Goal: Task Accomplishment & Management: Use online tool/utility

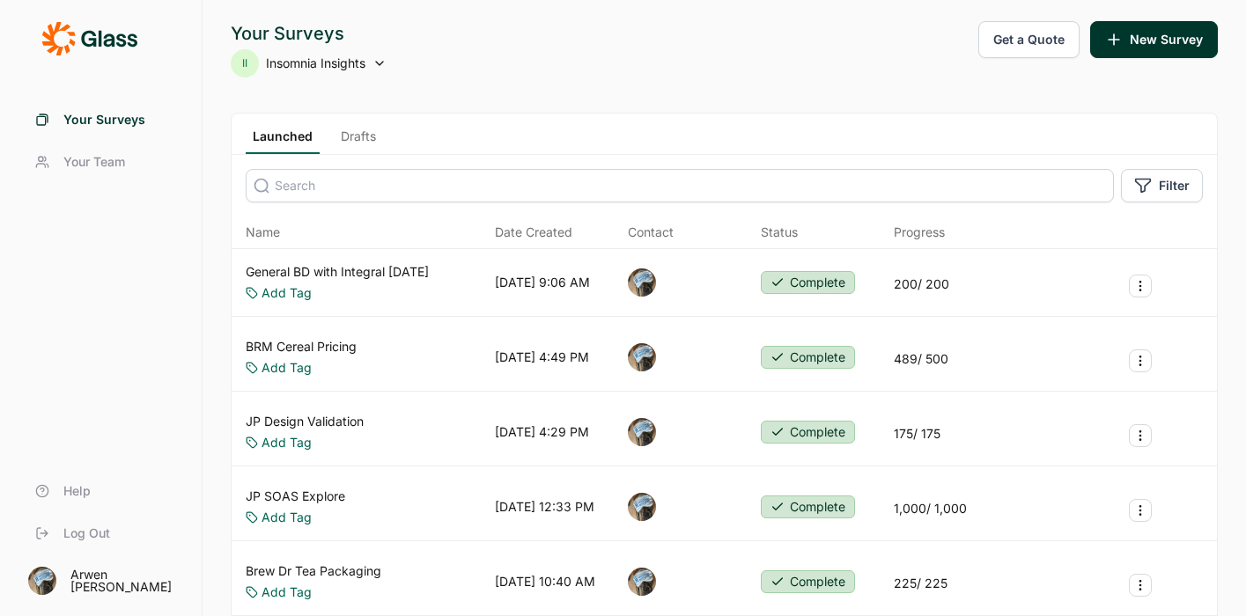
click at [353, 265] on link "General BD with Integral [DATE]" at bounding box center [337, 272] width 183 height 18
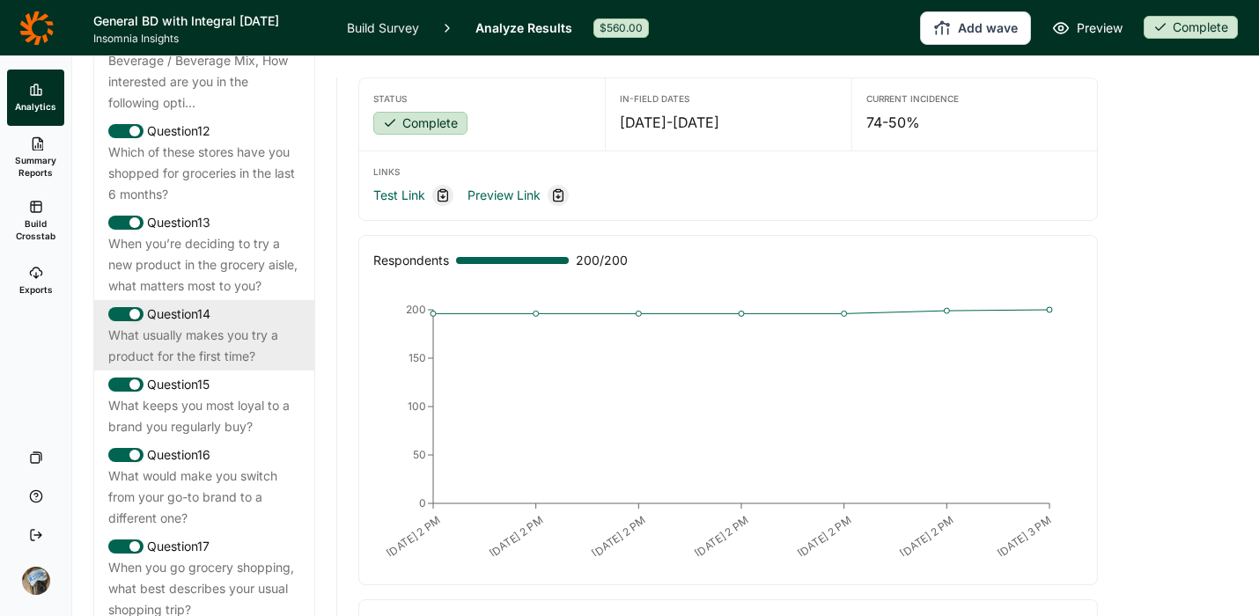
scroll to position [2575, 0]
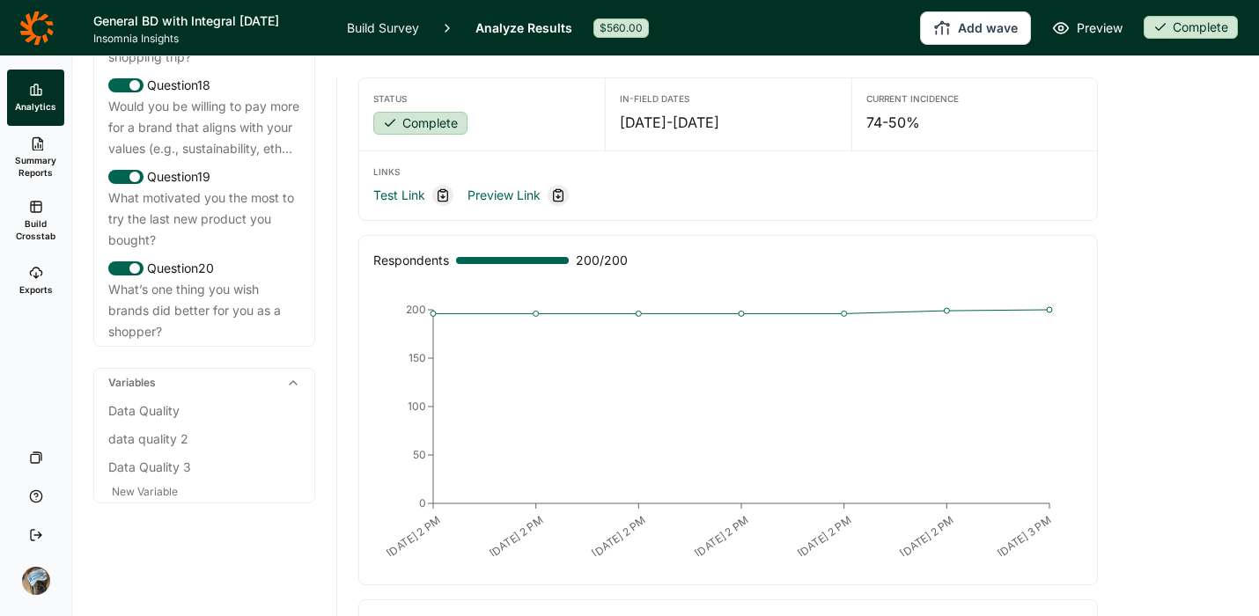
click at [22, 29] on icon at bounding box center [36, 28] width 34 height 35
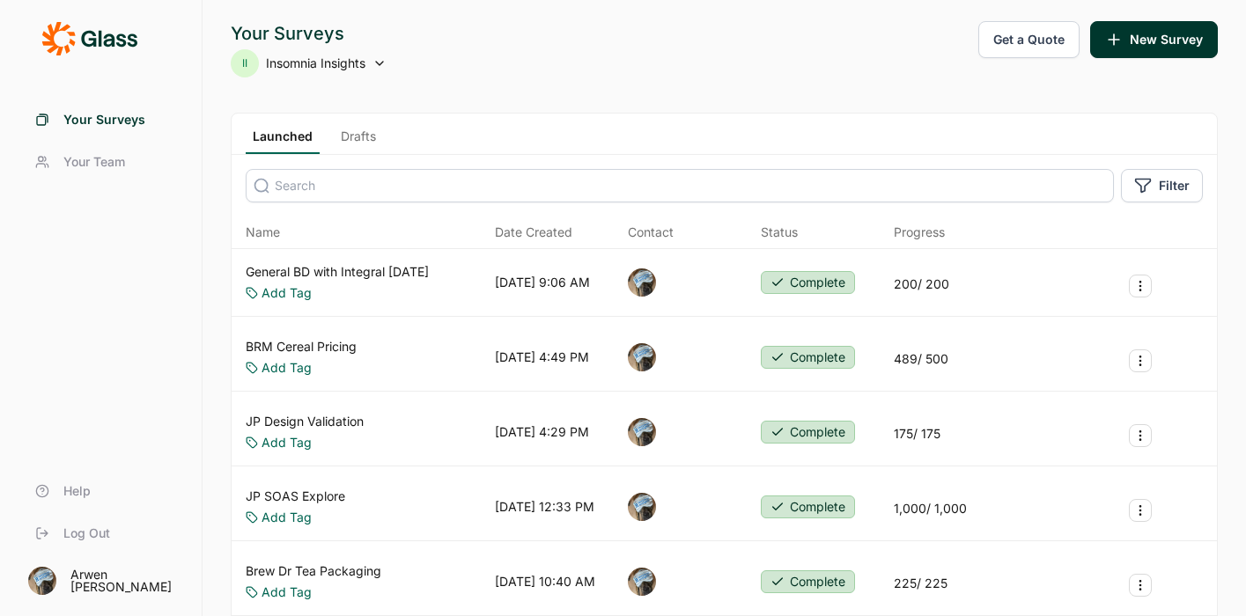
click at [1009, 50] on button "Get a Quote" at bounding box center [1028, 39] width 101 height 37
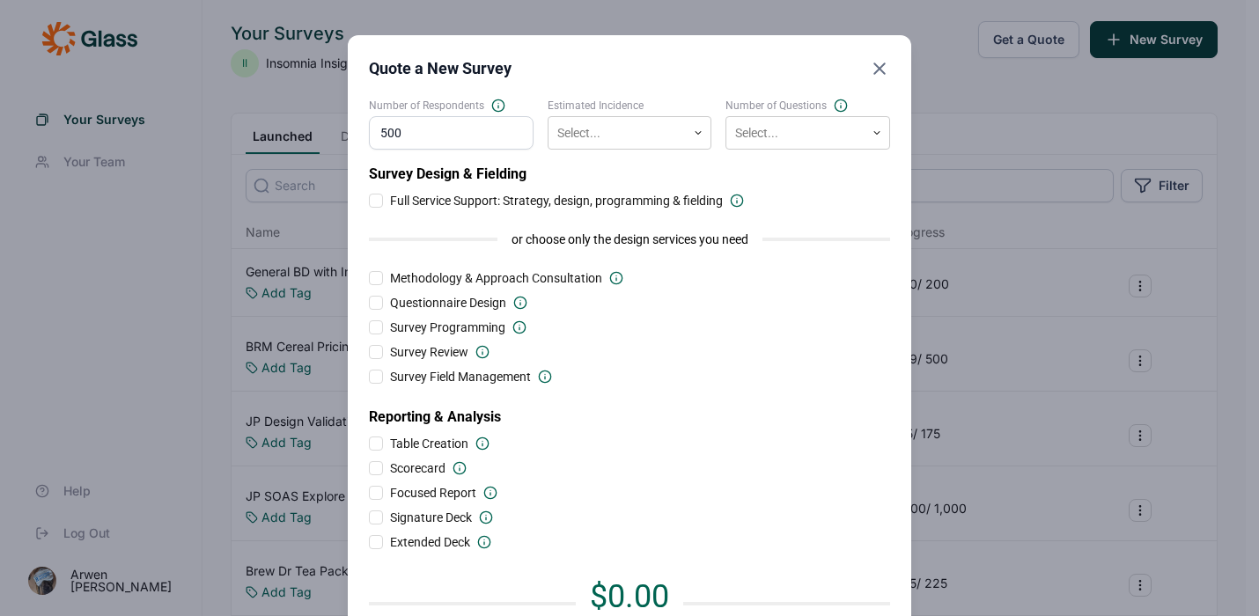
type input "500"
click at [725, 315] on div "Survey Design & Fielding Full Service Support: Strategy, design, programming & …" at bounding box center [629, 357] width 521 height 387
click at [664, 142] on div at bounding box center [617, 133] width 121 height 22
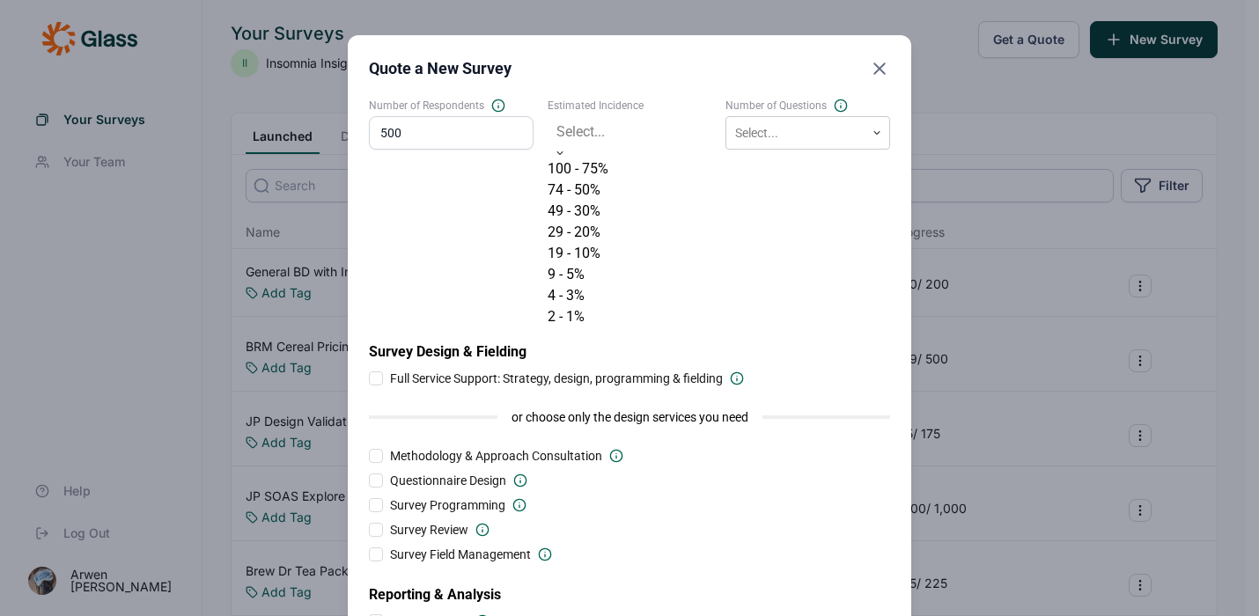
click at [631, 201] on div "74 - 50%" at bounding box center [630, 190] width 165 height 21
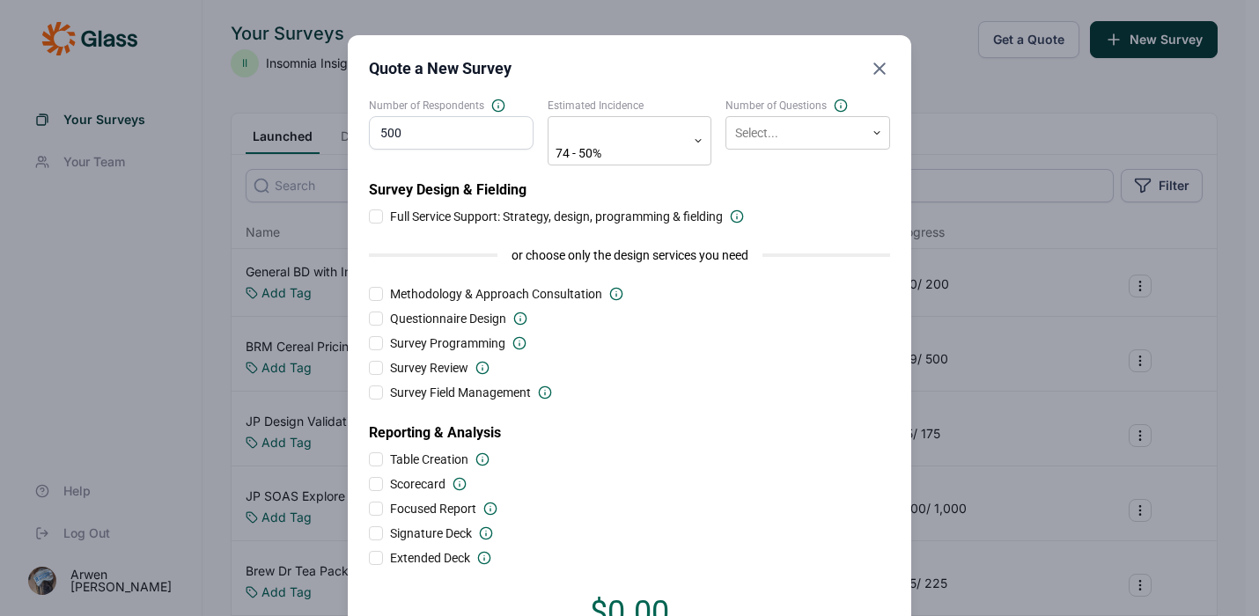
click at [745, 310] on div "Questionnaire Design" at bounding box center [629, 319] width 521 height 18
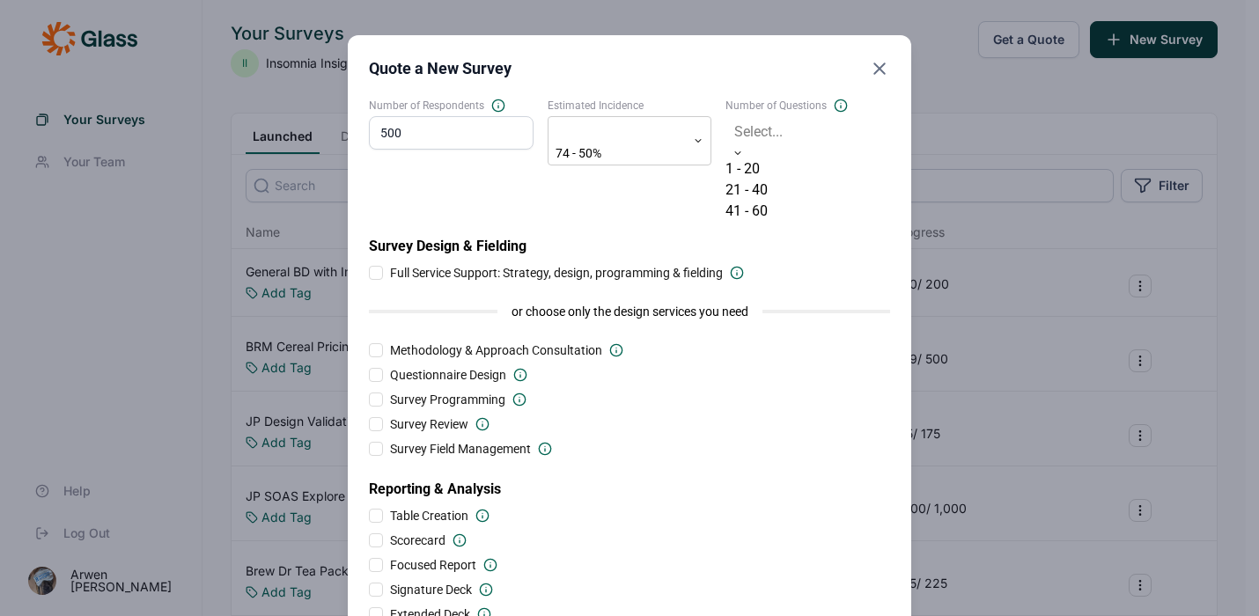
click at [755, 147] on div "Select..." at bounding box center [808, 137] width 165 height 42
click at [756, 178] on div "1 - 20" at bounding box center [808, 169] width 165 height 21
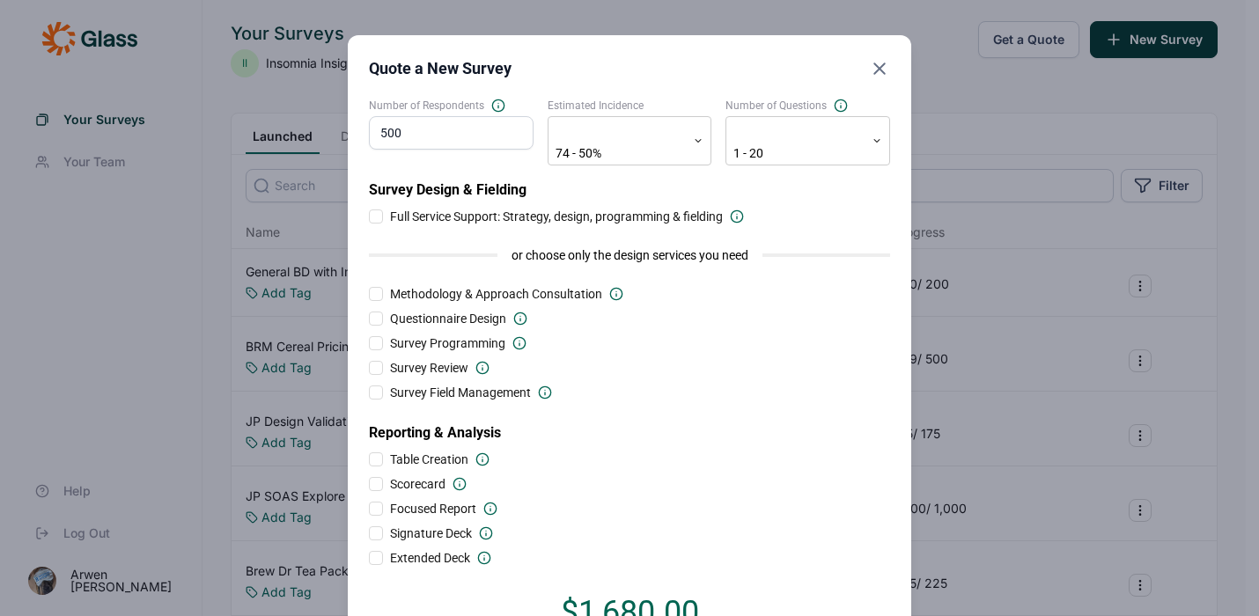
click at [869, 70] on icon "Close" at bounding box center [879, 68] width 21 height 21
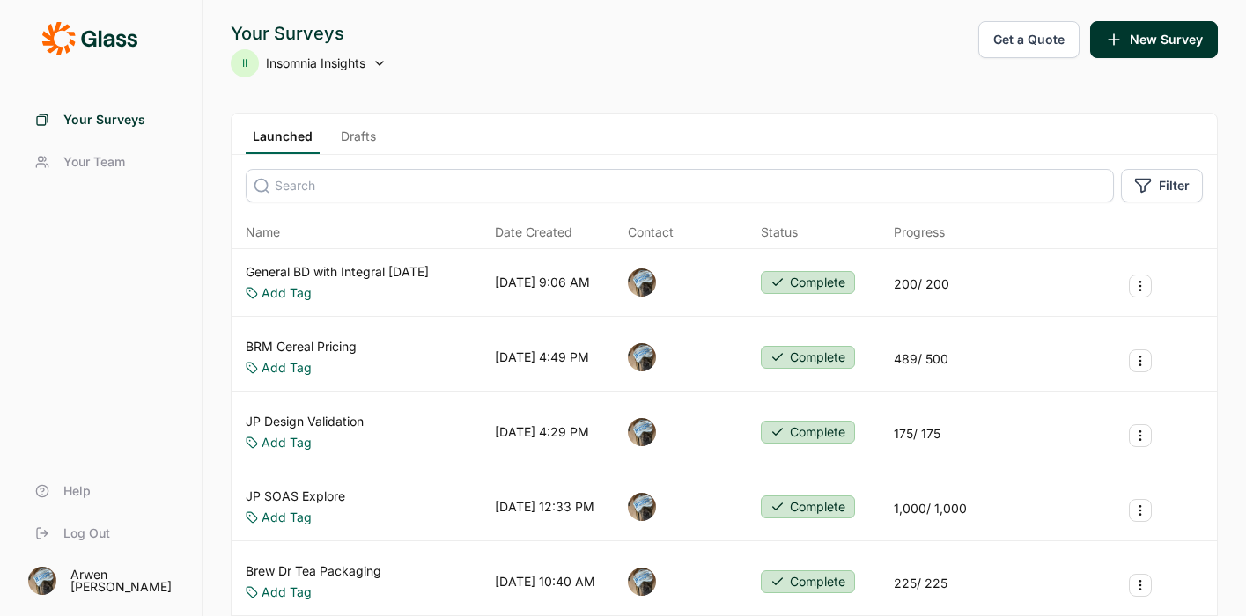
click at [358, 140] on link "Drafts" at bounding box center [358, 141] width 49 height 26
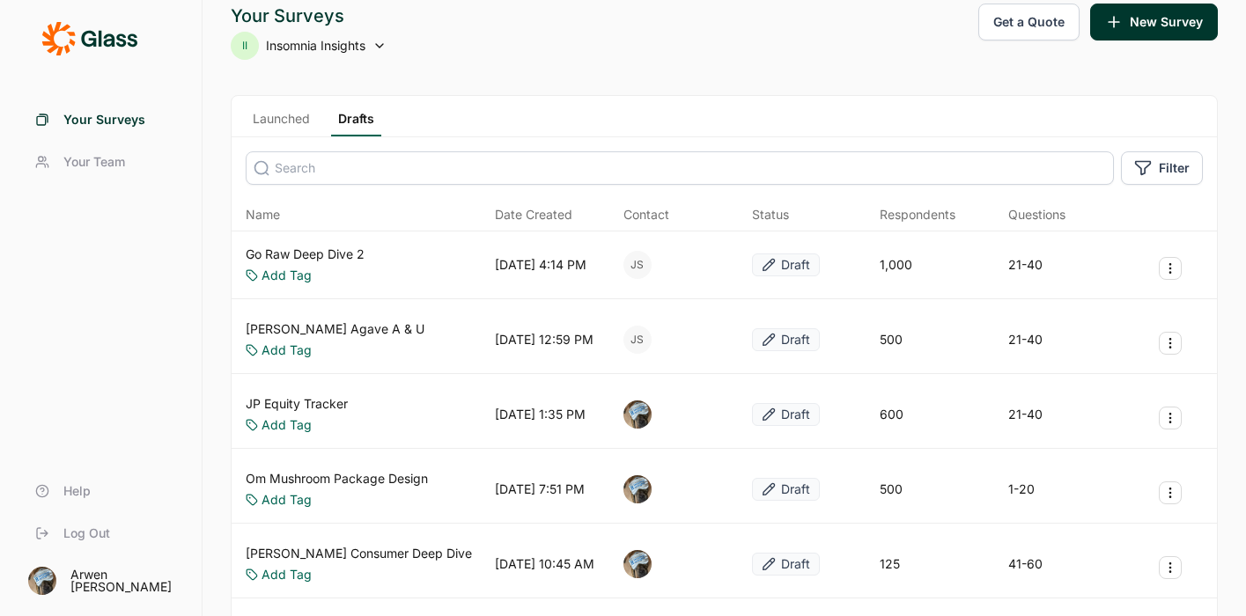
scroll to position [33, 0]
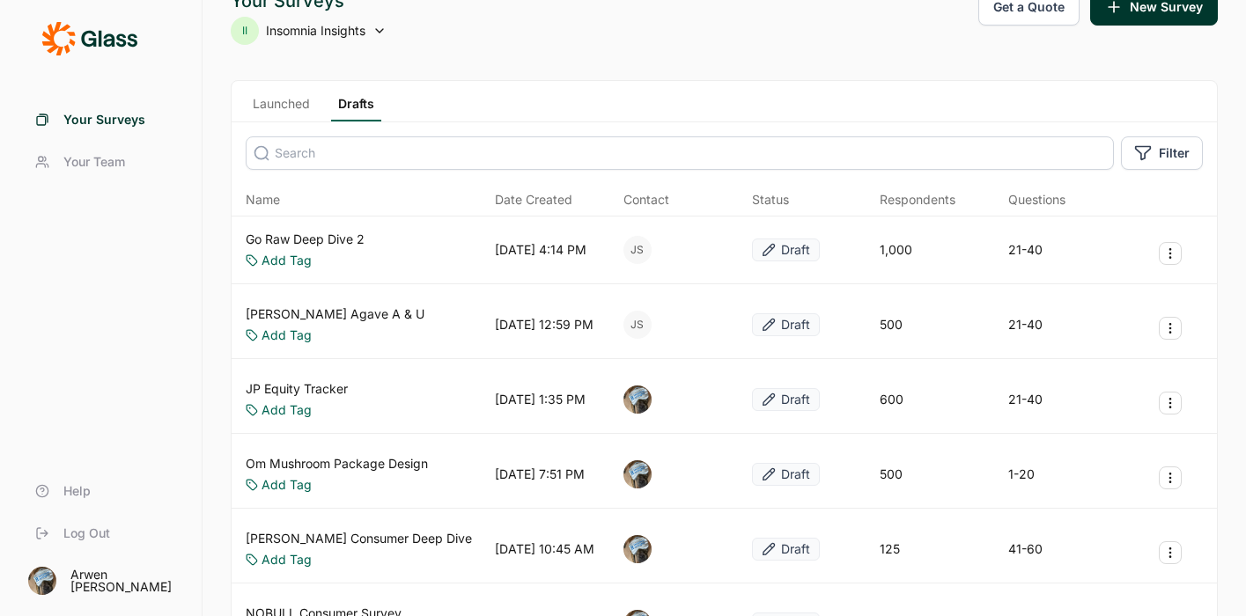
click at [319, 390] on link "JP Equity Tracker" at bounding box center [297, 389] width 102 height 18
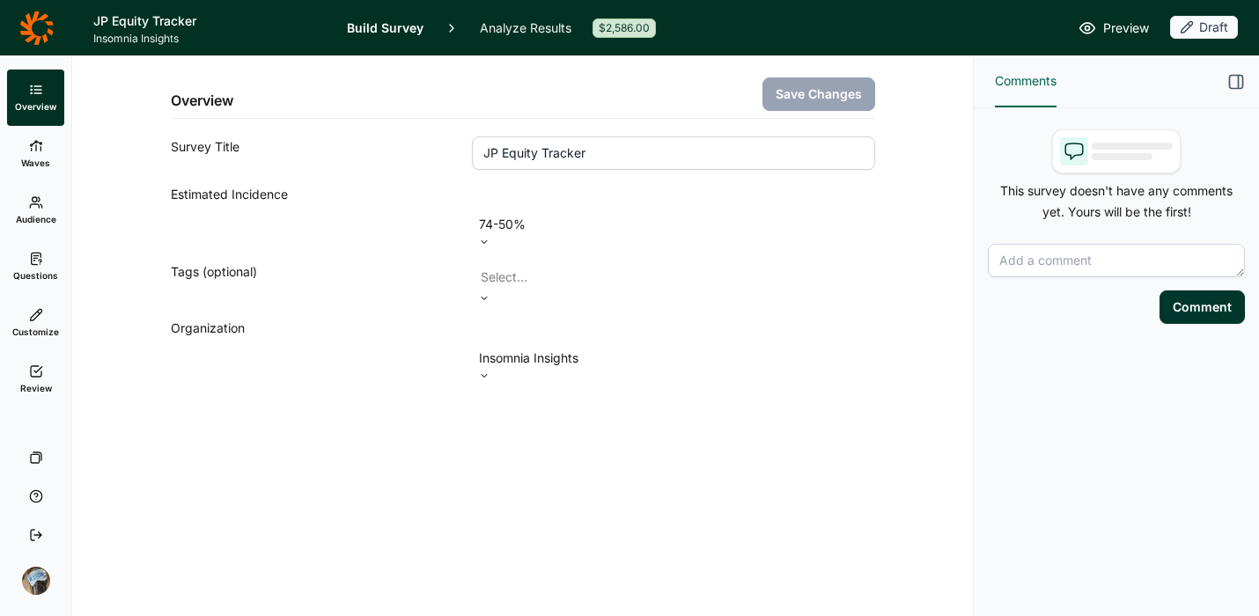
click at [37, 256] on use at bounding box center [36, 258] width 10 height 11
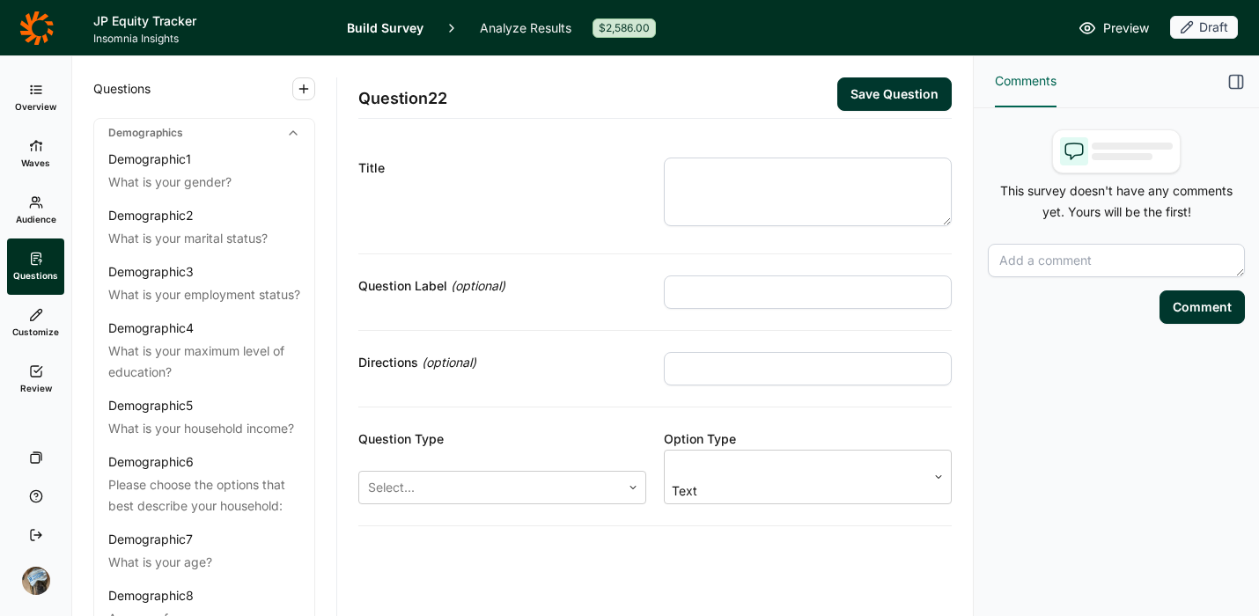
click at [508, 567] on div "Question 22 Save Question Title Question Label (optional) Directions (optional)…" at bounding box center [655, 333] width 594 height 555
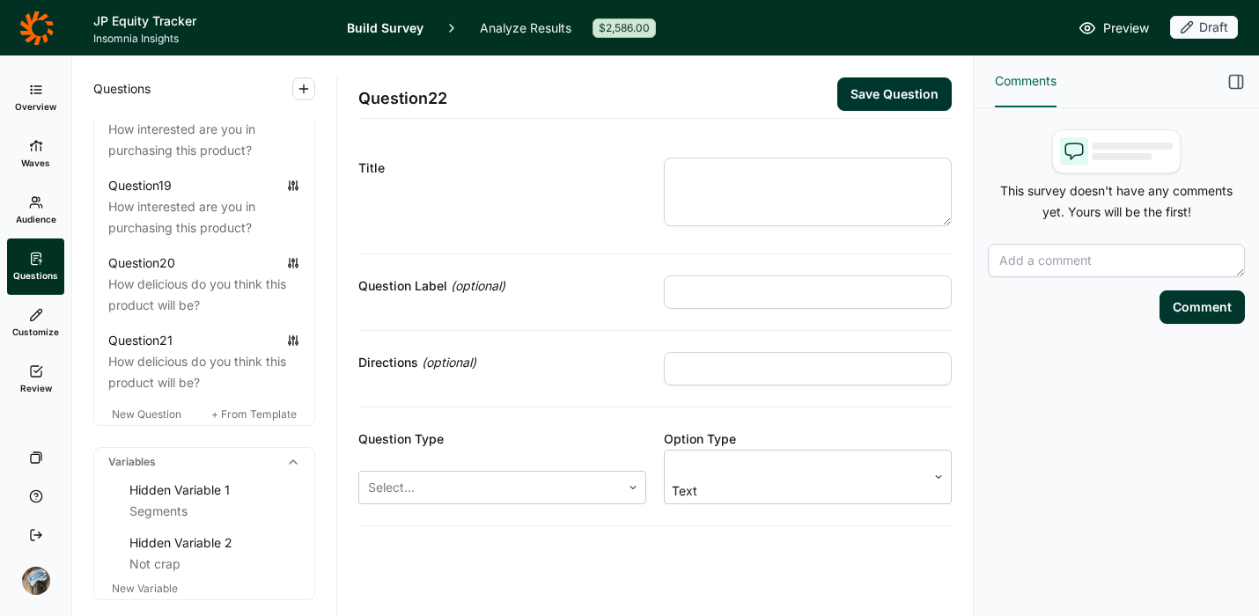
scroll to position [2667, 0]
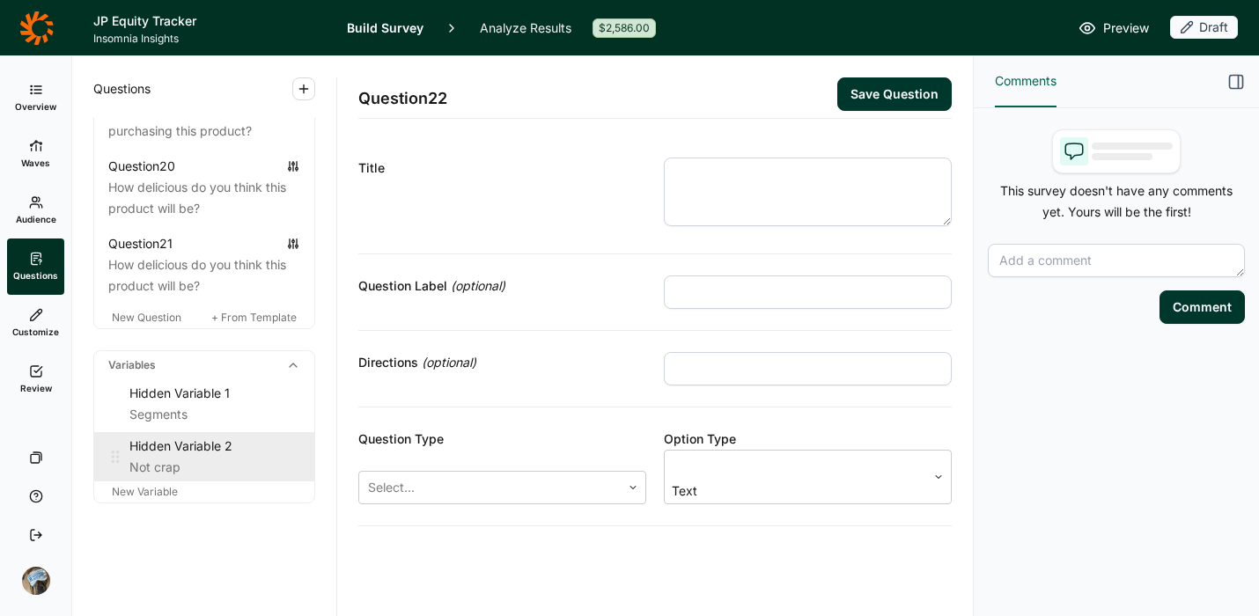
click at [193, 456] on div "Hidden Variable 2" at bounding box center [214, 446] width 171 height 21
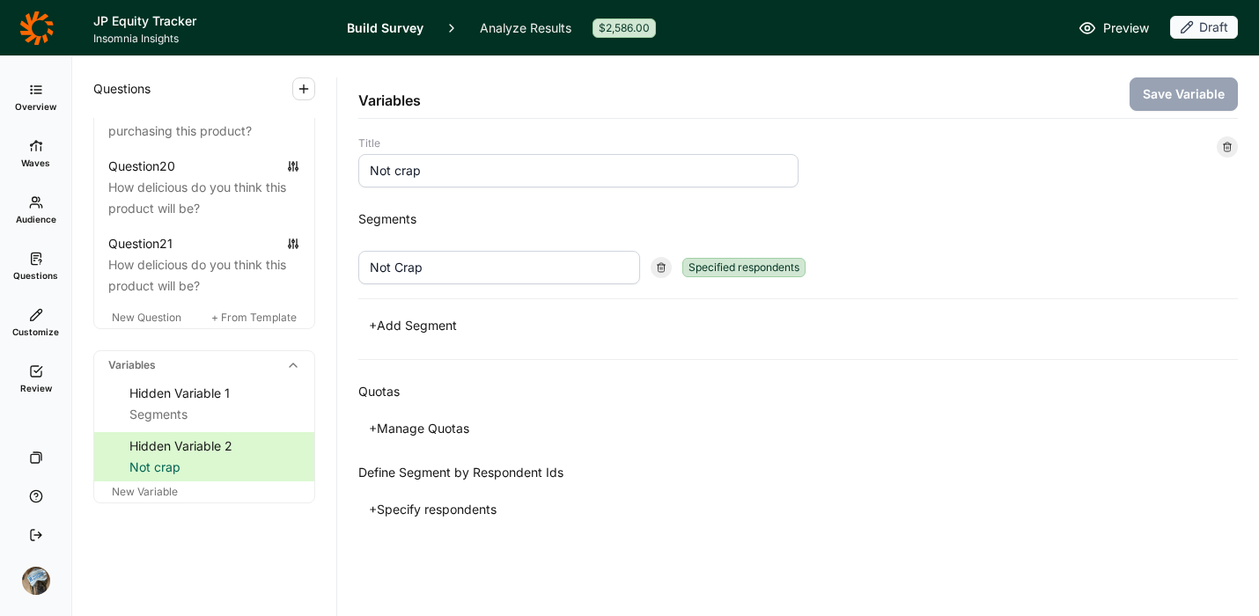
click at [1227, 143] on icon at bounding box center [1227, 147] width 11 height 11
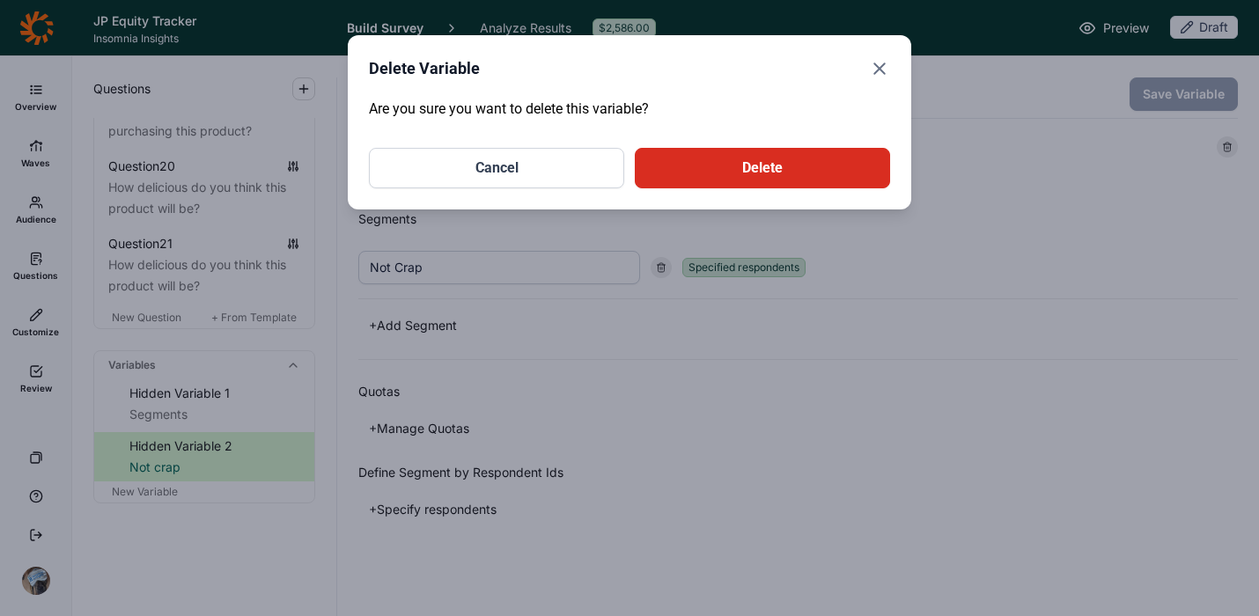
click at [776, 166] on button "Delete" at bounding box center [762, 168] width 255 height 41
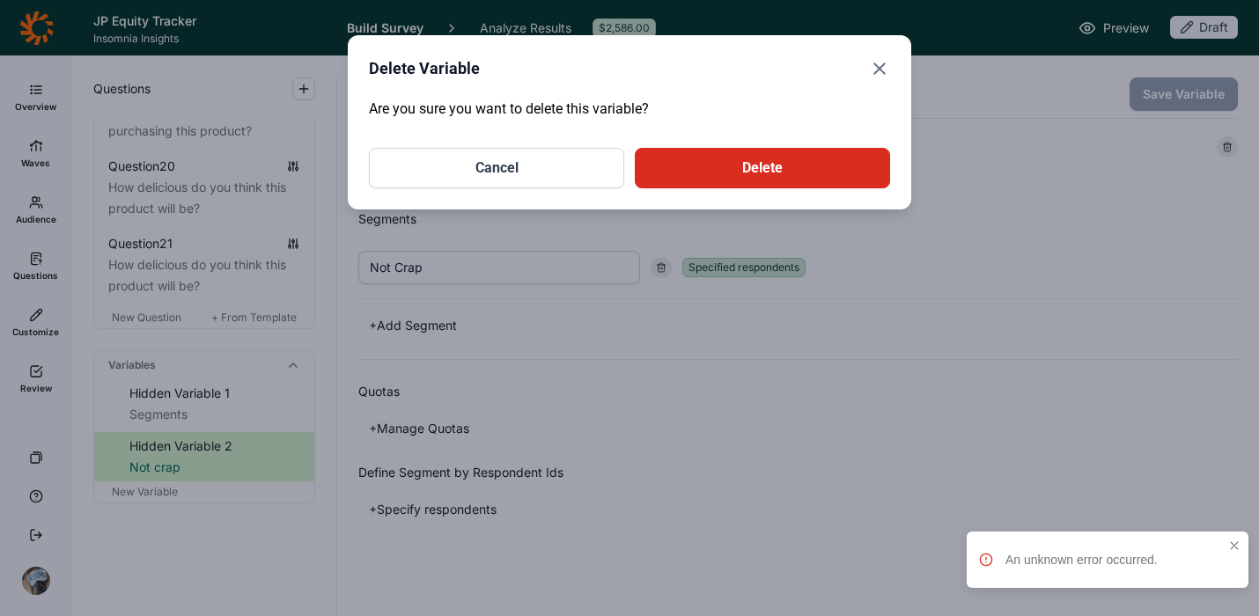
click at [877, 67] on use "Close" at bounding box center [879, 68] width 11 height 11
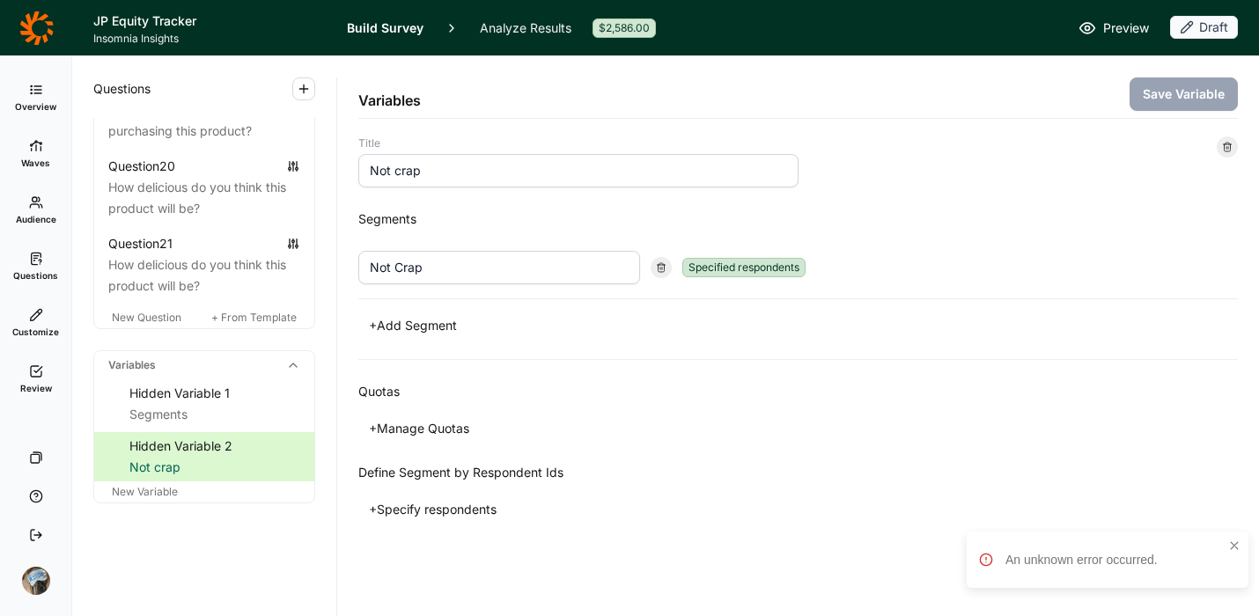
click at [237, 568] on div "Questions Demographics Demographic 1 What is your gender? Demographic 2 What is…" at bounding box center [204, 336] width 264 height 560
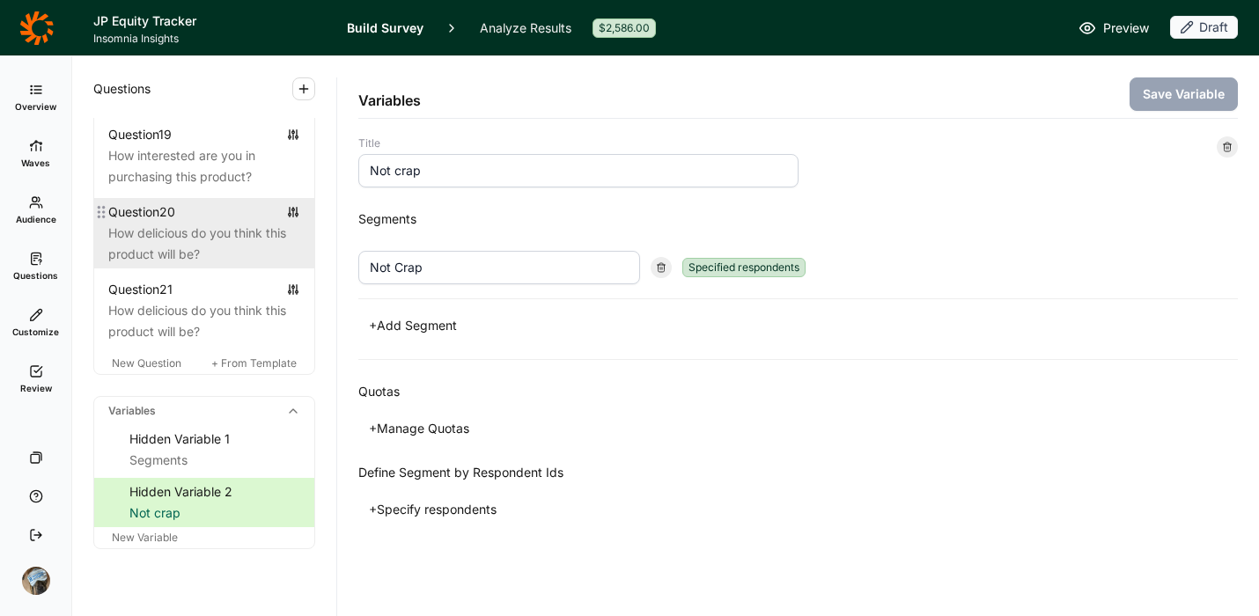
scroll to position [2623, 0]
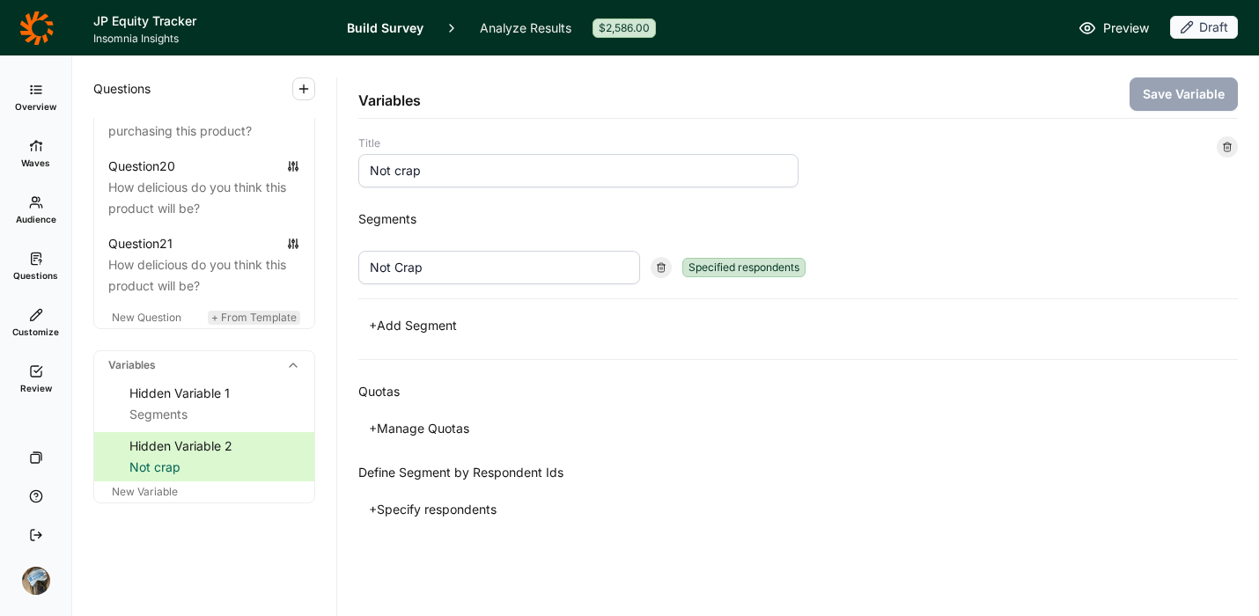
click at [251, 324] on span "+ From Template" at bounding box center [253, 317] width 85 height 13
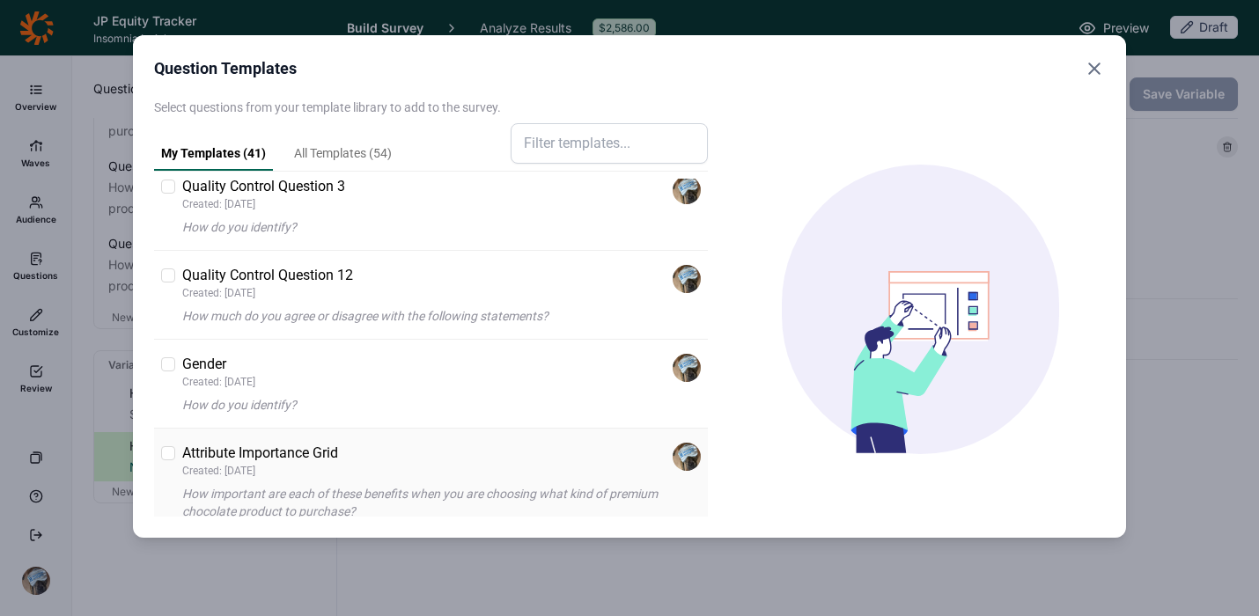
scroll to position [1392, 0]
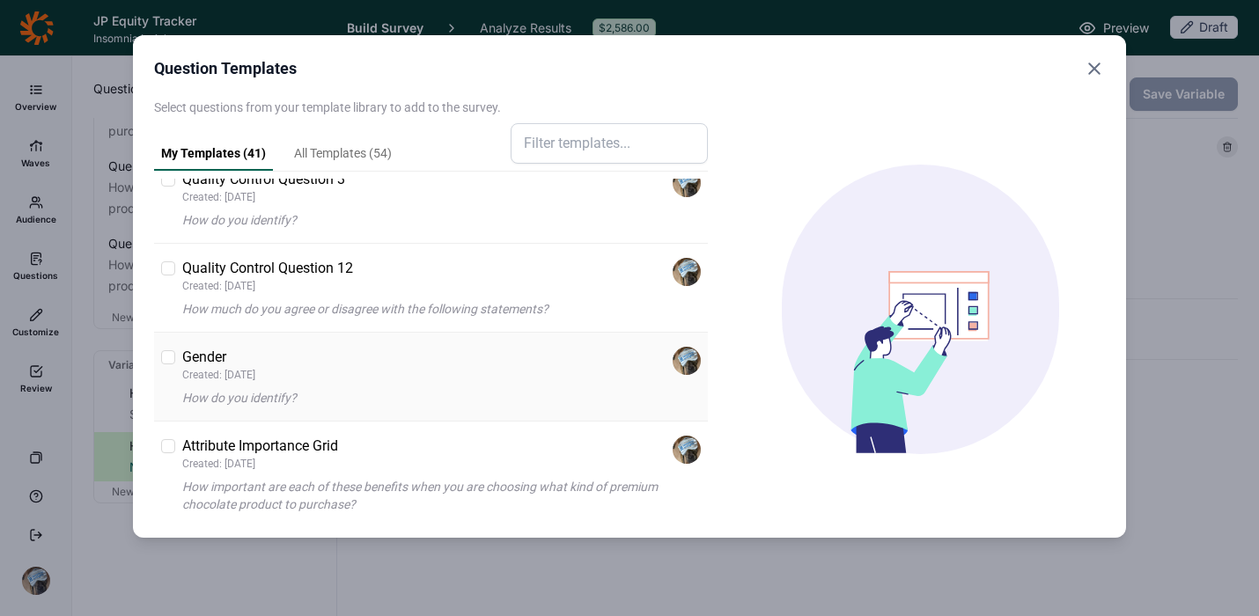
click at [172, 352] on div at bounding box center [168, 357] width 14 height 14
click at [161, 358] on input "checkbox" at bounding box center [161, 358] width 0 height 0
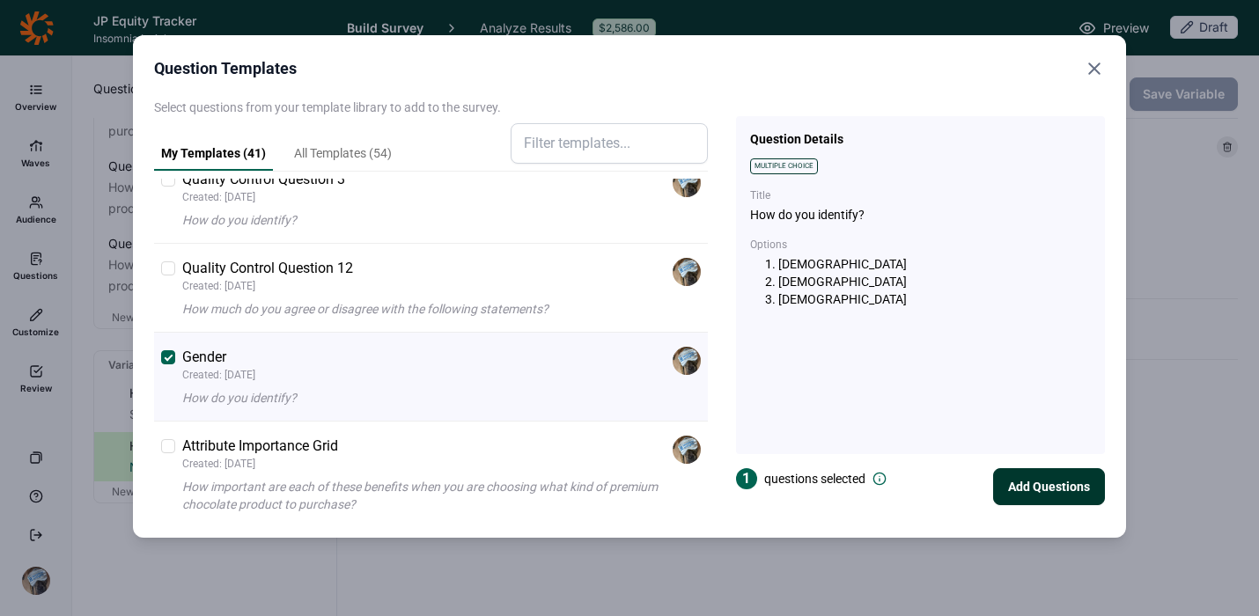
click at [1032, 480] on button "Add Questions" at bounding box center [1049, 486] width 112 height 37
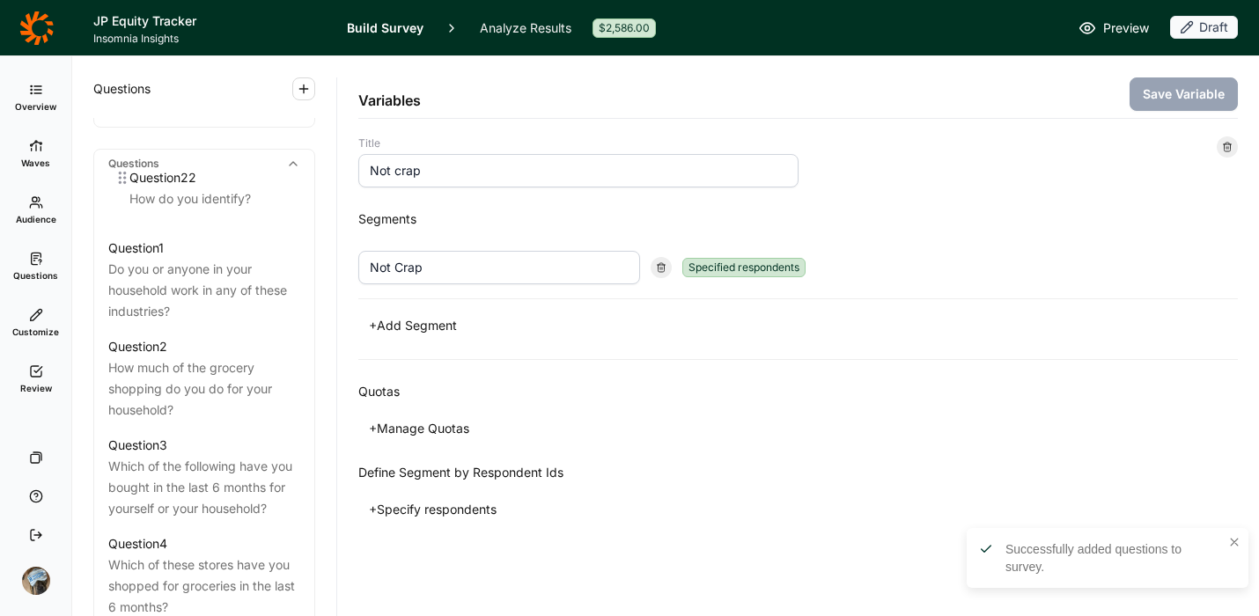
scroll to position [764, 0]
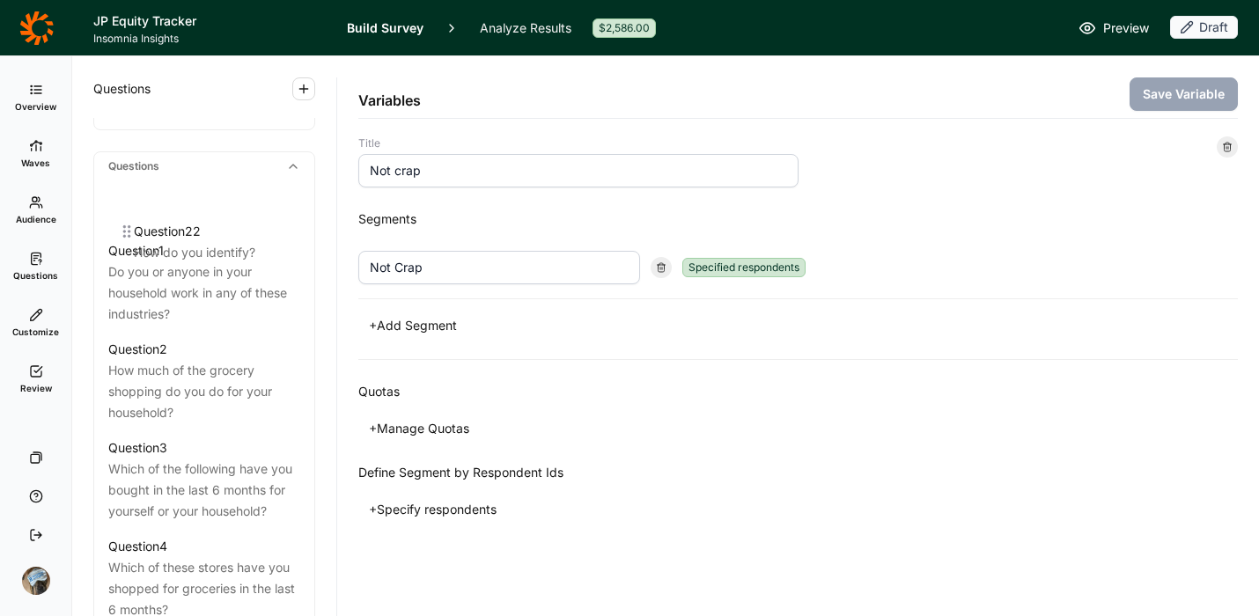
drag, startPoint x: 107, startPoint y: 366, endPoint x: 129, endPoint y: 229, distance: 139.0
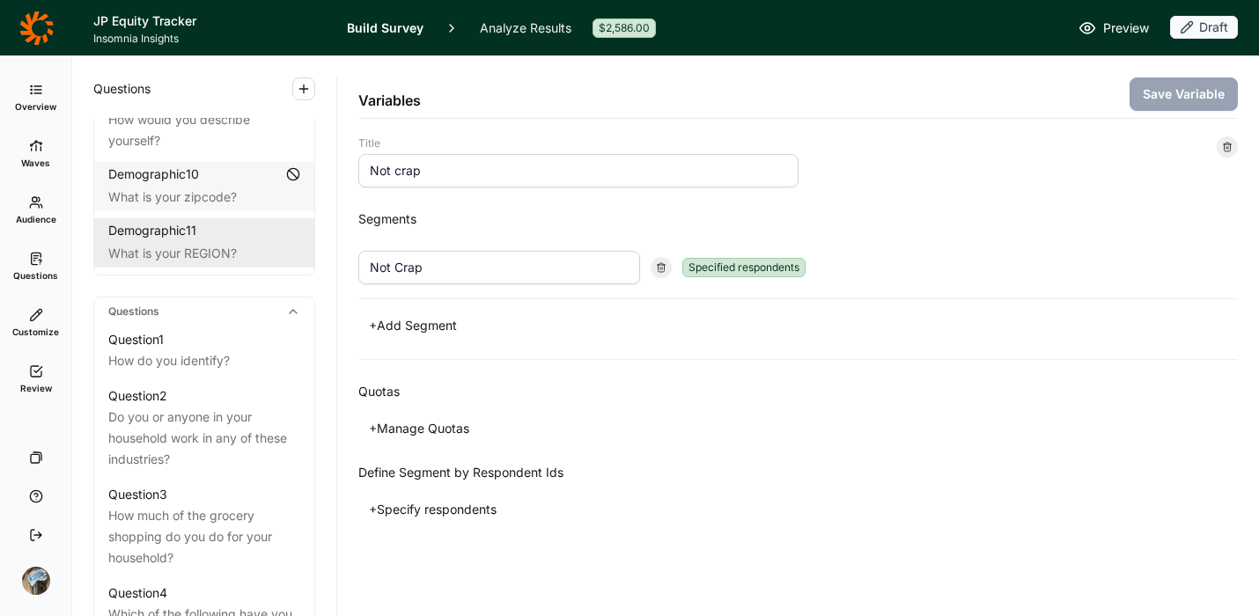
scroll to position [607, 0]
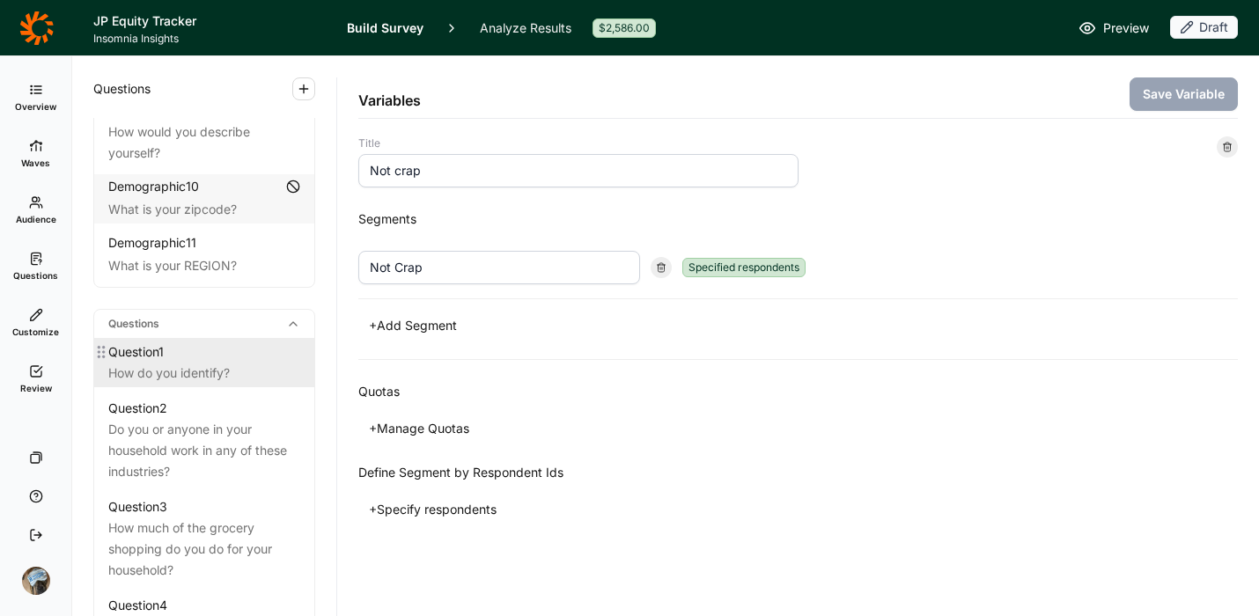
click at [174, 384] on div "How do you identify?" at bounding box center [204, 373] width 192 height 21
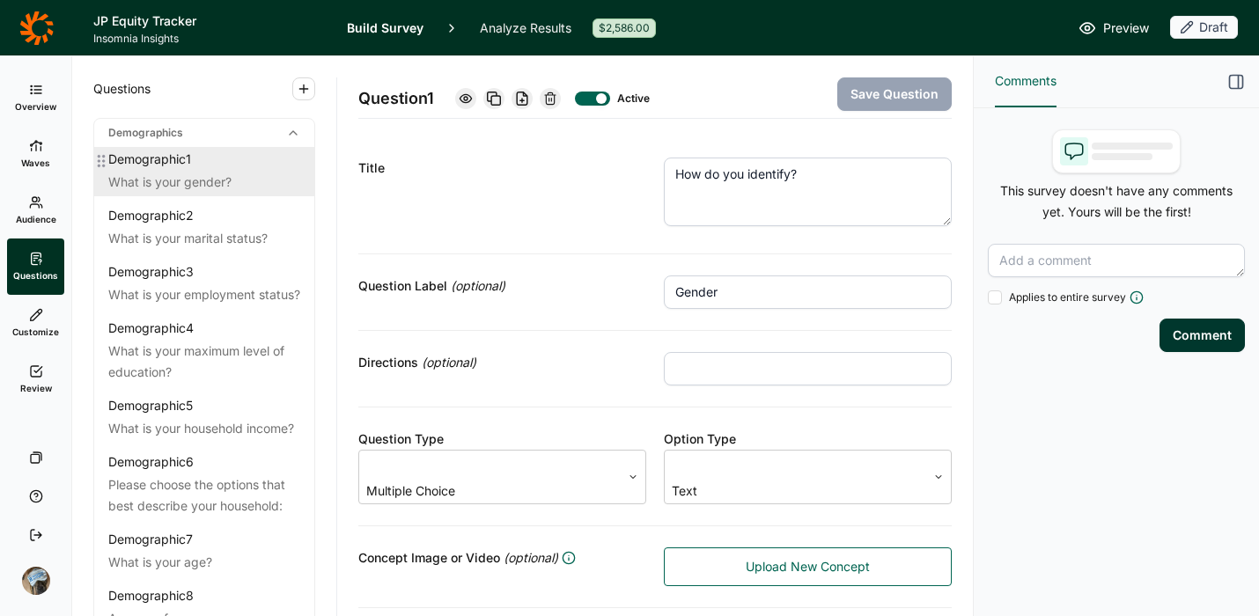
click at [213, 154] on div "Demographic 1" at bounding box center [204, 160] width 192 height 18
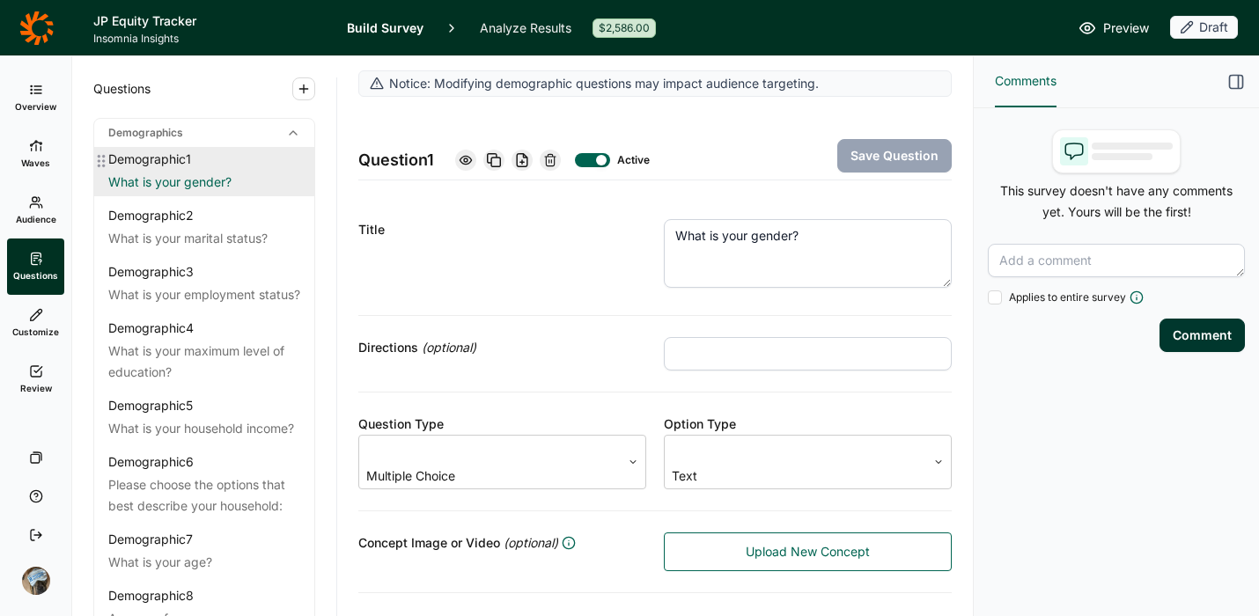
click at [184, 173] on div "What is your gender?" at bounding box center [204, 182] width 192 height 21
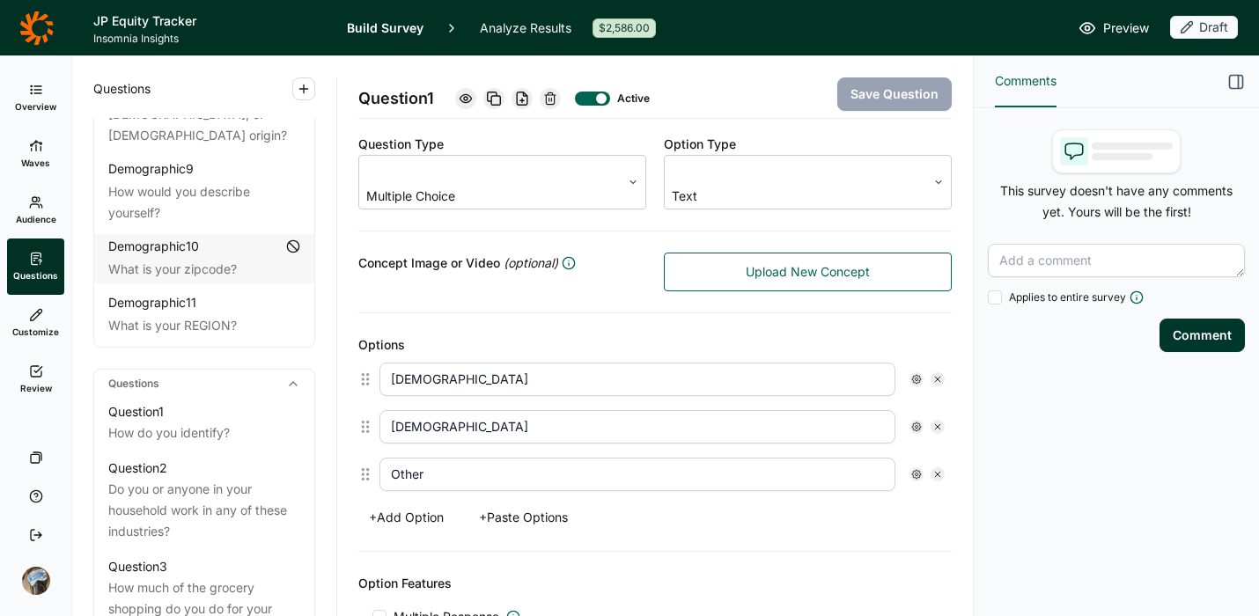
scroll to position [550, 0]
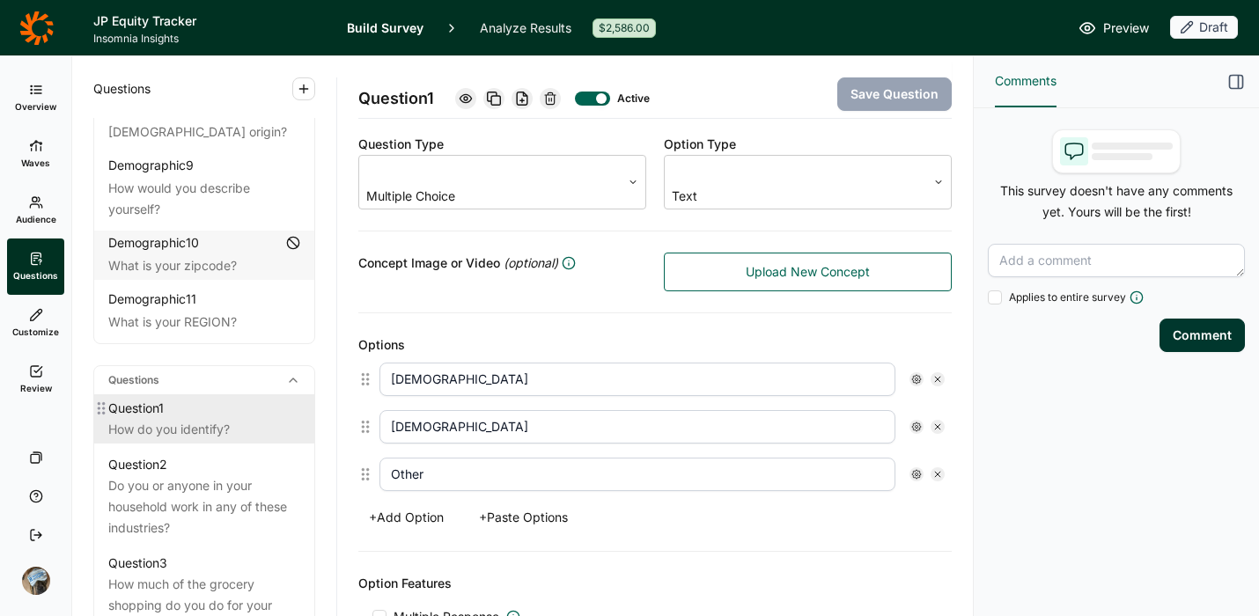
click at [111, 440] on div "How do you identify?" at bounding box center [204, 429] width 192 height 21
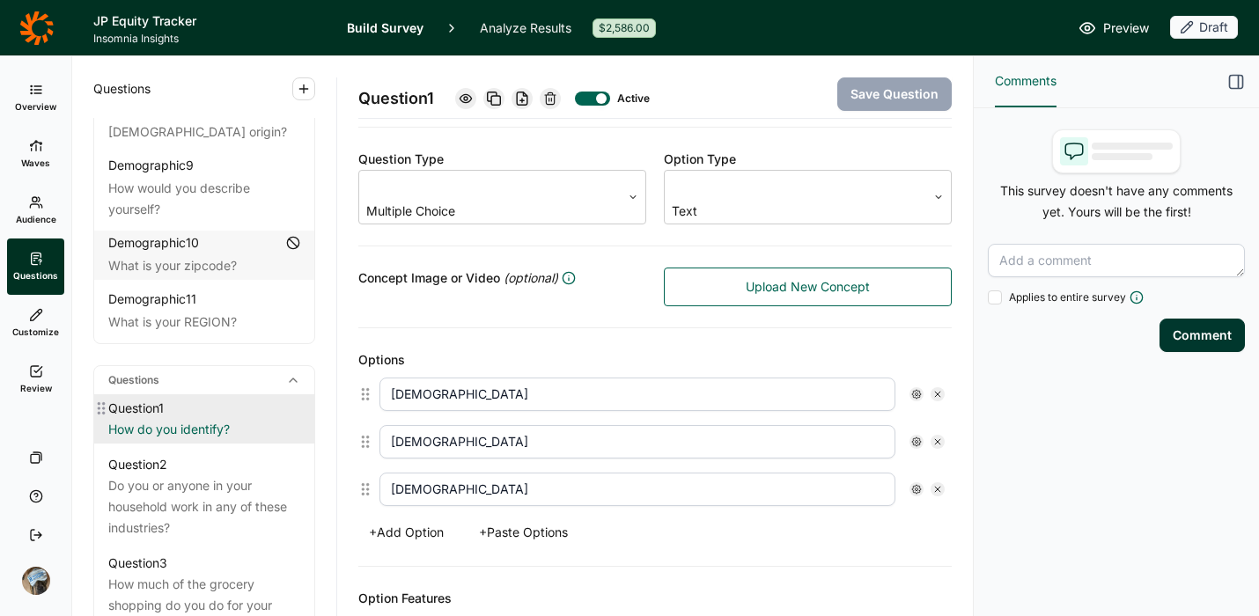
scroll to position [266, 0]
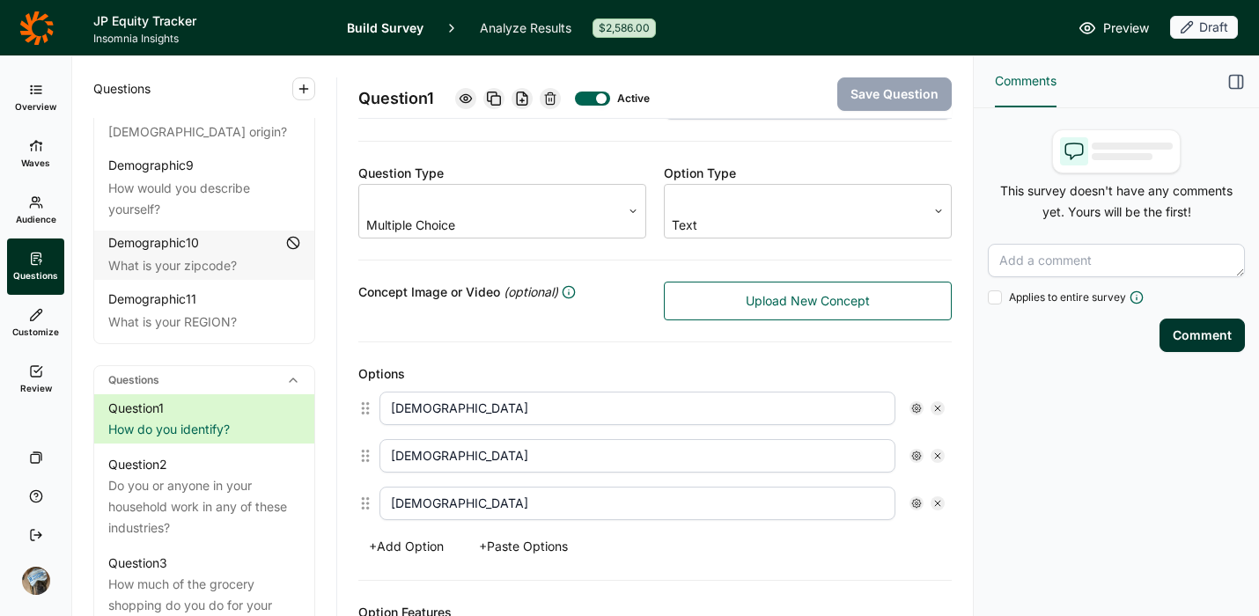
drag, startPoint x: 527, startPoint y: 483, endPoint x: 305, endPoint y: 462, distance: 222.9
click at [305, 462] on div "Questions Demographics Demographic 1 What is your gender? Demographic 2 What is…" at bounding box center [522, 336] width 901 height 560
type input "Other"
click at [766, 548] on div "Options [DEMOGRAPHIC_DATA] [DEMOGRAPHIC_DATA] Other + Add Option + Paste Options" at bounding box center [655, 462] width 594 height 239
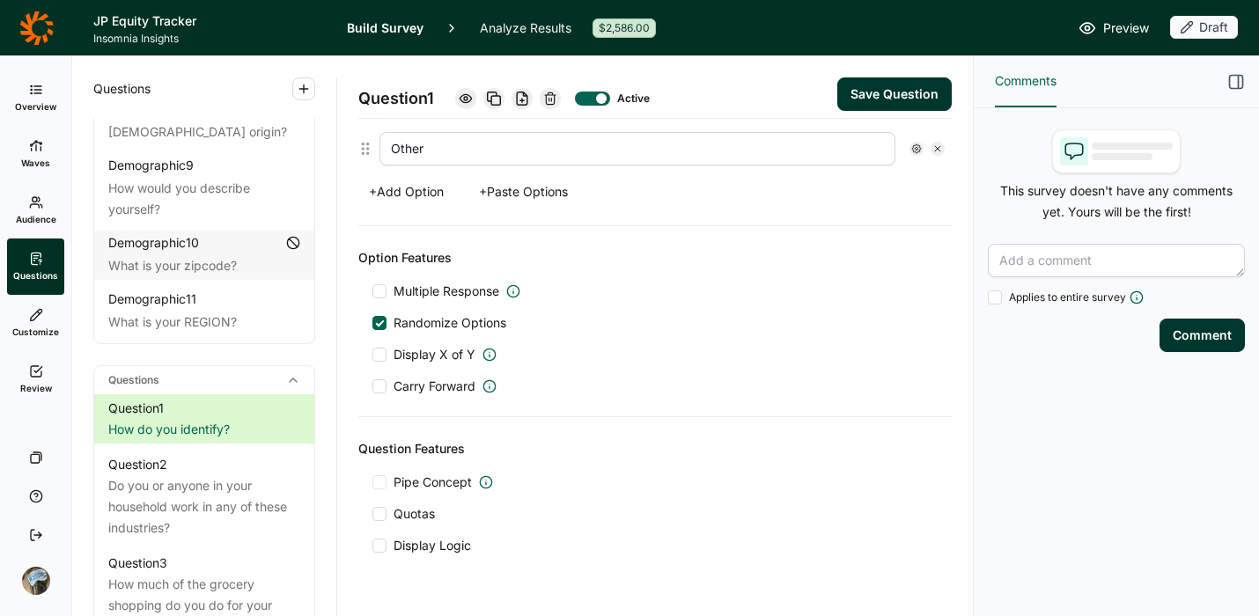
scroll to position [623, 0]
click at [911, 95] on button "Save Question" at bounding box center [894, 93] width 114 height 33
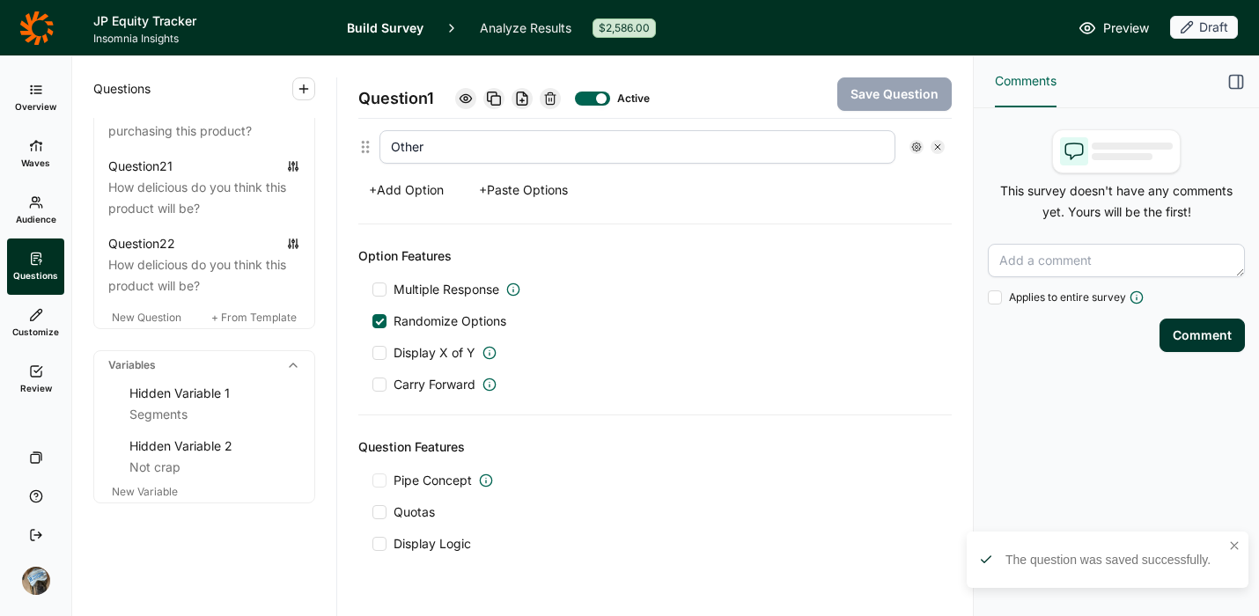
scroll to position [2723, 0]
click at [147, 491] on span "New Variable" at bounding box center [145, 491] width 66 height 13
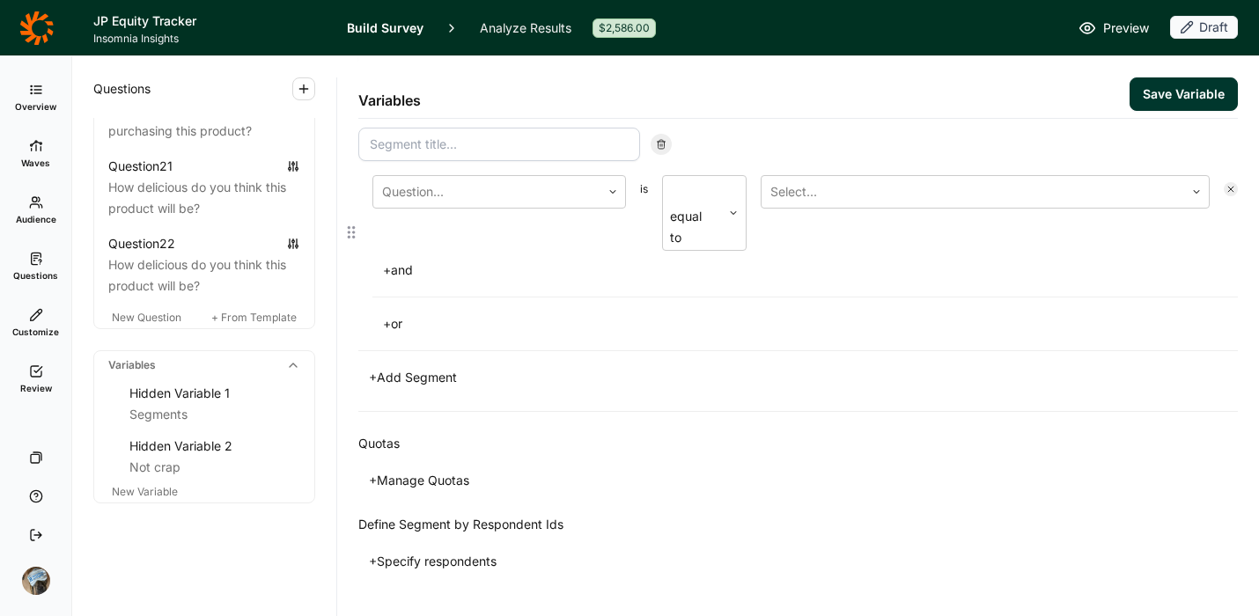
click at [446, 141] on input at bounding box center [499, 144] width 282 height 33
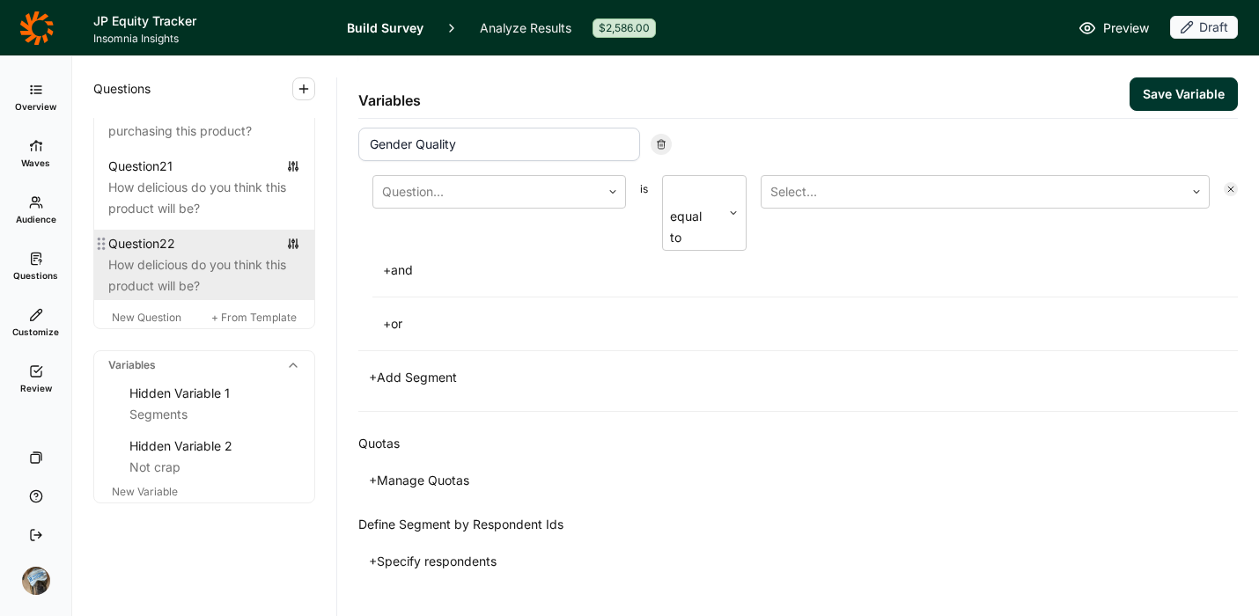
type input "Gender Quality"
click at [218, 277] on div "How delicious do you think this product will be?" at bounding box center [204, 276] width 192 height 42
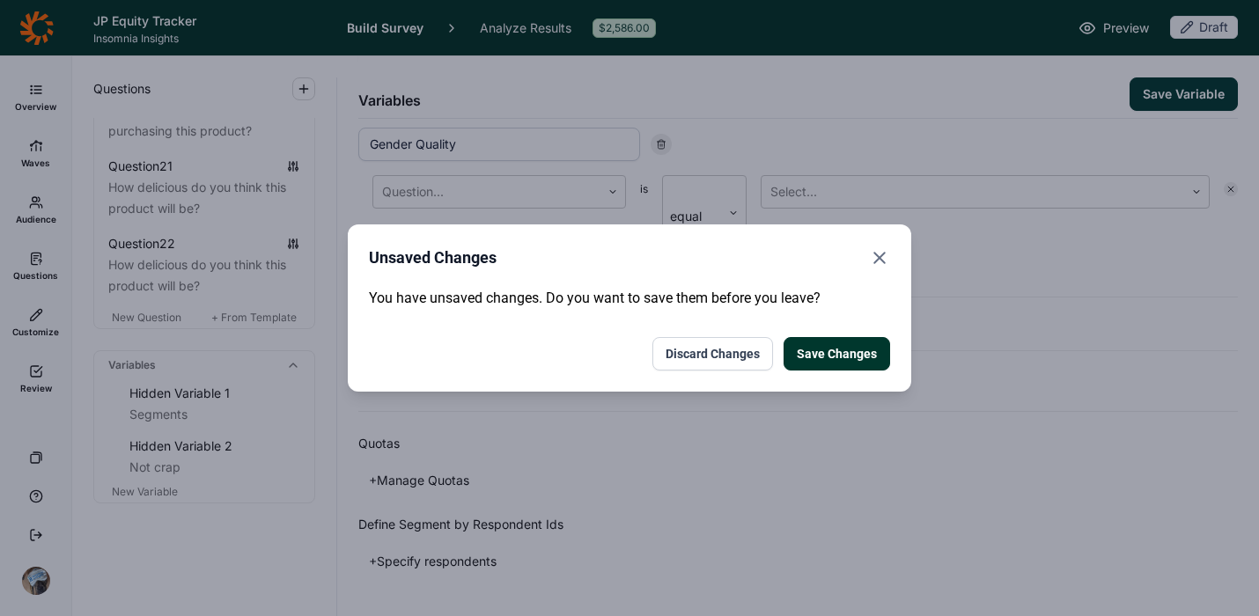
click at [729, 353] on button "Discard Changes" at bounding box center [713, 353] width 121 height 33
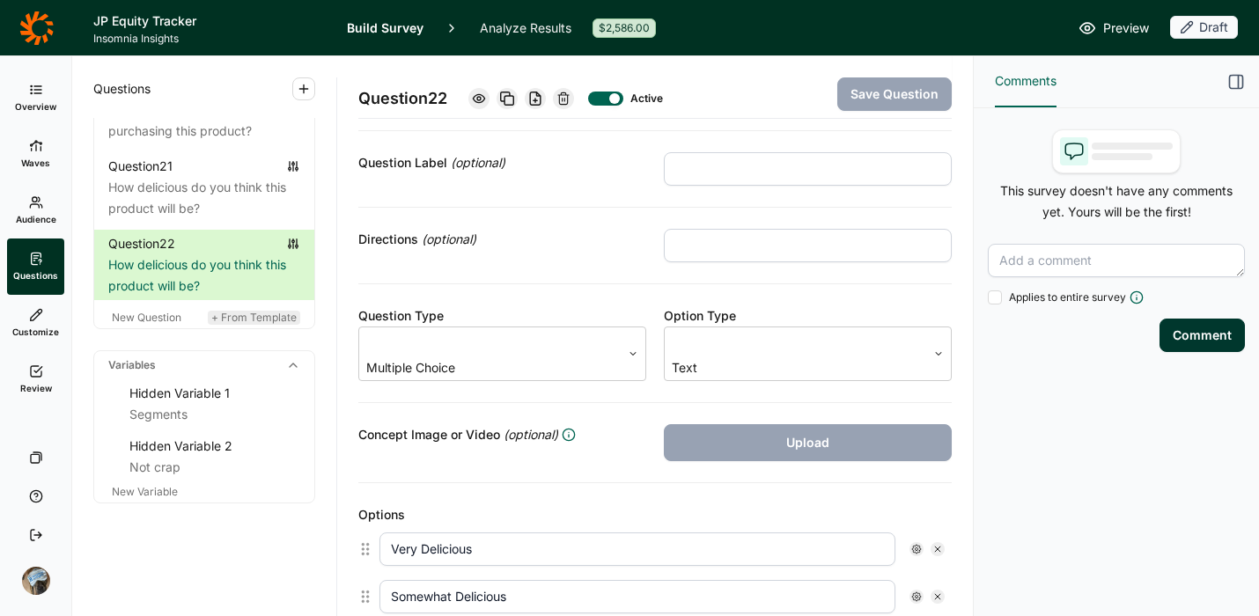
click at [245, 314] on span "+ From Template" at bounding box center [253, 317] width 85 height 13
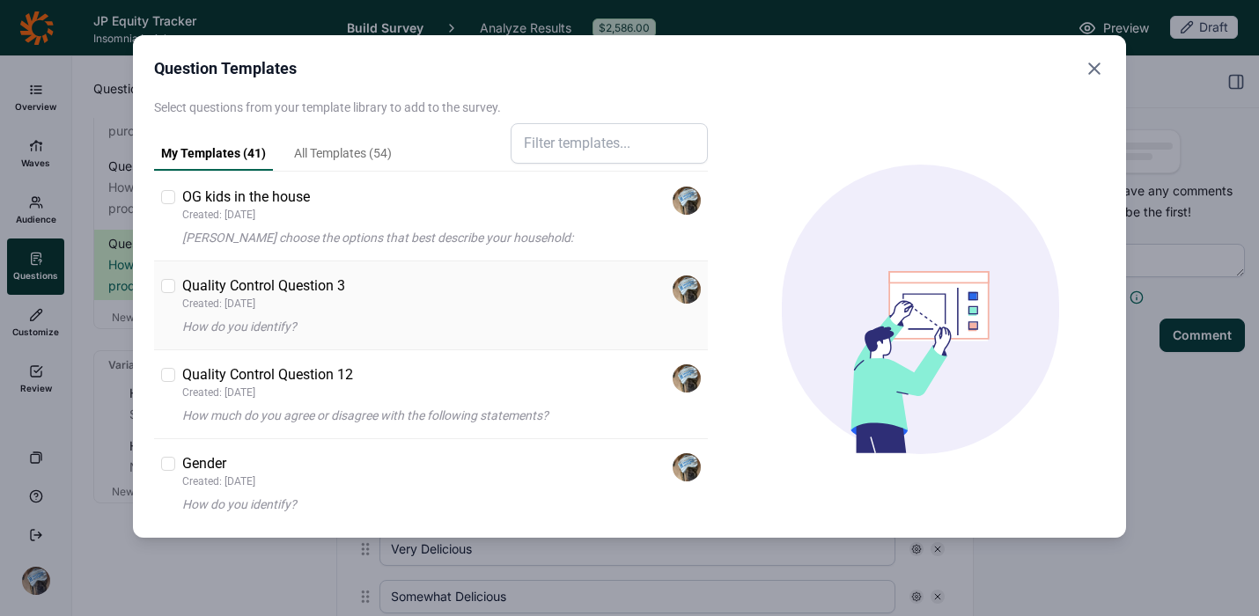
scroll to position [1286, 0]
click at [165, 378] on div at bounding box center [168, 375] width 14 height 14
click at [161, 375] on input "checkbox" at bounding box center [161, 375] width 0 height 0
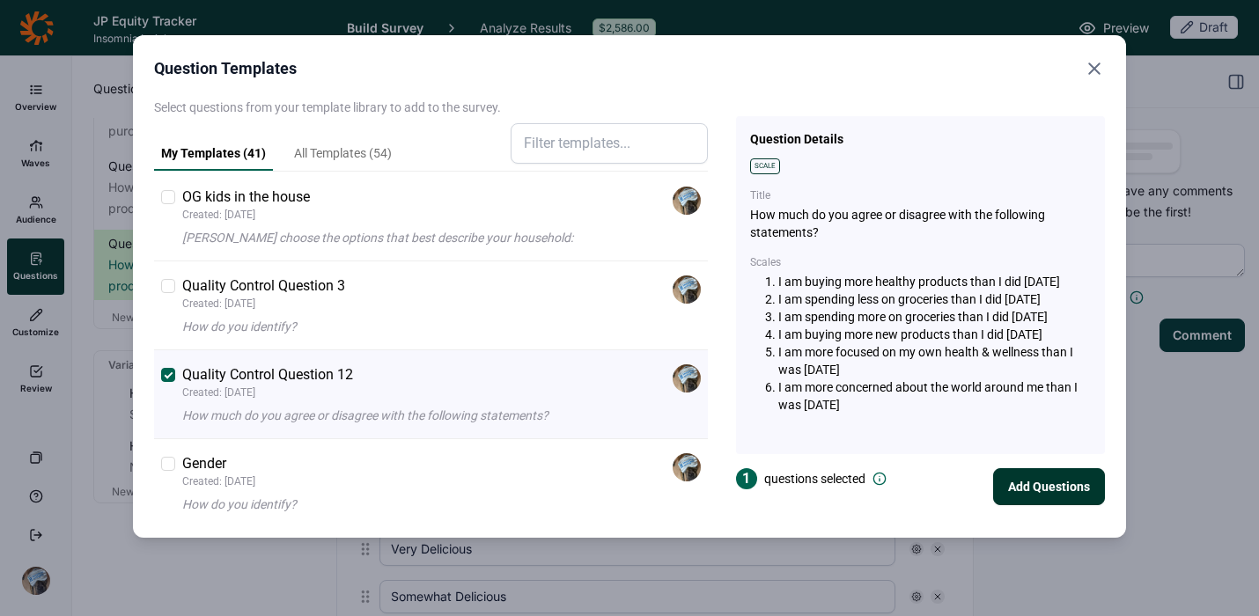
click at [1002, 496] on button "Add Questions" at bounding box center [1049, 486] width 112 height 37
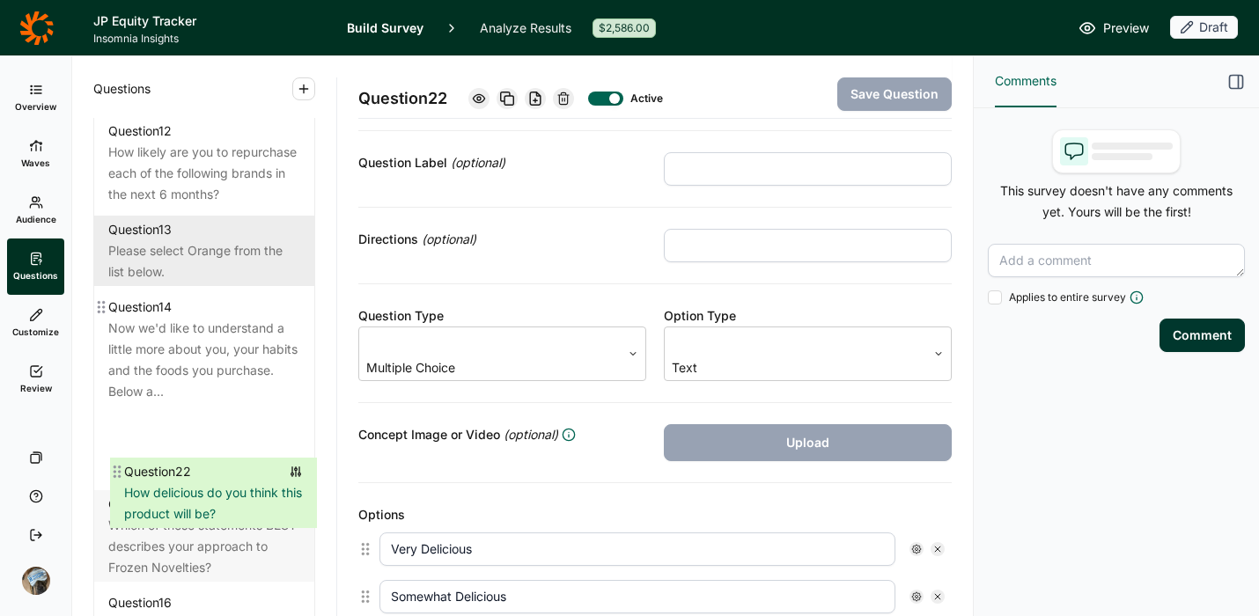
scroll to position [1919, 0]
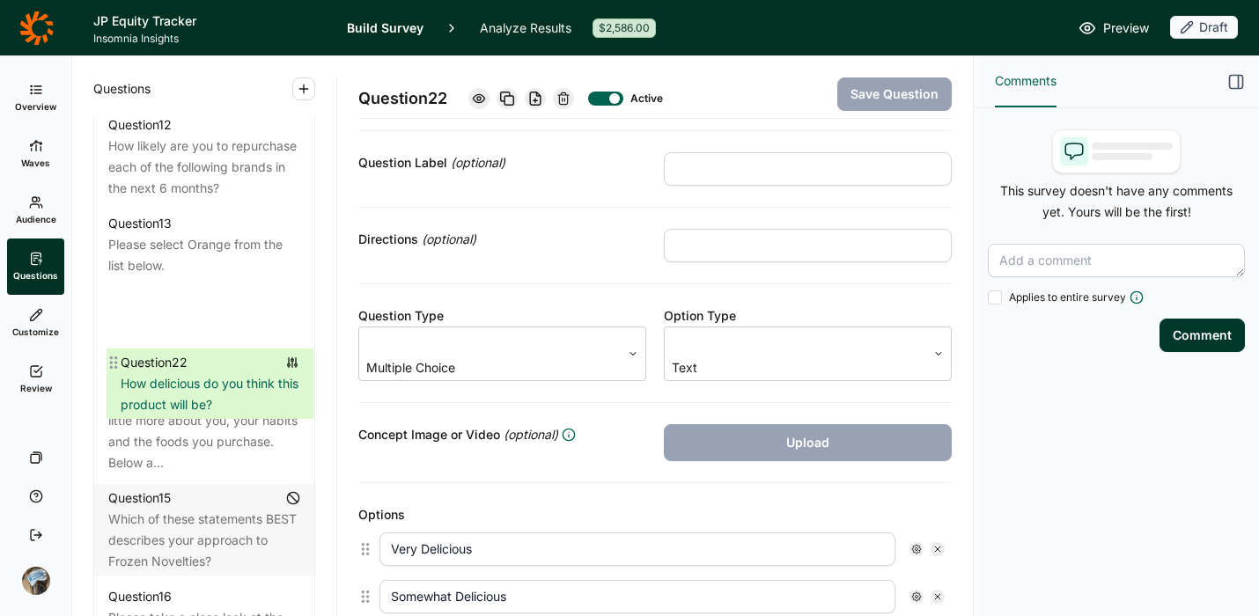
drag, startPoint x: 105, startPoint y: 330, endPoint x: 112, endPoint y: 360, distance: 30.8
click at [113, 359] on div "Question 1 How do you identify? Question 2 Do you or anyone in your household w…" at bounding box center [204, 83] width 220 height 2114
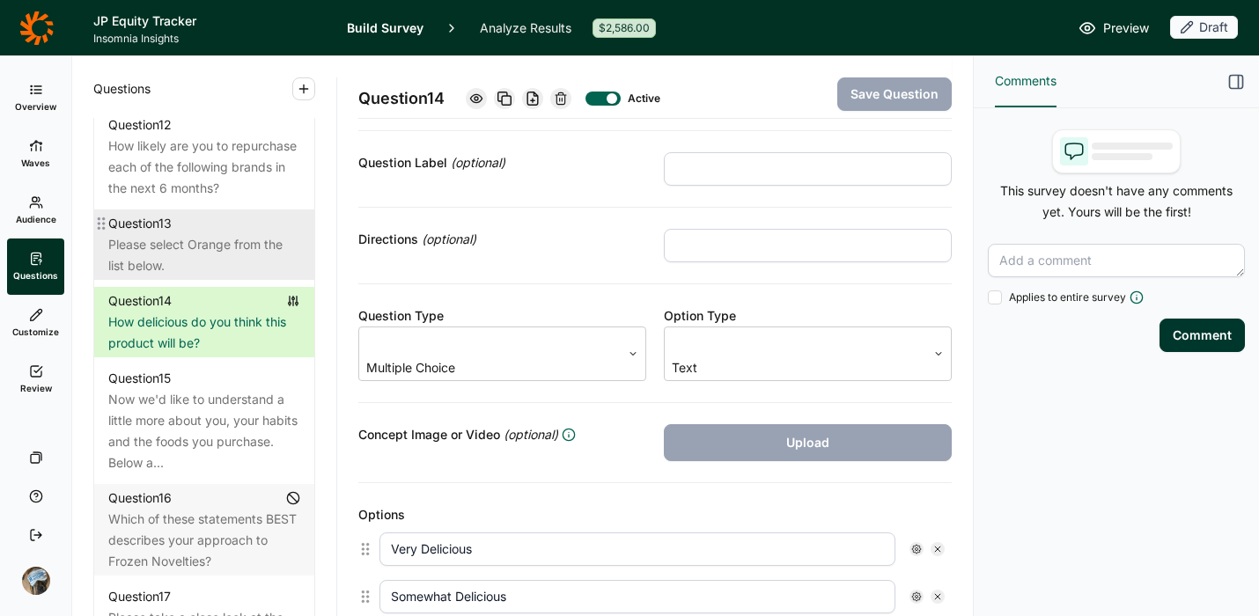
click at [229, 234] on div "Question 13" at bounding box center [204, 223] width 192 height 21
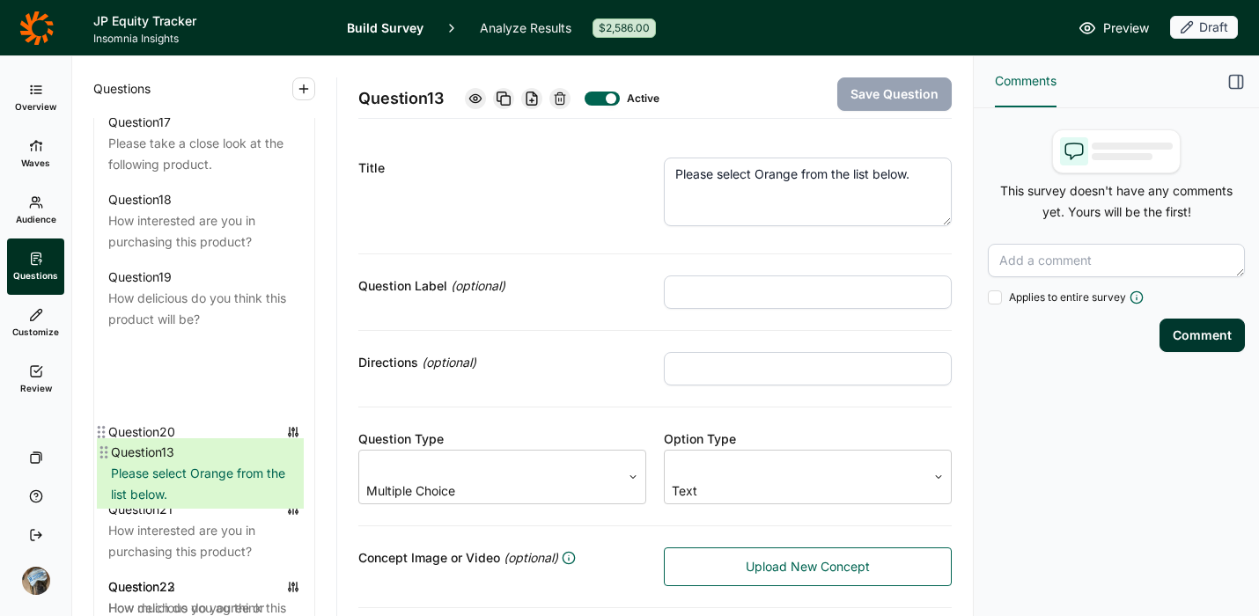
scroll to position [2317, 0]
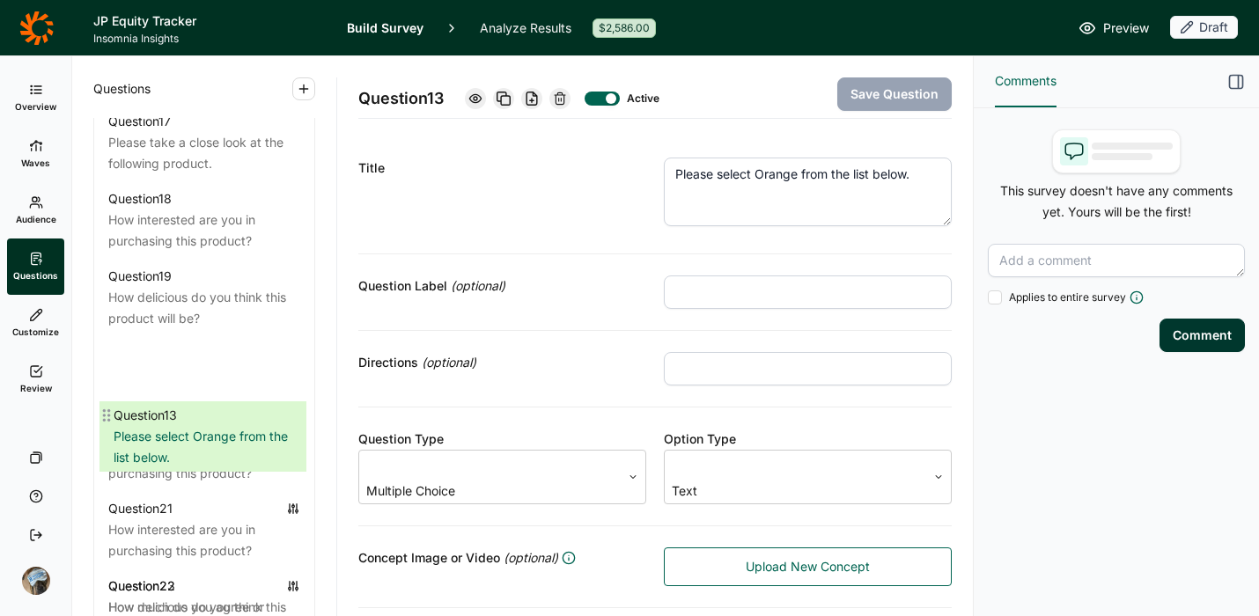
drag, startPoint x: 103, startPoint y: 289, endPoint x: 108, endPoint y: 423, distance: 134.0
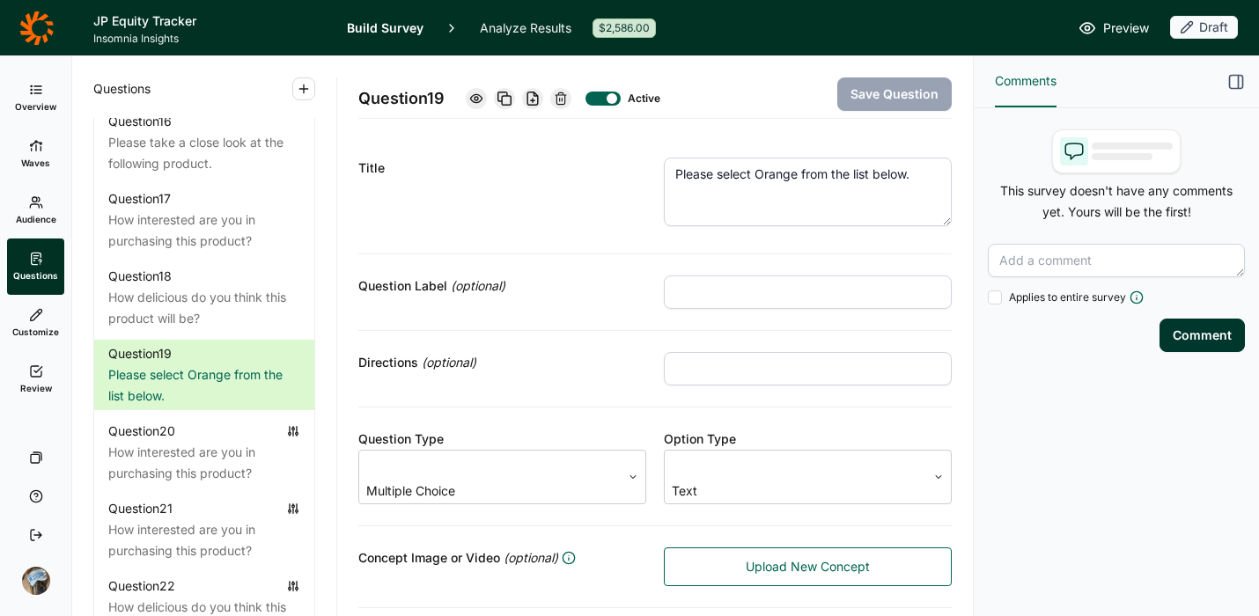
click at [566, 97] on icon at bounding box center [561, 99] width 14 height 14
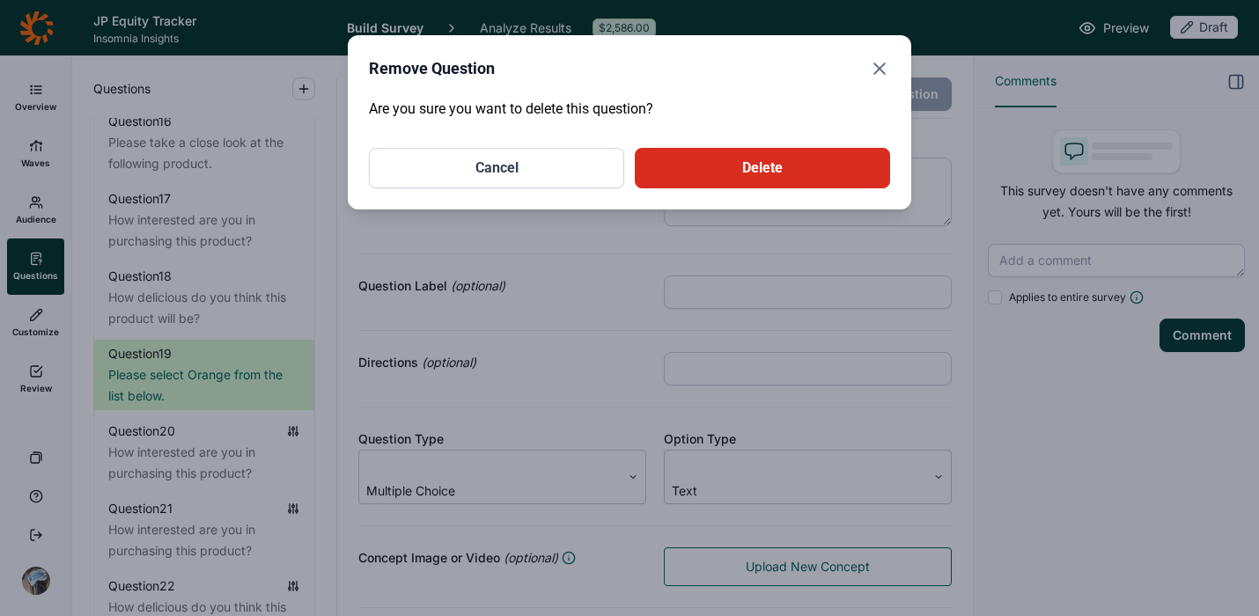
click at [752, 166] on button "Delete" at bounding box center [762, 168] width 255 height 41
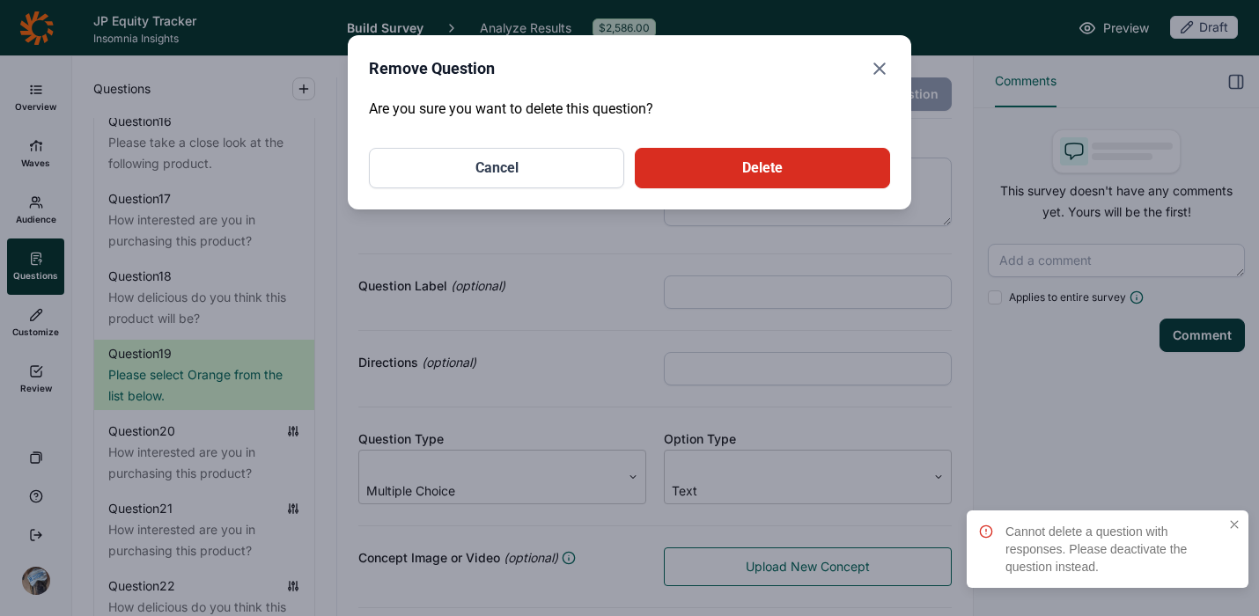
click at [598, 185] on button "Cancel" at bounding box center [496, 168] width 255 height 41
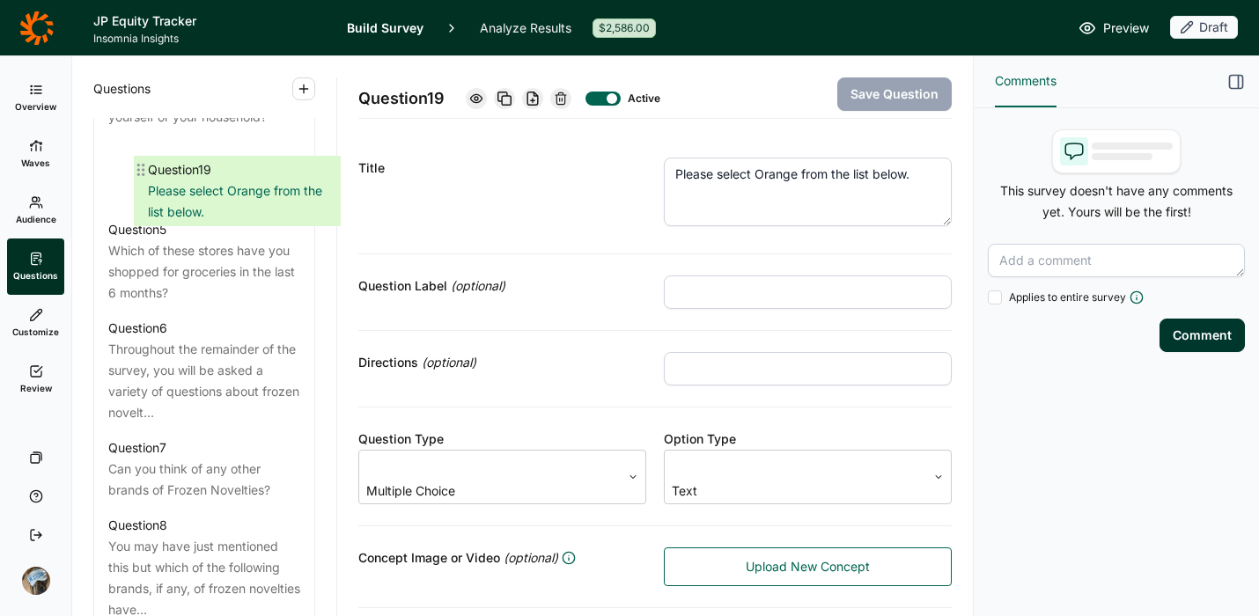
scroll to position [1153, 0]
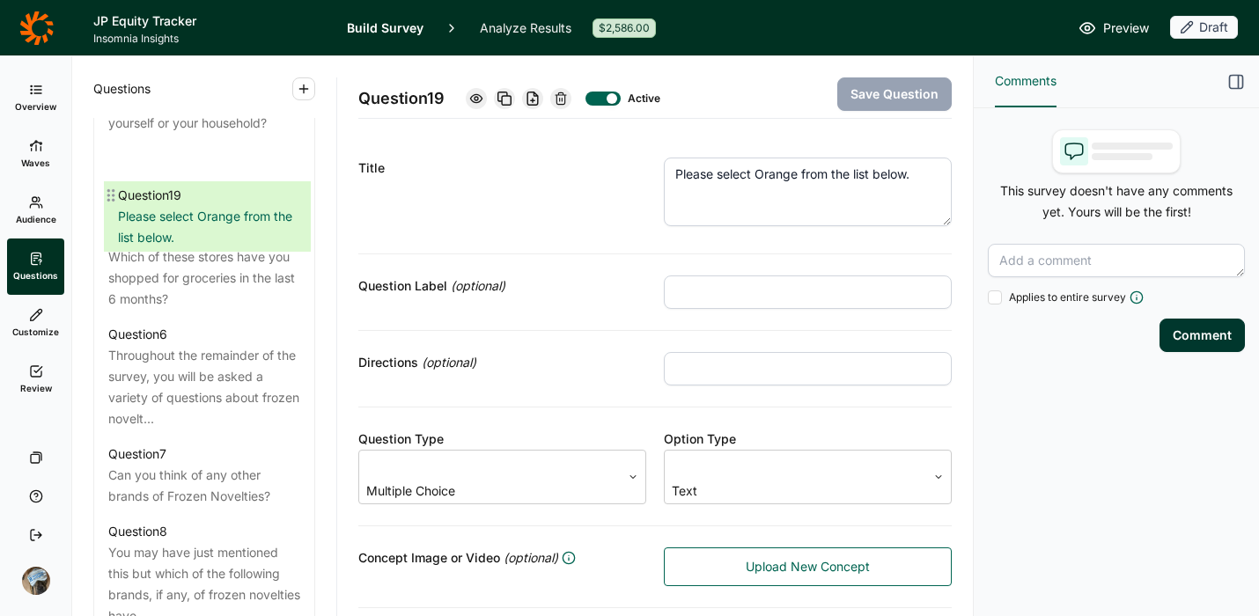
drag, startPoint x: 107, startPoint y: 342, endPoint x: 123, endPoint y: 202, distance: 140.9
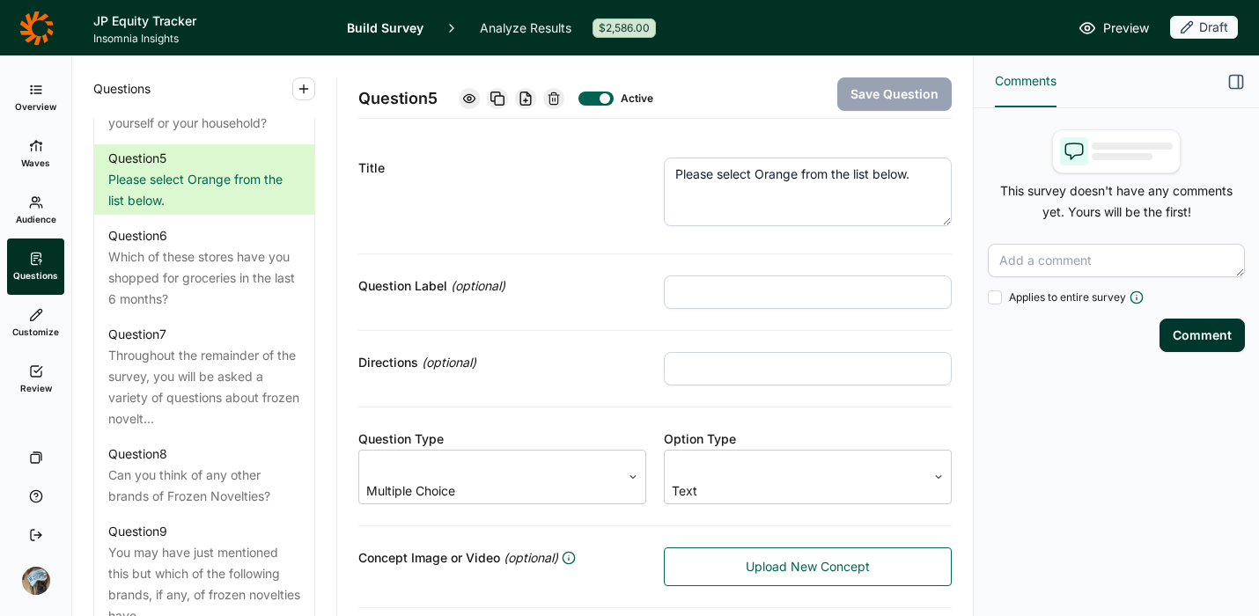
click at [591, 89] on div "Active" at bounding box center [554, 98] width 190 height 25
click at [600, 102] on div at bounding box center [596, 99] width 35 height 14
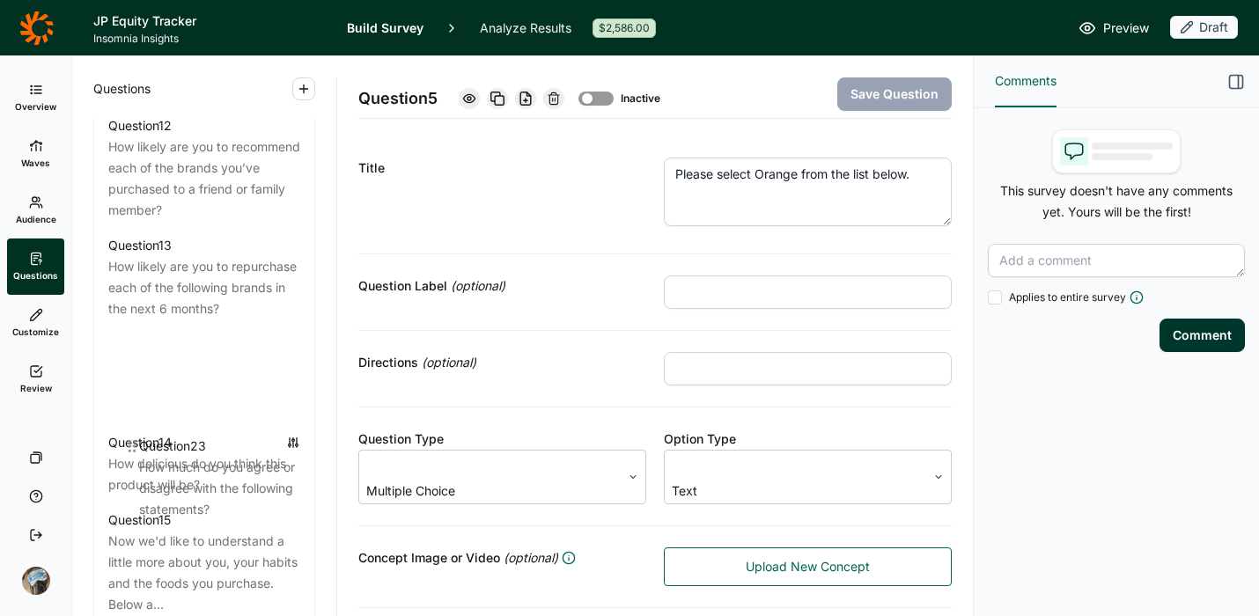
scroll to position [1876, 0]
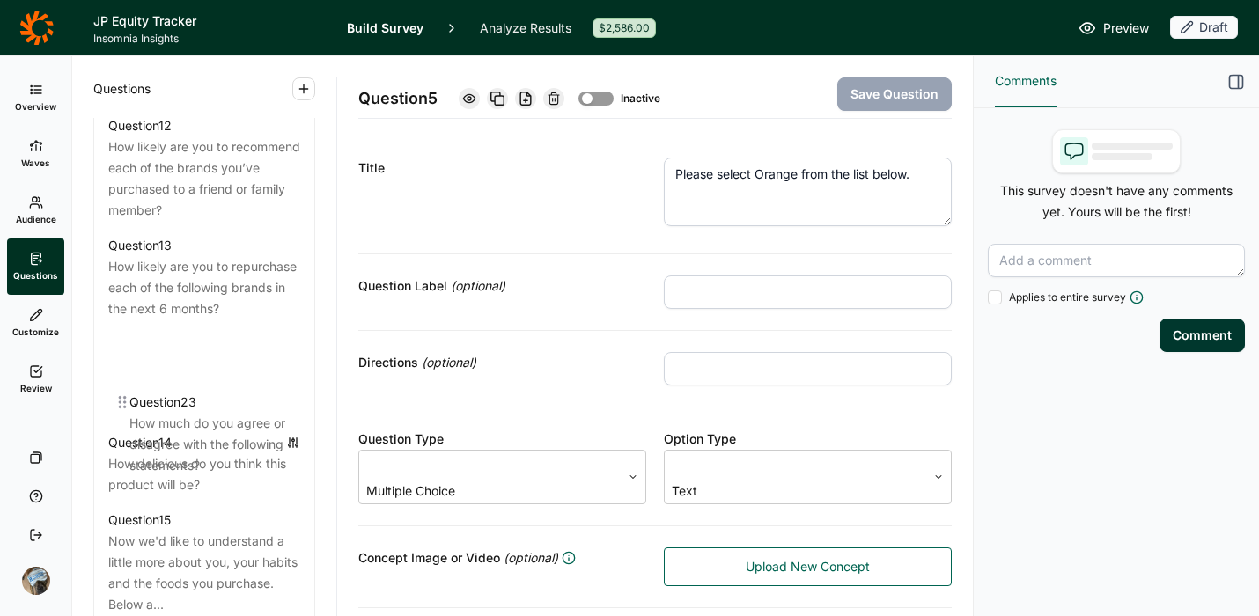
drag, startPoint x: 105, startPoint y: 330, endPoint x: 131, endPoint y: 404, distance: 78.5
click at [129, 401] on div "Question 1 How do you identify? Question 2 Do you or anyone in your household w…" at bounding box center [204, 126] width 220 height 2114
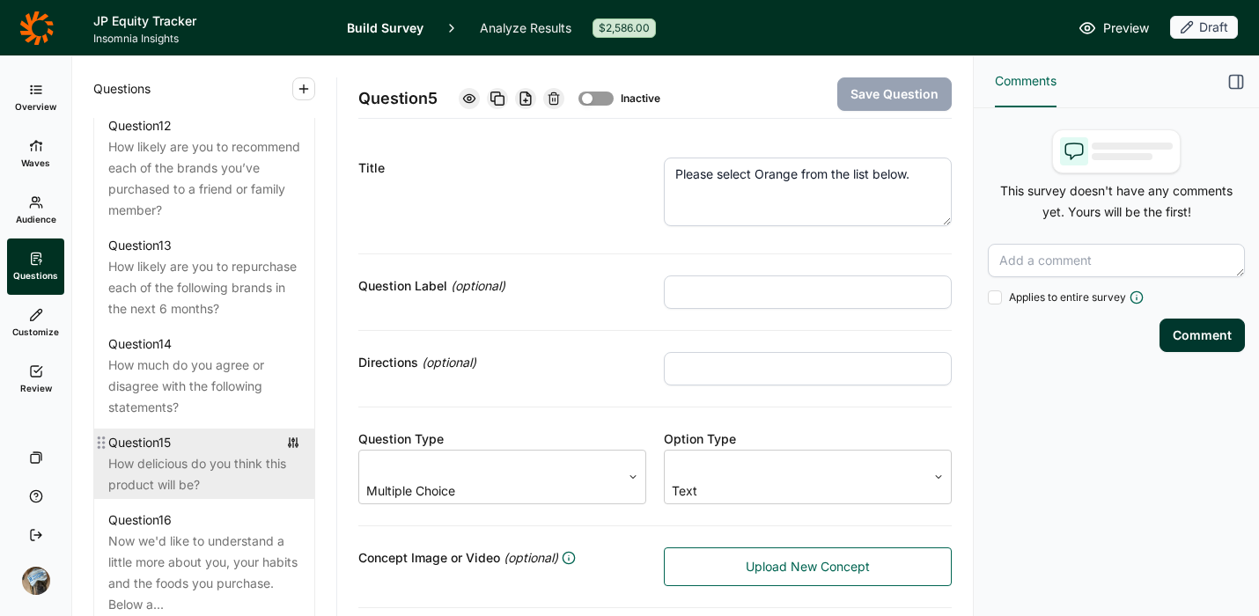
click at [203, 496] on div "How delicious do you think this product will be?" at bounding box center [204, 475] width 192 height 42
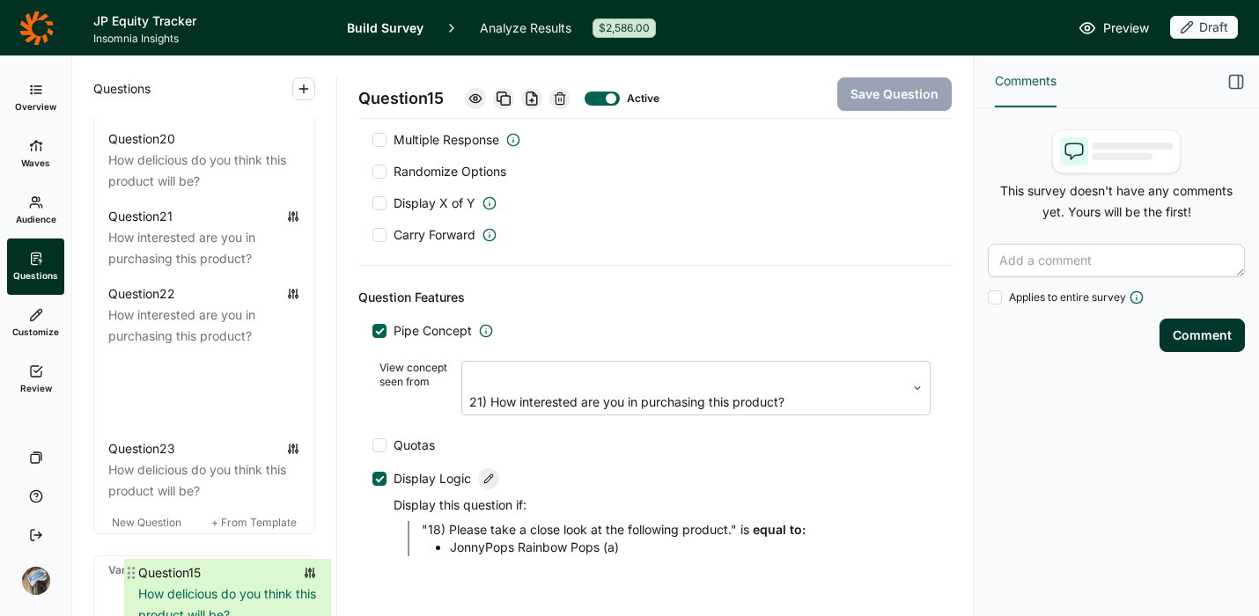
scroll to position [2822, 0]
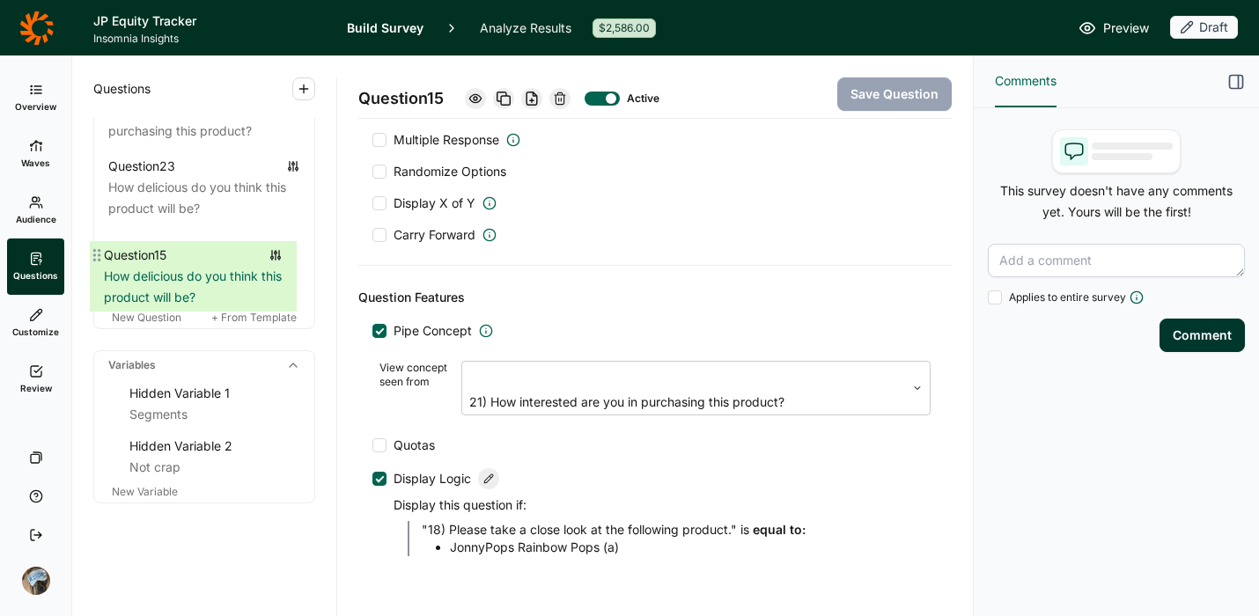
drag, startPoint x: 106, startPoint y: 178, endPoint x: 107, endPoint y: 263, distance: 85.4
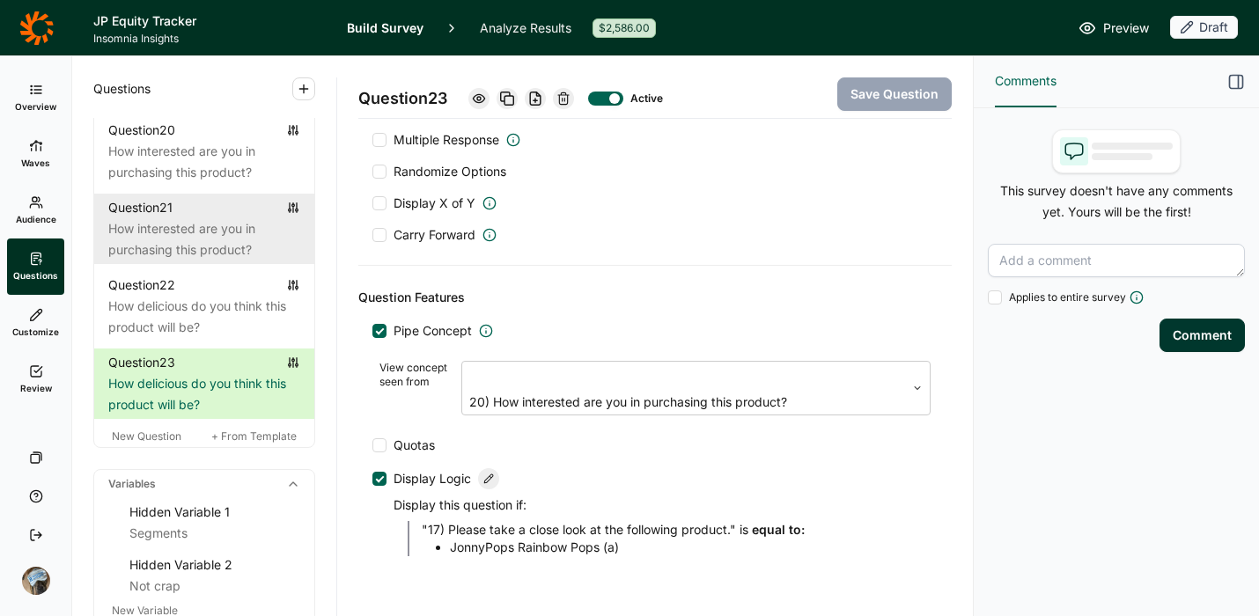
scroll to position [2638, 0]
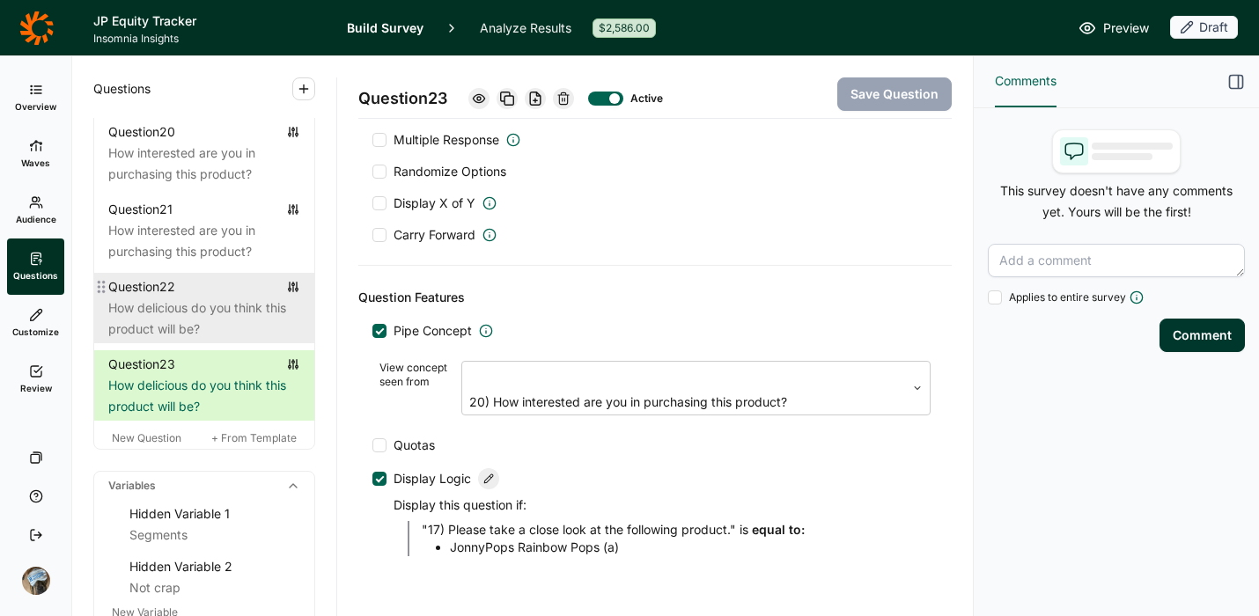
click at [182, 340] on div "How delicious do you think this product will be?" at bounding box center [204, 319] width 192 height 42
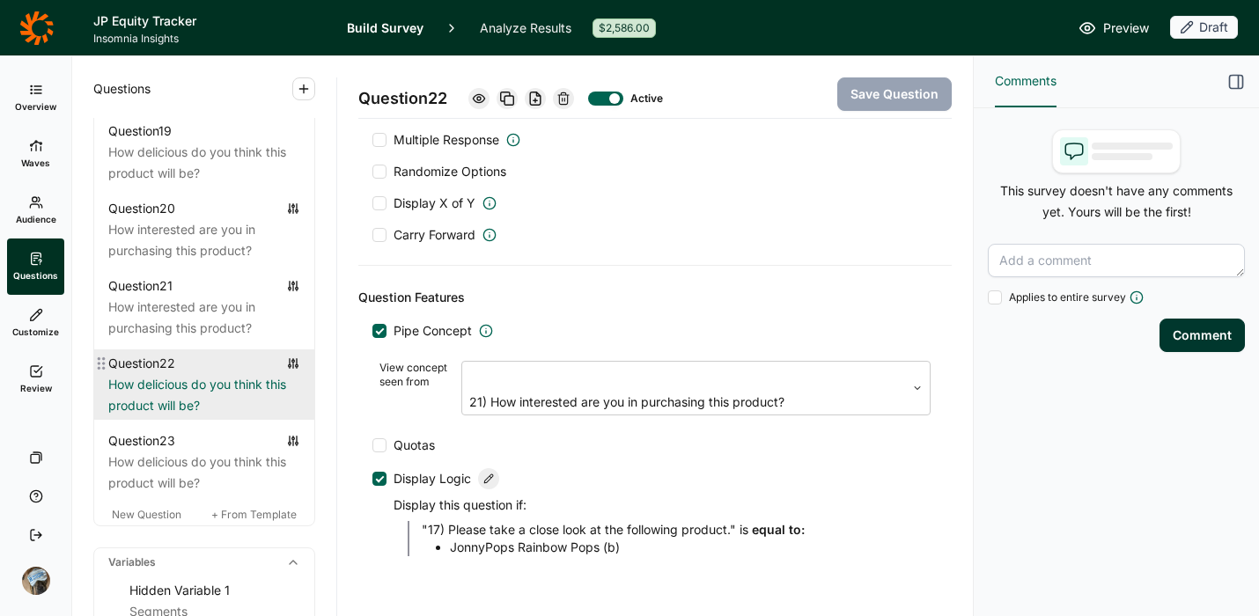
scroll to position [2537, 0]
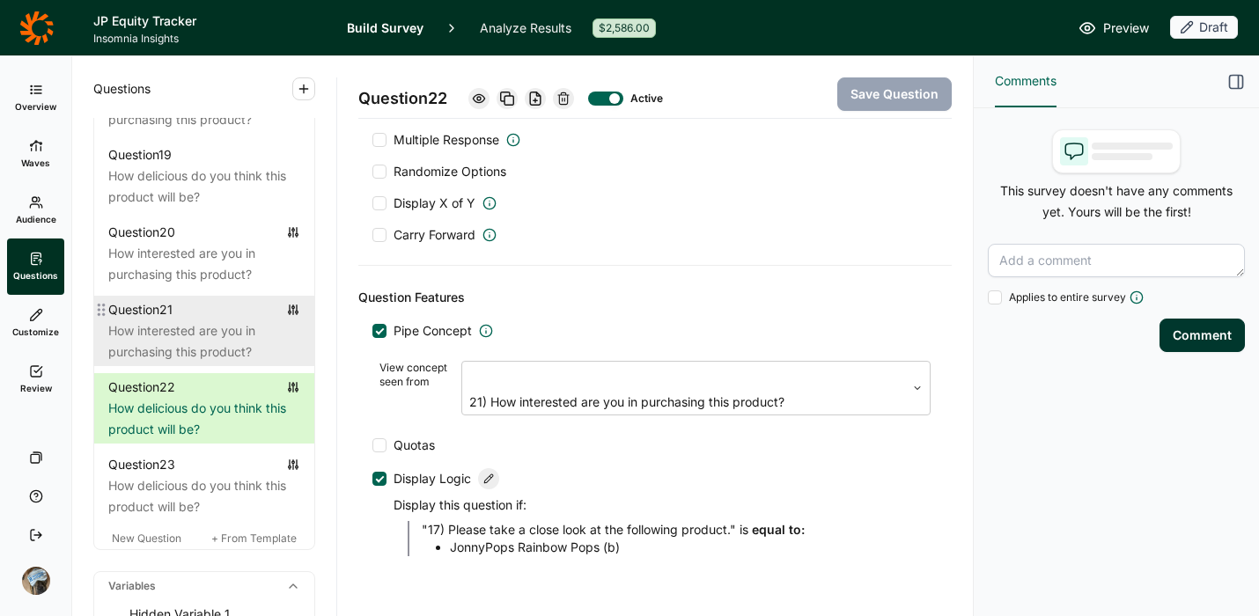
click at [185, 363] on div "How interested are you in purchasing this product?" at bounding box center [204, 342] width 192 height 42
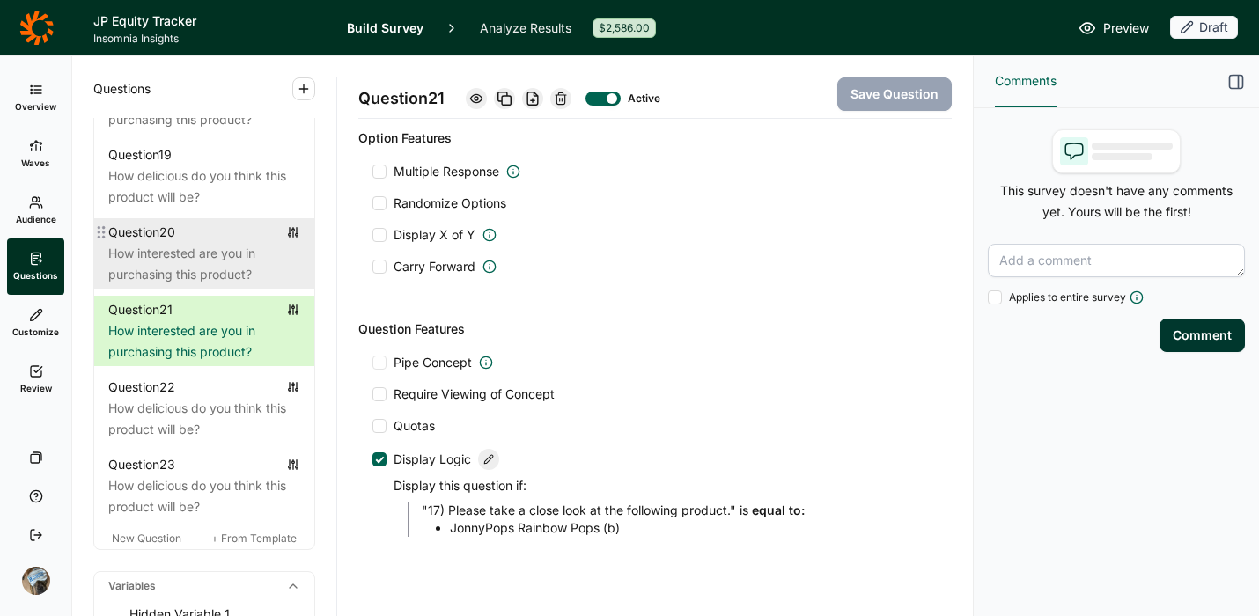
click at [213, 285] on div "How interested are you in purchasing this product?" at bounding box center [204, 264] width 192 height 42
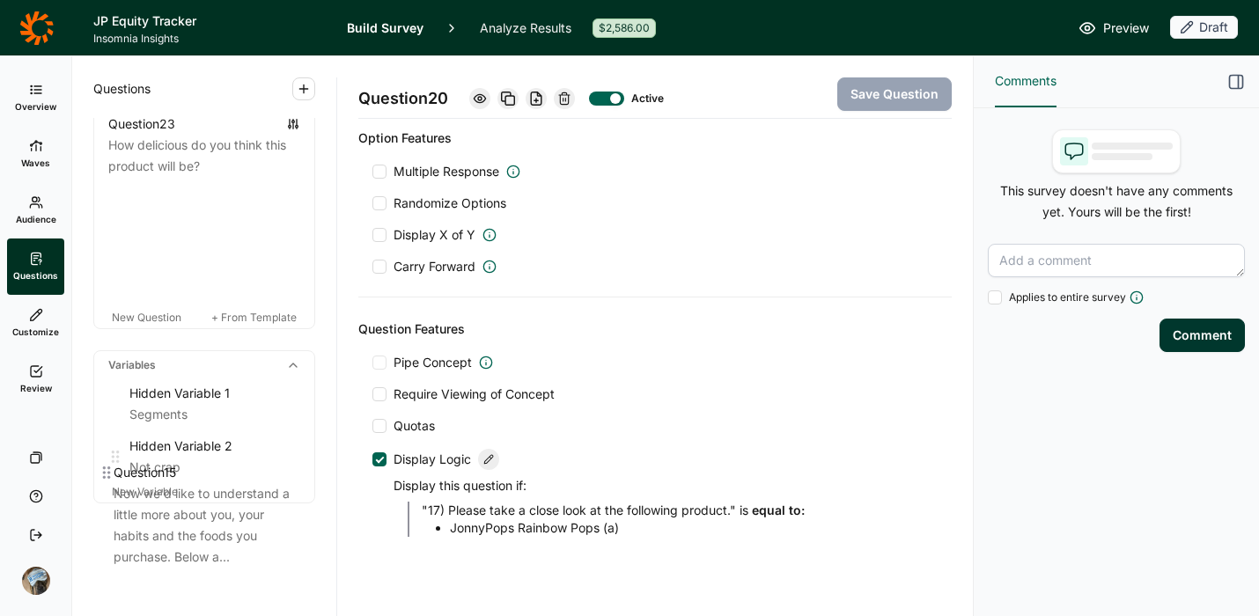
scroll to position [2821, 0]
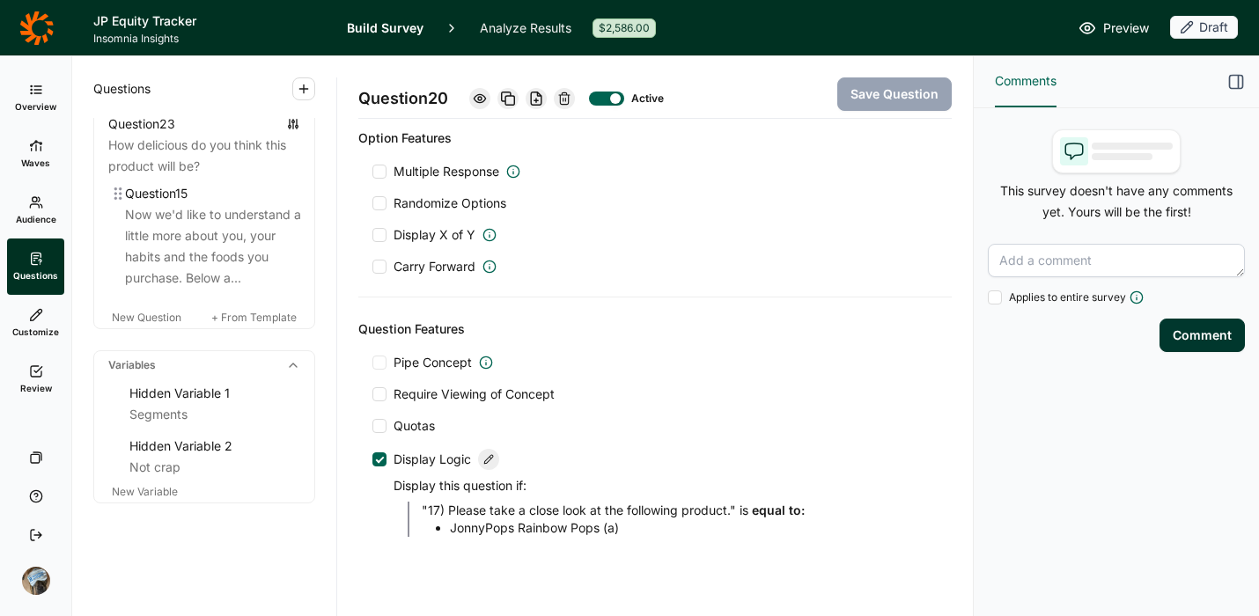
drag, startPoint x: 105, startPoint y: 341, endPoint x: 122, endPoint y: 202, distance: 140.1
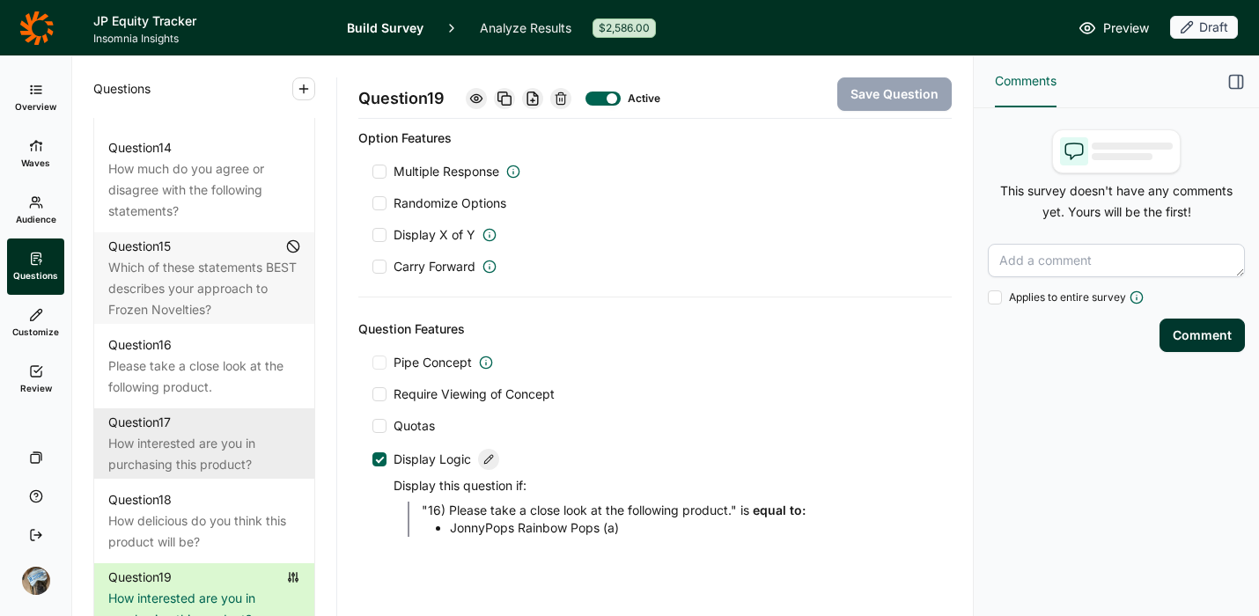
scroll to position [2068, 0]
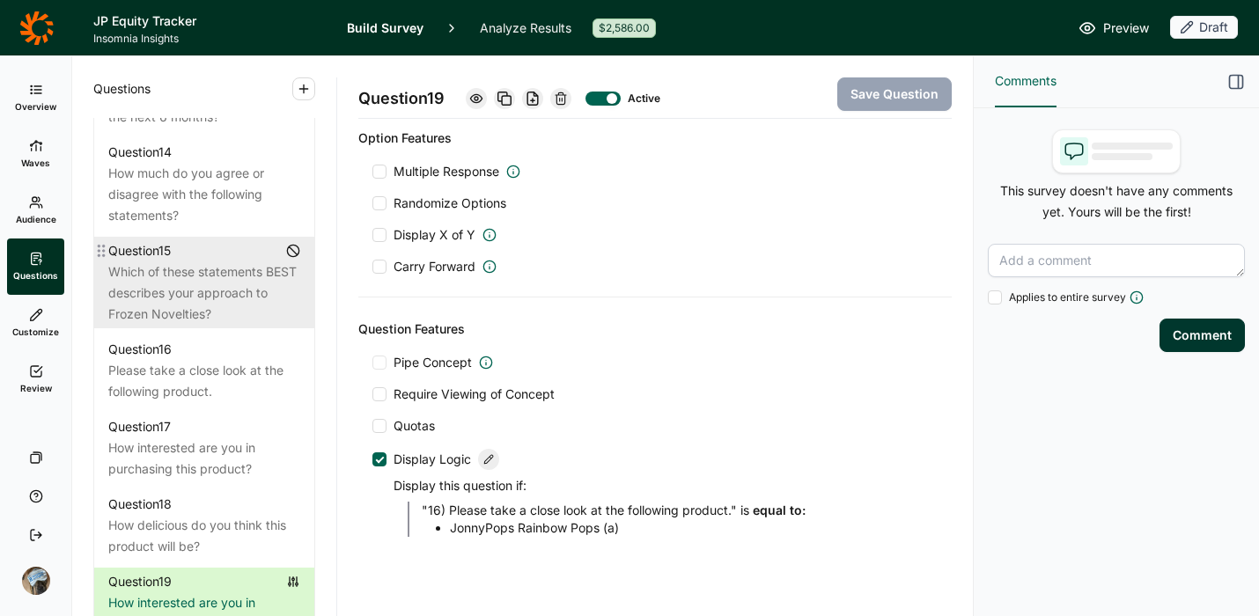
click at [196, 325] on div "Which of these statements BEST describes your approach to Frozen Novelties?" at bounding box center [204, 293] width 192 height 63
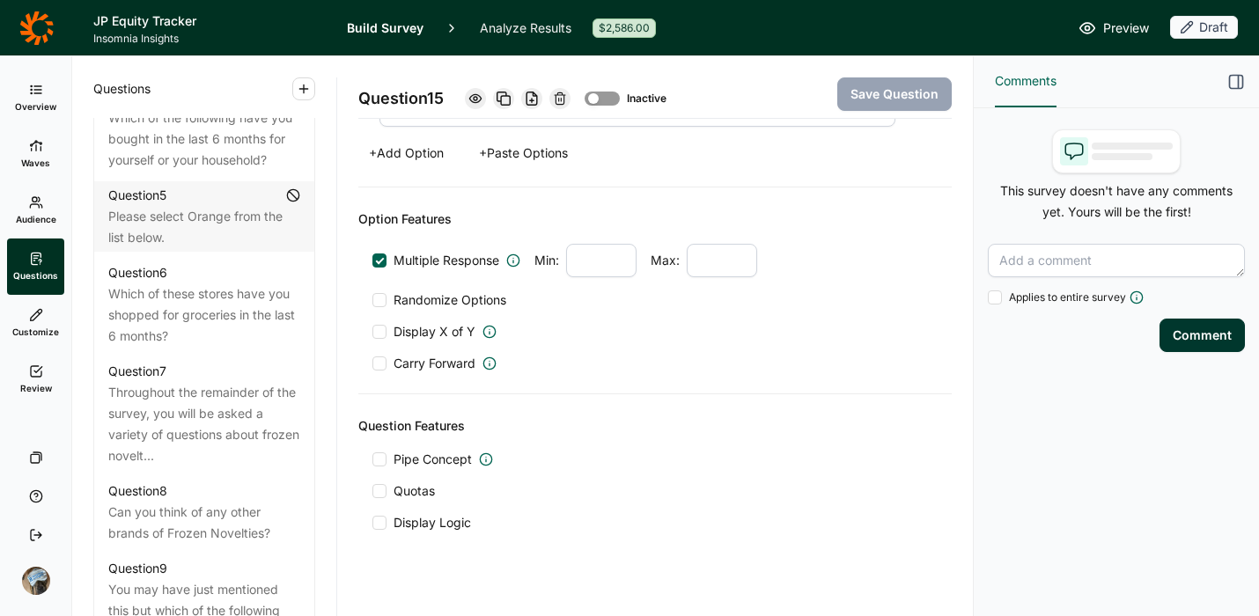
scroll to position [1102, 0]
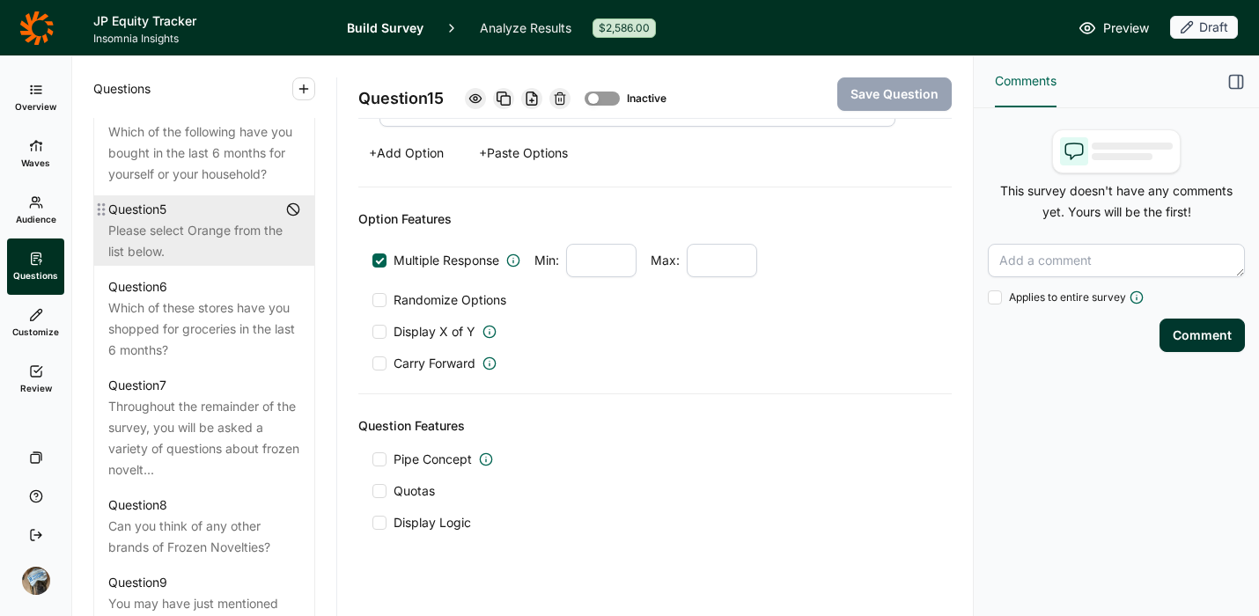
click at [206, 262] on div "Please select Orange from the list below." at bounding box center [204, 241] width 192 height 42
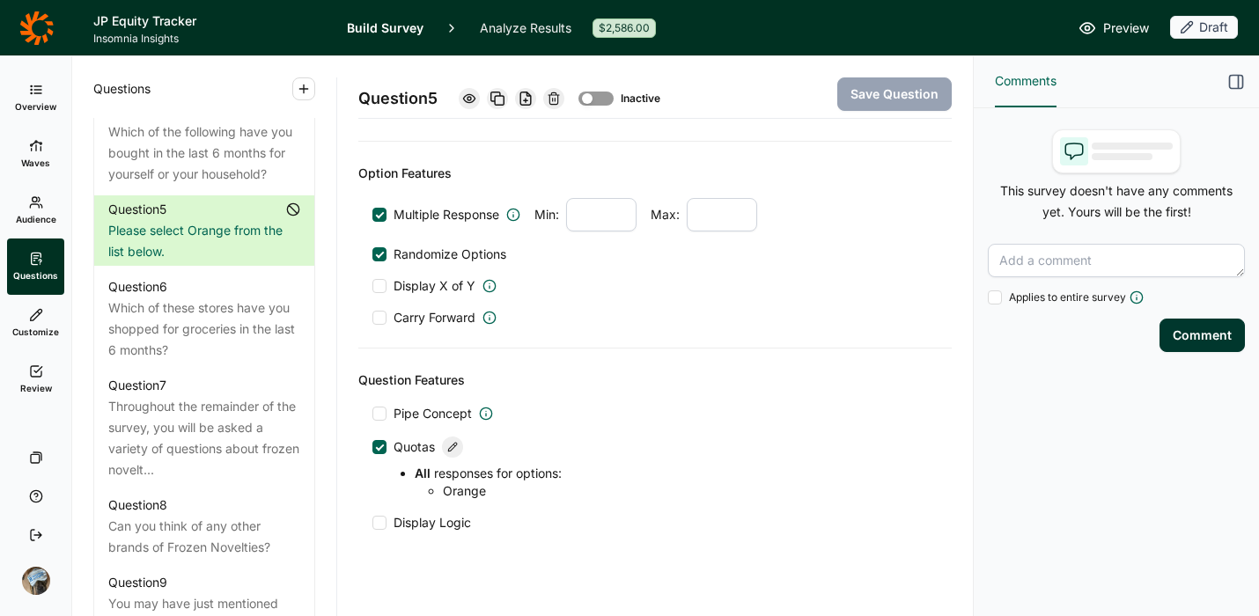
click at [609, 96] on div at bounding box center [596, 99] width 35 height 14
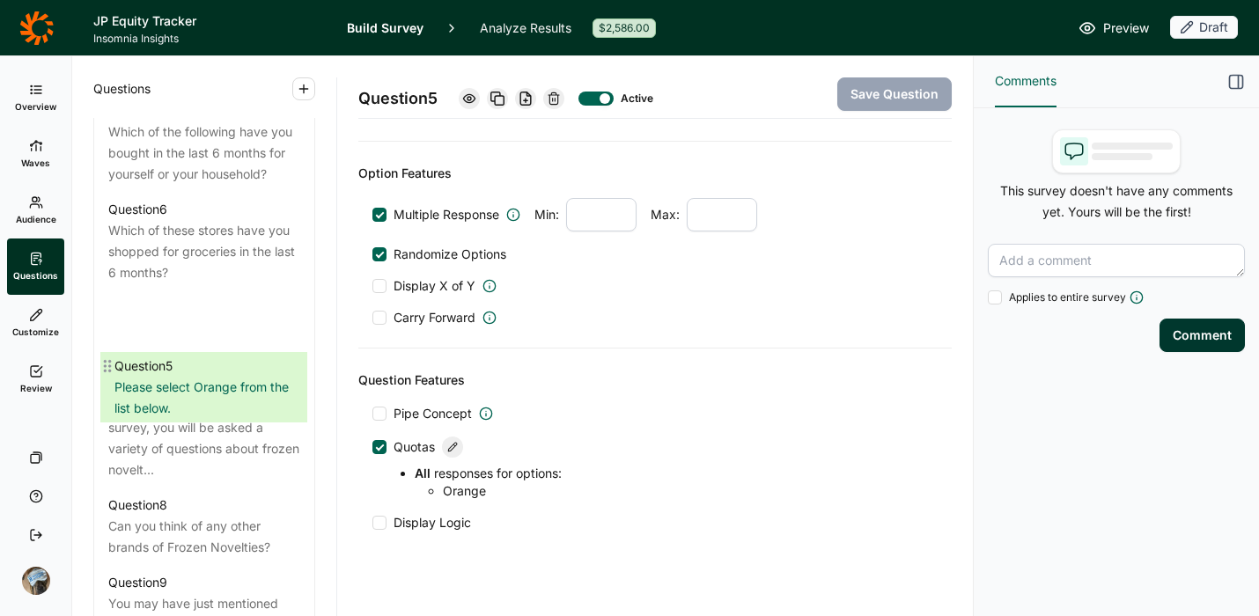
drag, startPoint x: 107, startPoint y: 249, endPoint x: 113, endPoint y: 368, distance: 119.0
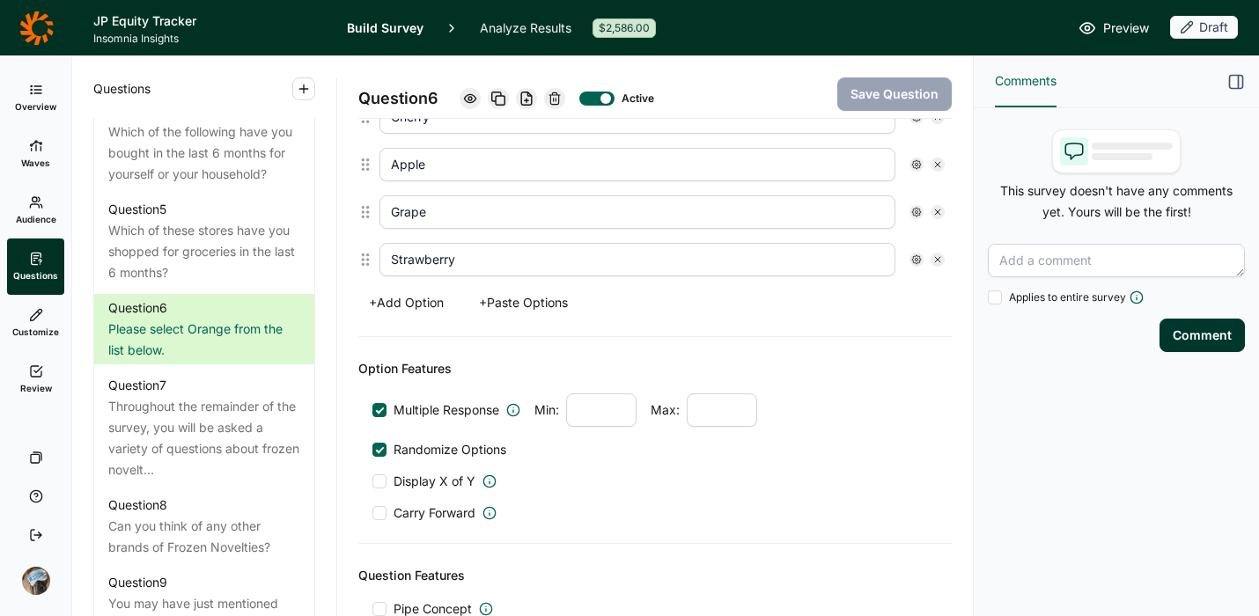
scroll to position [766, 0]
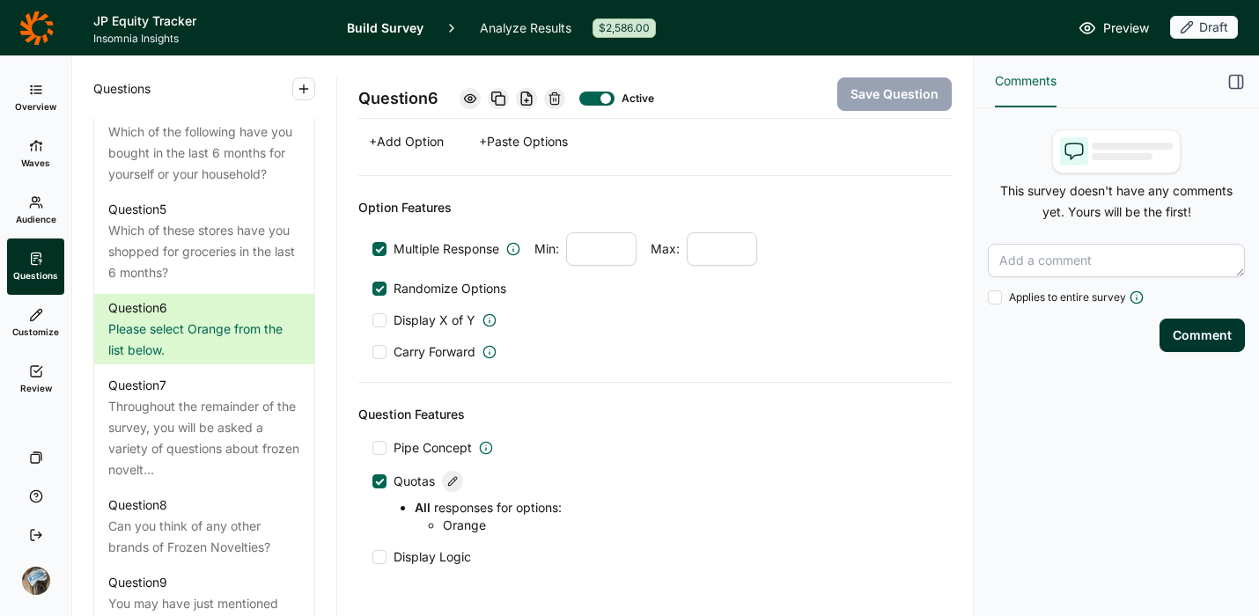
click at [511, 499] on li "All responses for options : Orange" at bounding box center [676, 516] width 523 height 35
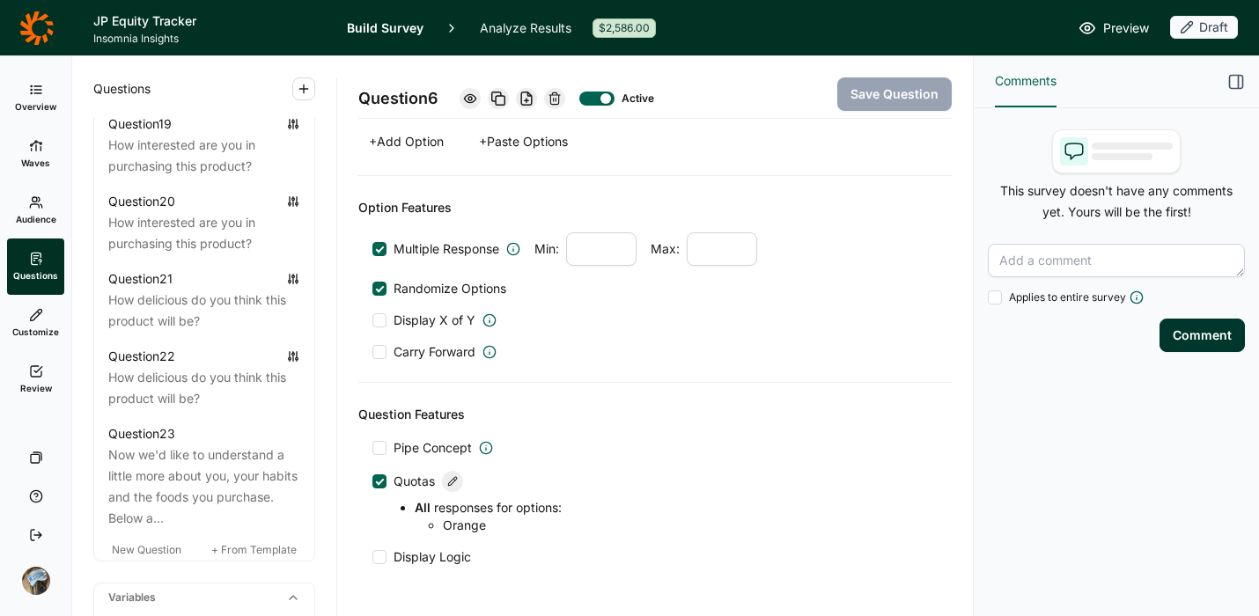
scroll to position [2822, 0]
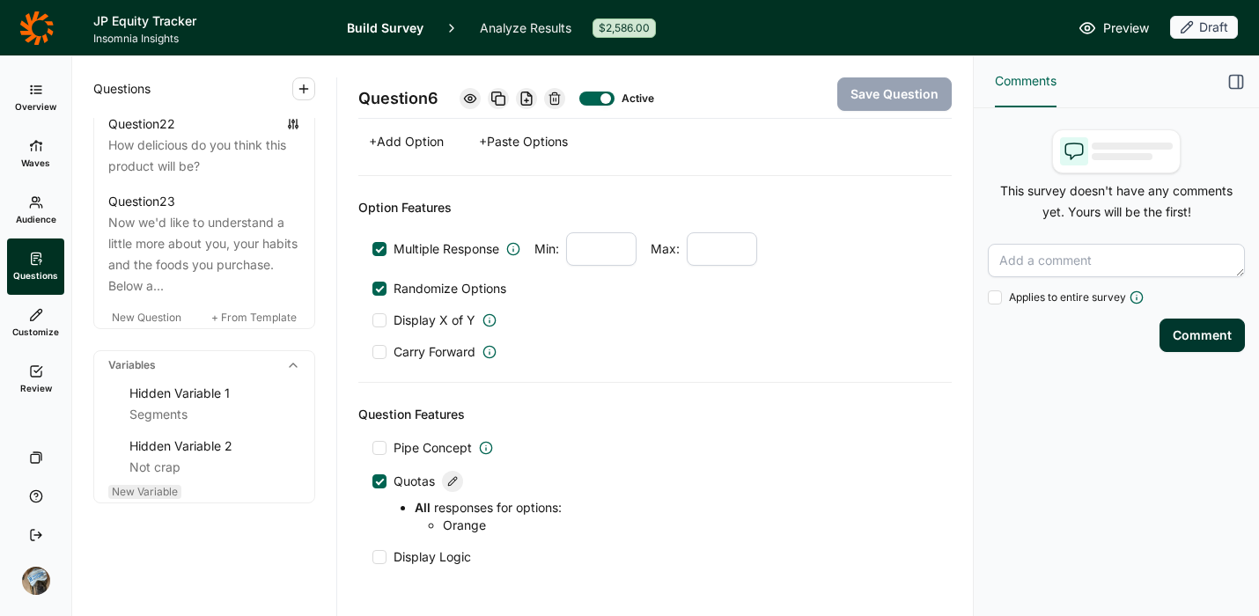
click at [160, 485] on span "New Variable" at bounding box center [145, 491] width 66 height 13
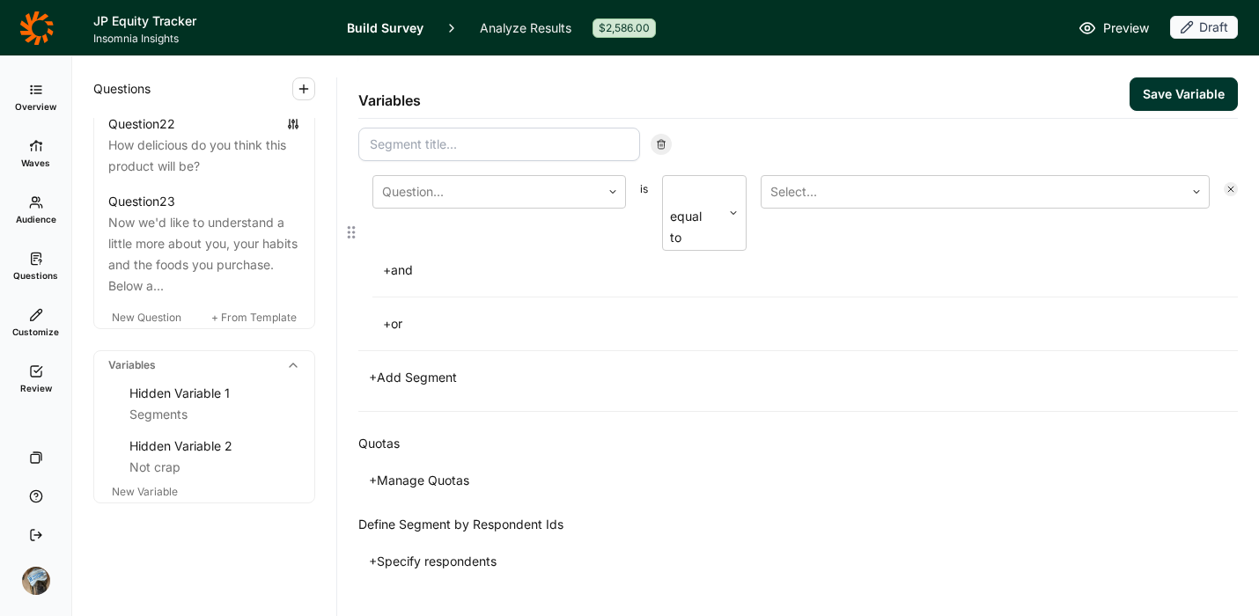
click at [491, 137] on input at bounding box center [499, 144] width 282 height 33
type input "Data Quality"
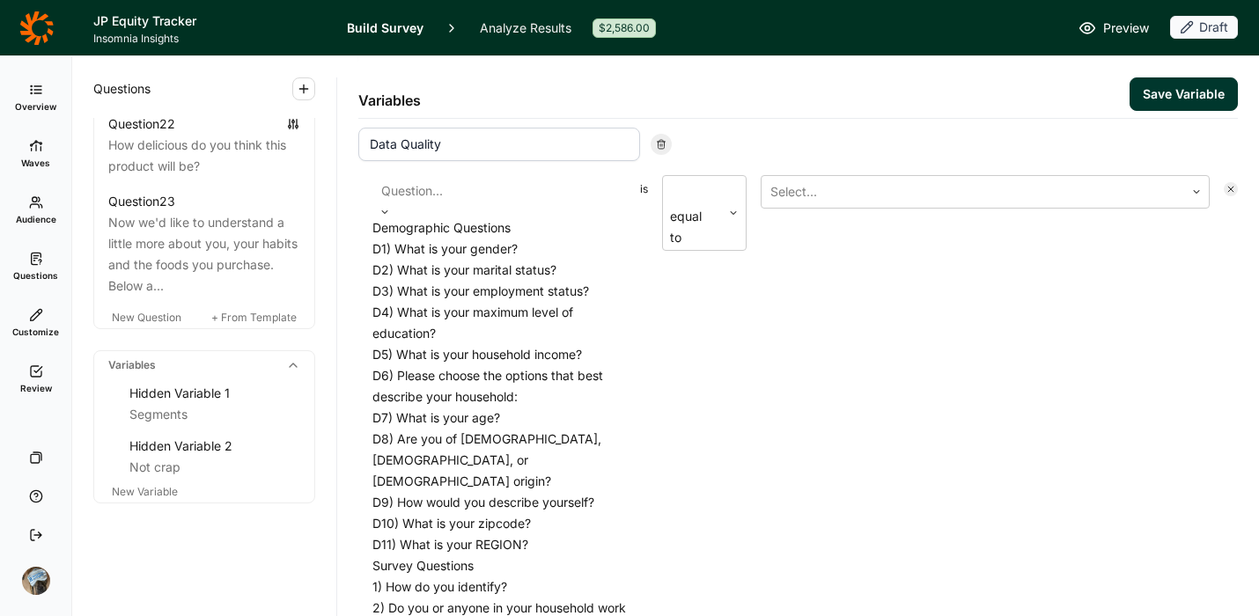
click at [544, 189] on div at bounding box center [499, 191] width 236 height 25
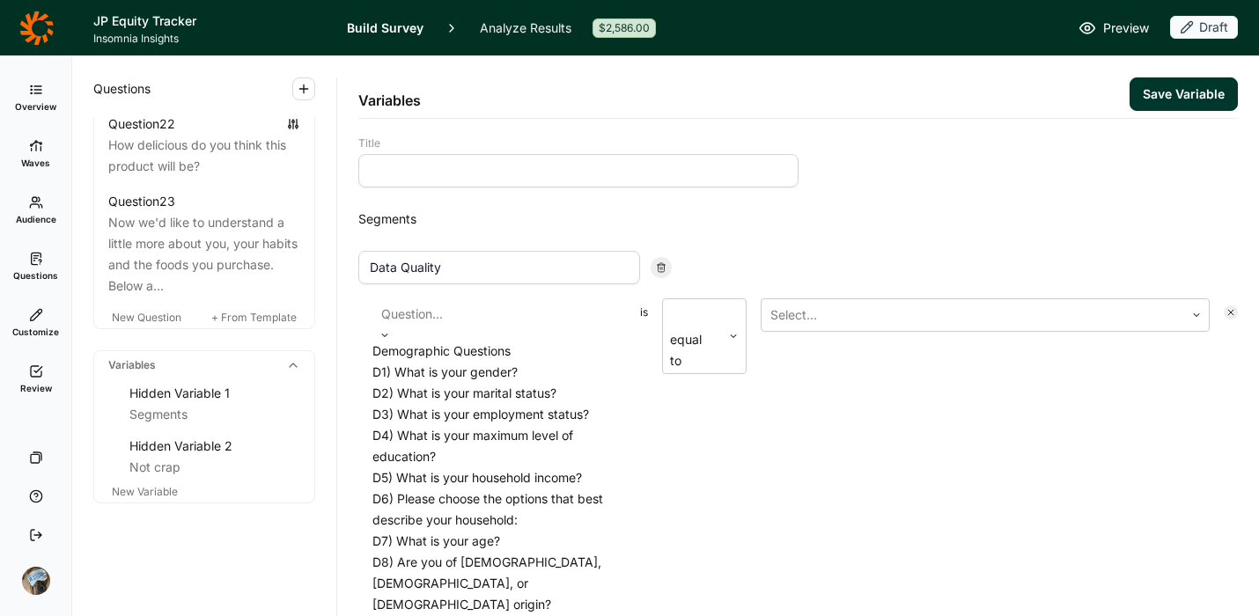
scroll to position [0, 0]
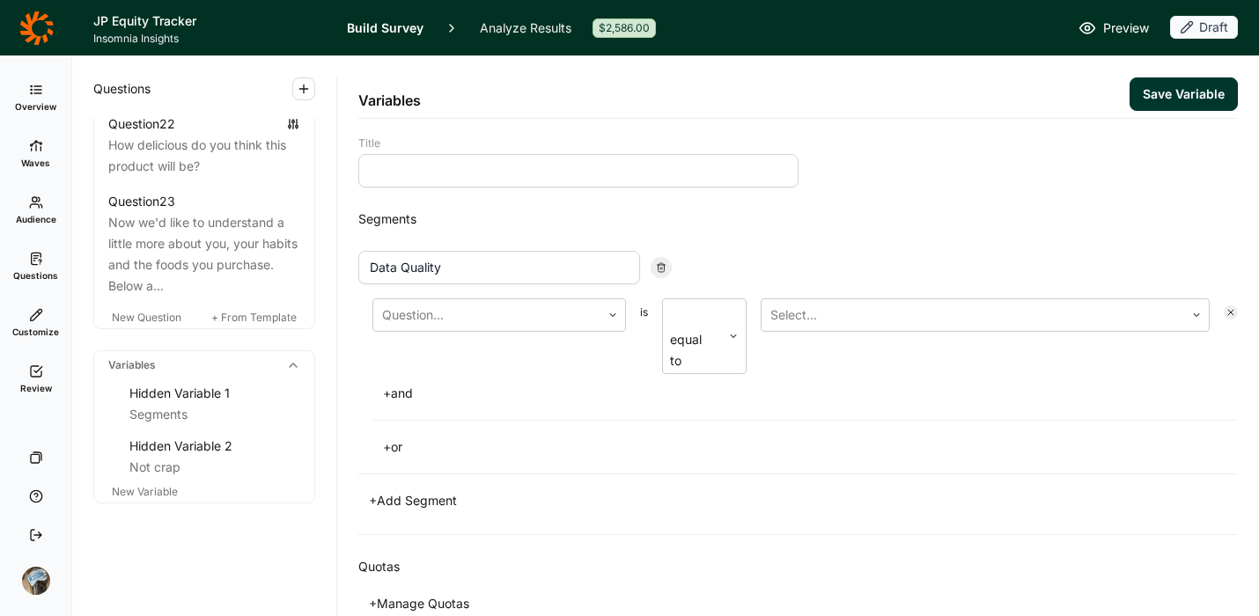
click at [571, 166] on input at bounding box center [578, 170] width 440 height 33
type input "Data Quality"
click at [503, 273] on input "Data Quality" at bounding box center [499, 267] width 282 height 33
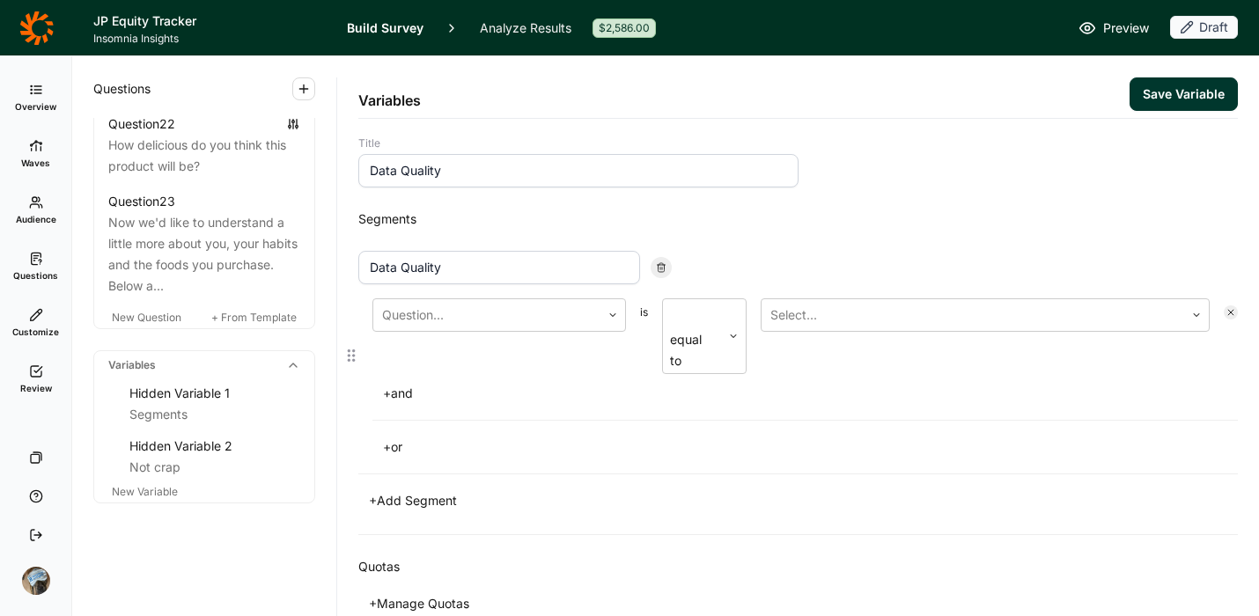
click at [503, 273] on input "Data Quality" at bounding box center [499, 267] width 282 height 33
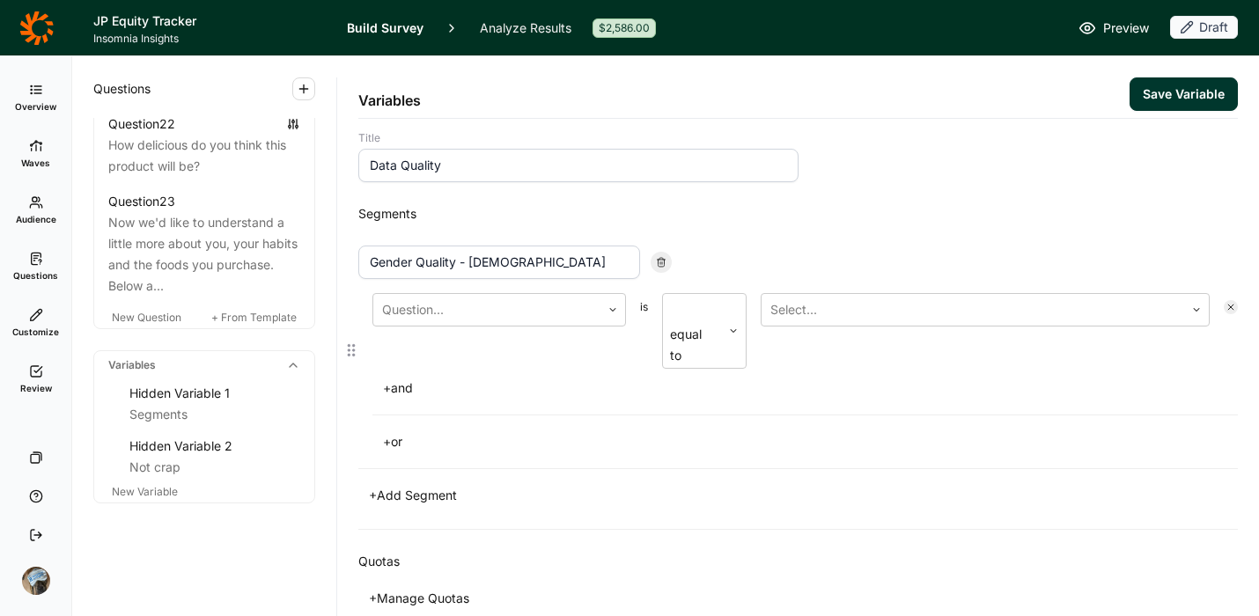
scroll to position [7, 0]
type input "Gender Quality - [DEMOGRAPHIC_DATA]"
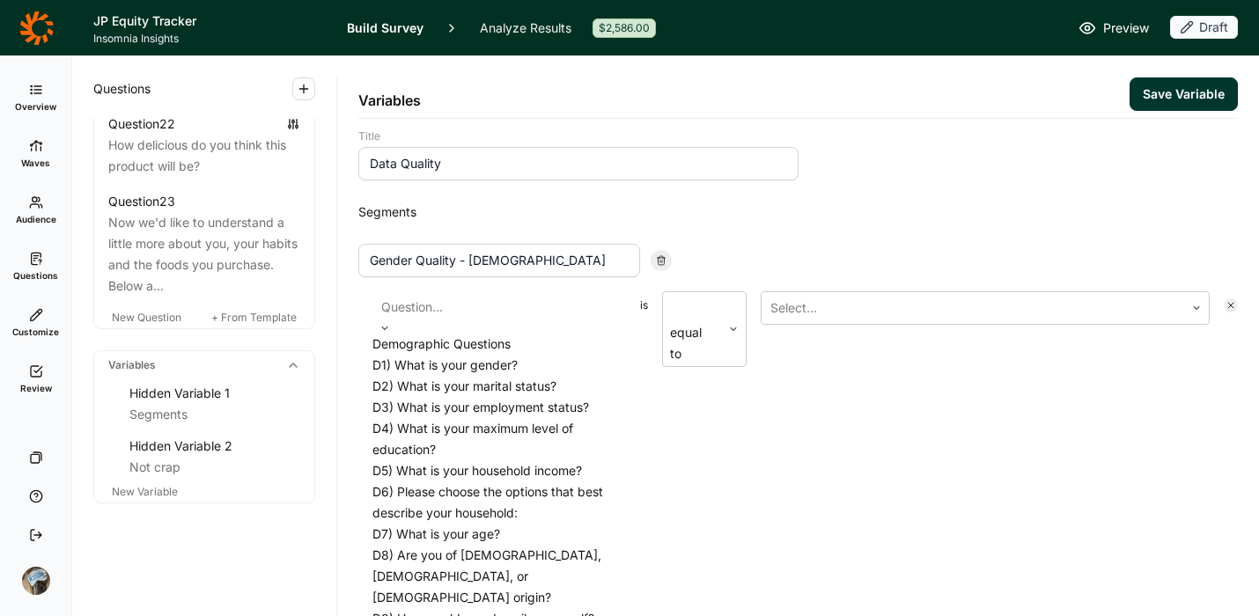
click at [558, 317] on div at bounding box center [499, 307] width 236 height 25
click at [448, 376] on div "D1) What is your gender?" at bounding box center [500, 365] width 254 height 21
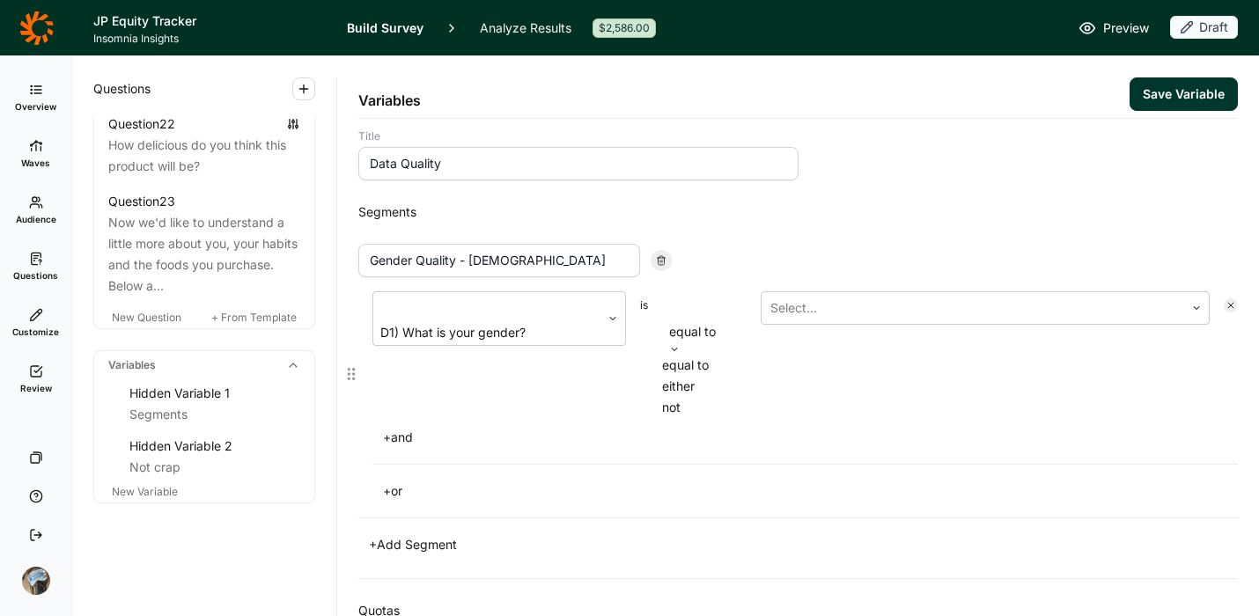
click at [705, 304] on div at bounding box center [704, 307] width 67 height 25
click at [711, 360] on div "equal to" at bounding box center [704, 365] width 85 height 21
click at [789, 309] on div at bounding box center [973, 308] width 405 height 25
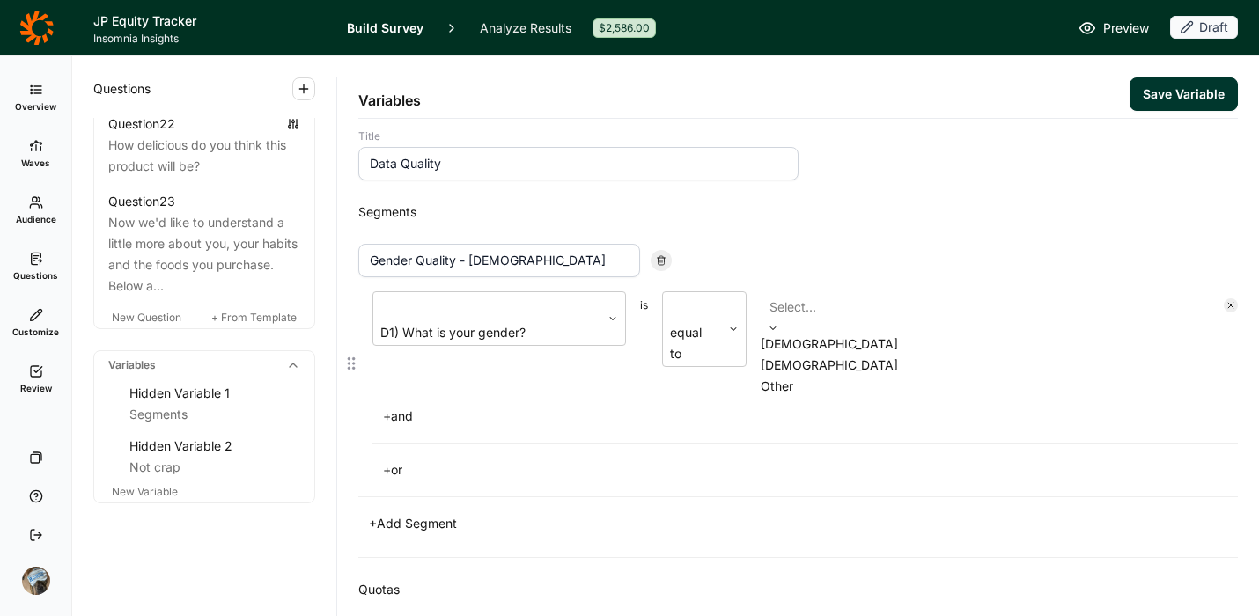
click at [797, 343] on div "[DEMOGRAPHIC_DATA]" at bounding box center [985, 344] width 449 height 21
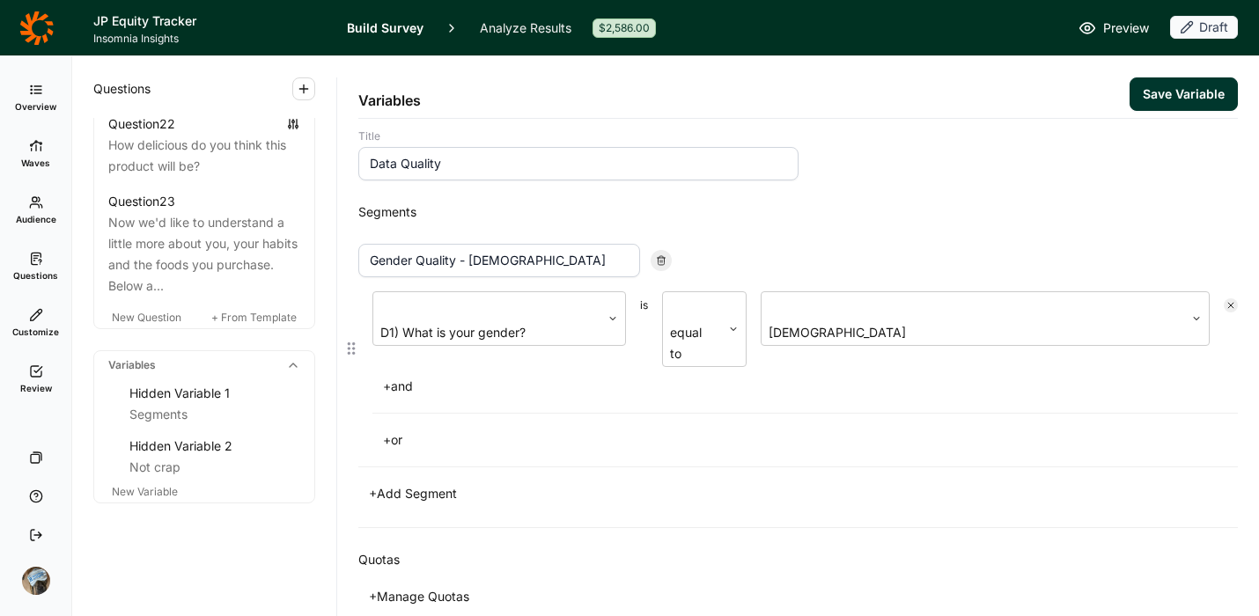
click at [407, 374] on button "+ and" at bounding box center [398, 386] width 51 height 25
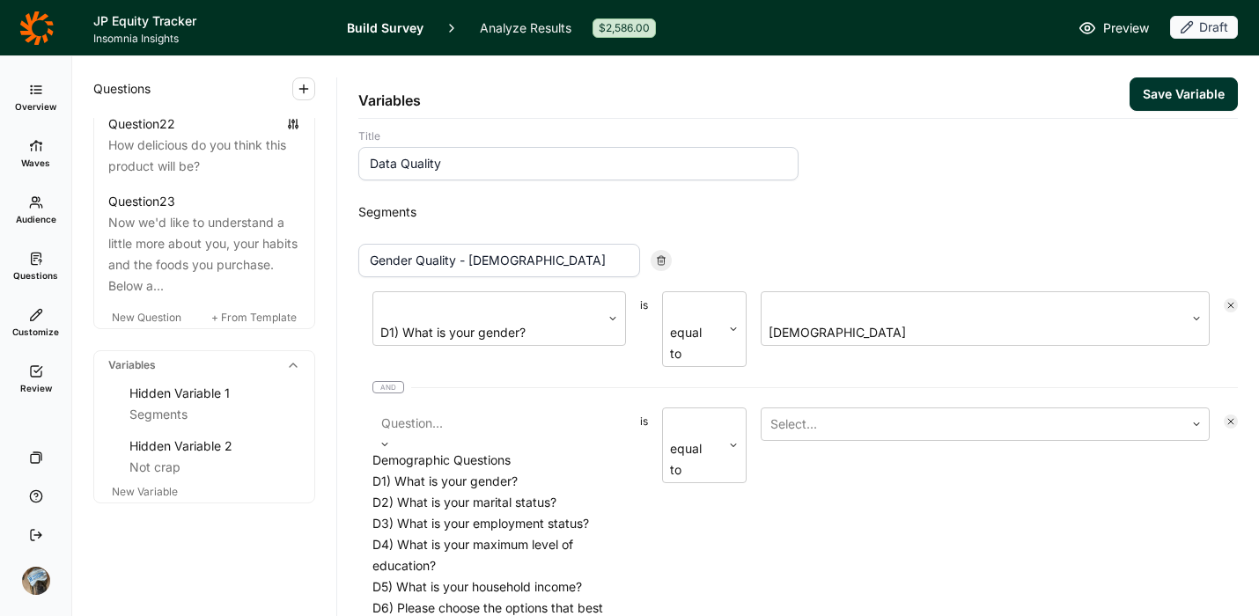
click at [451, 411] on div at bounding box center [499, 423] width 236 height 25
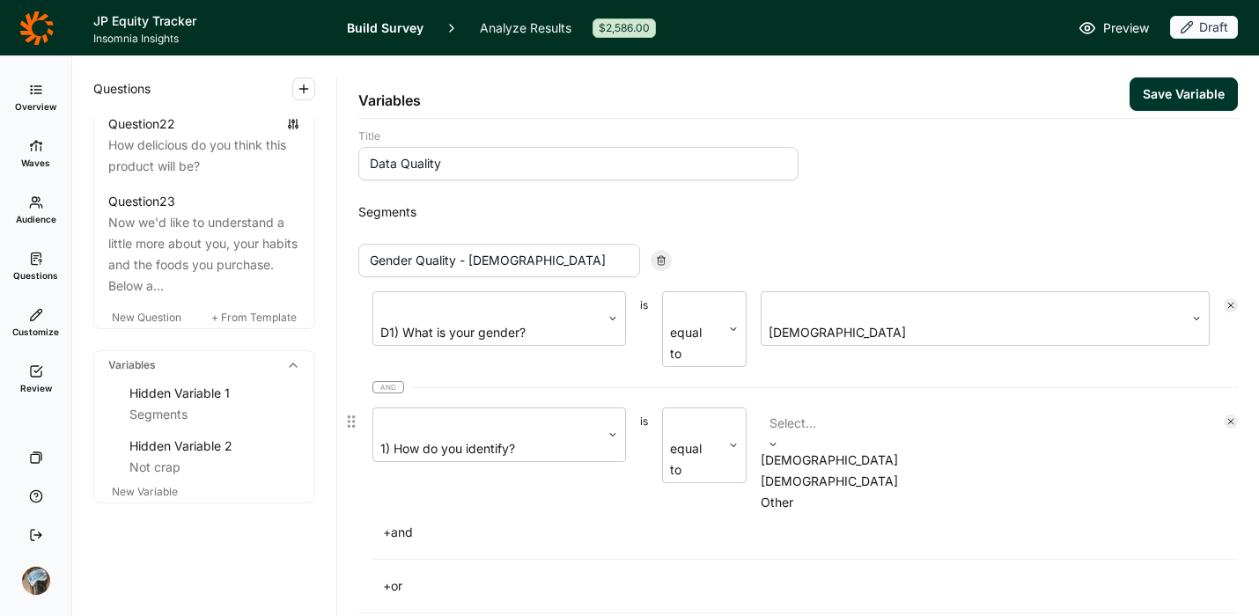
click at [911, 411] on div at bounding box center [986, 423] width 432 height 25
click at [904, 450] on div "[DEMOGRAPHIC_DATA]" at bounding box center [985, 460] width 449 height 21
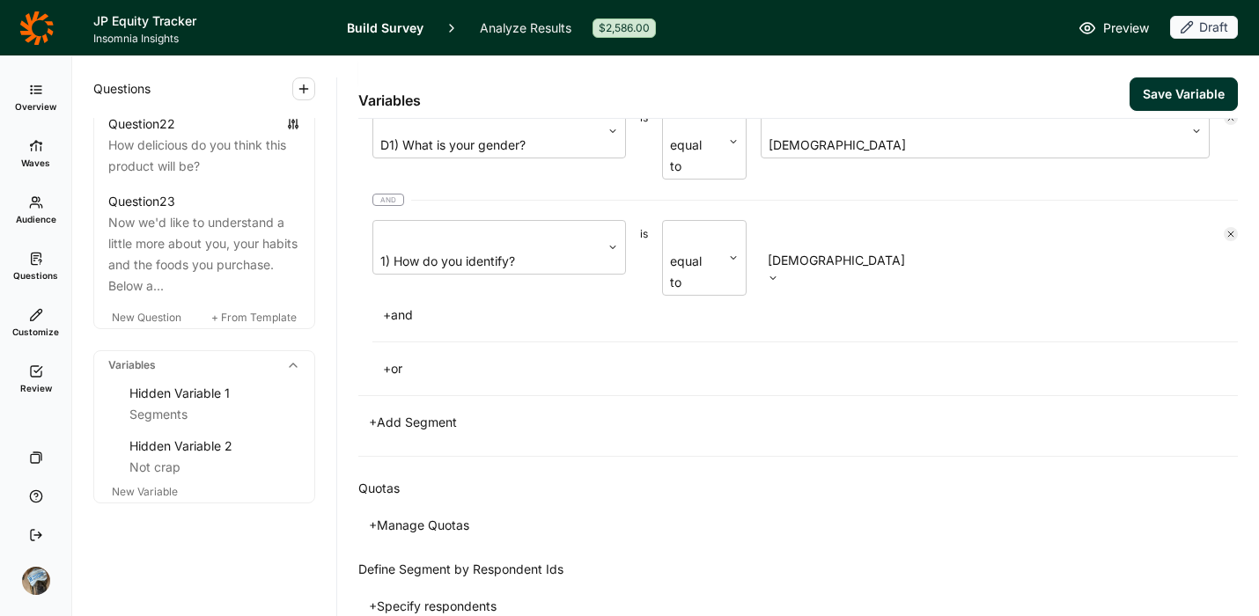
scroll to position [194, 0]
click at [440, 353] on div "Segments Gender Quality - [DEMOGRAPHIC_DATA] D1) What is your gender? is equal …" at bounding box center [798, 225] width 880 height 463
click at [429, 411] on button "+ Add Segment" at bounding box center [412, 423] width 109 height 25
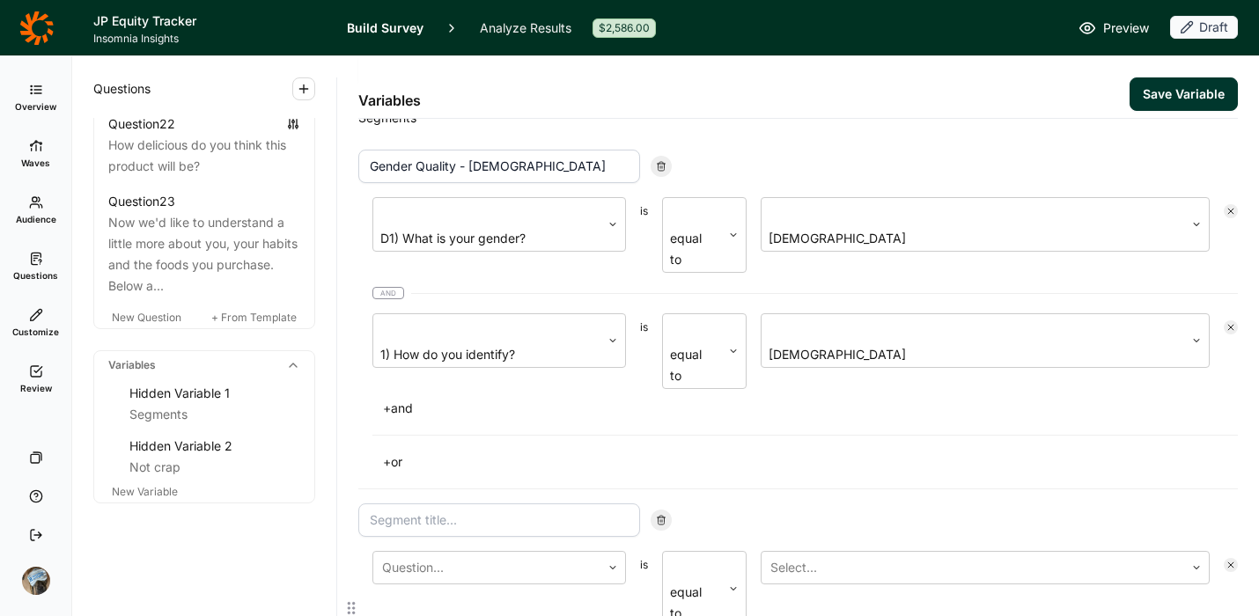
scroll to position [62, 0]
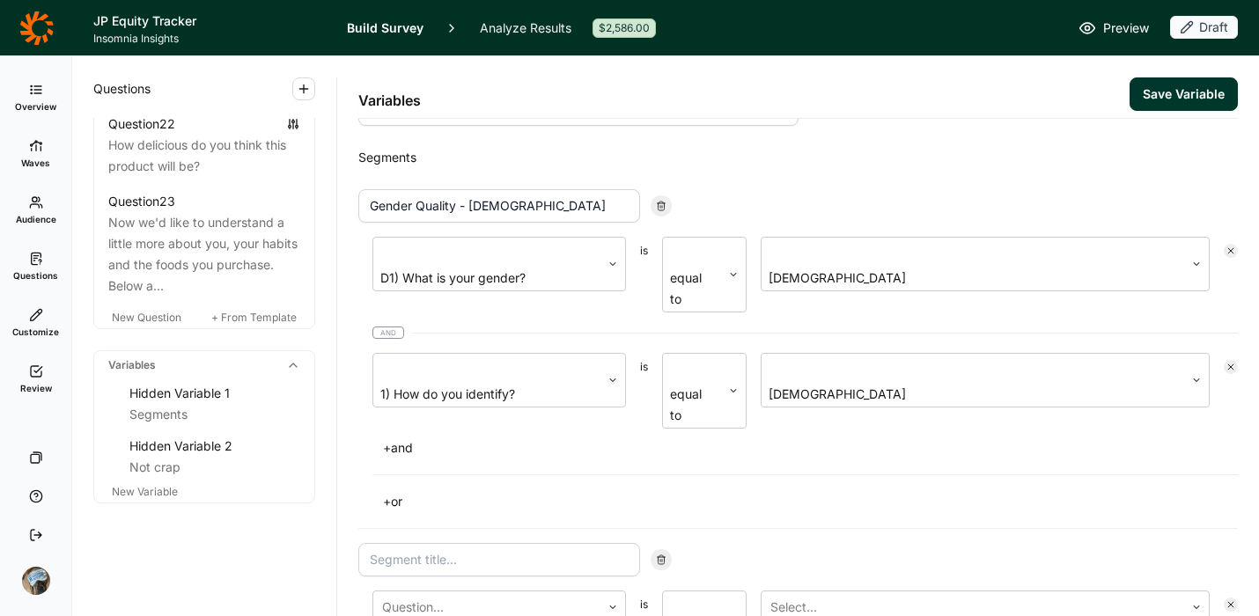
click at [492, 543] on input at bounding box center [499, 559] width 282 height 33
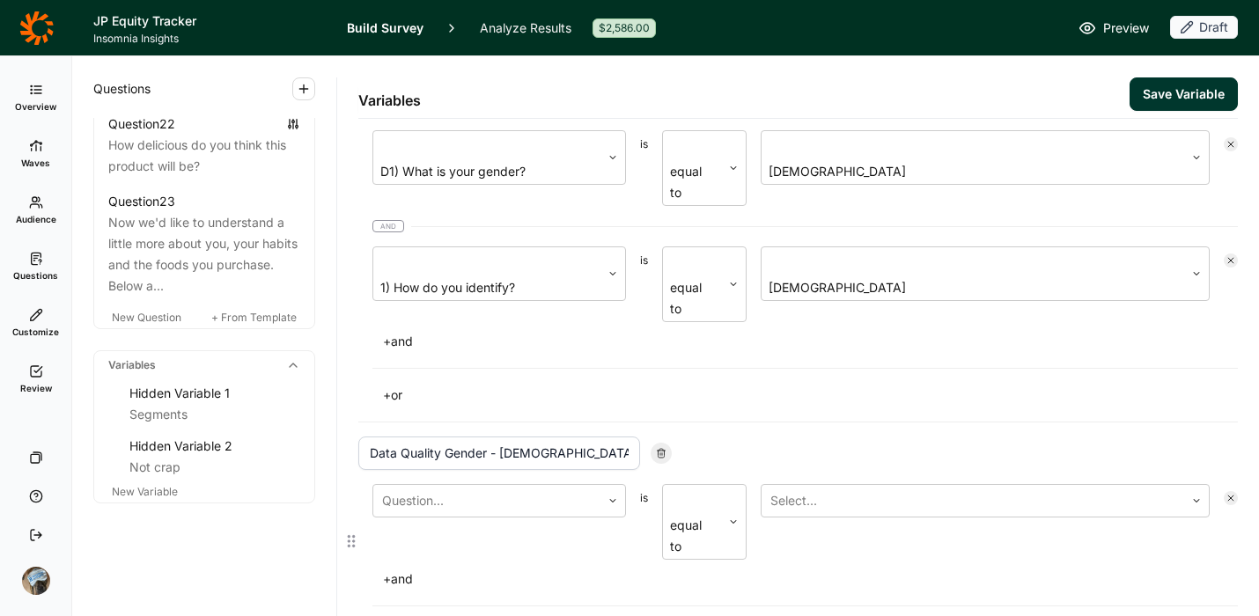
scroll to position [169, 0]
type input "Data Quality Gender - [DEMOGRAPHIC_DATA]"
click at [468, 488] on div at bounding box center [487, 500] width 210 height 25
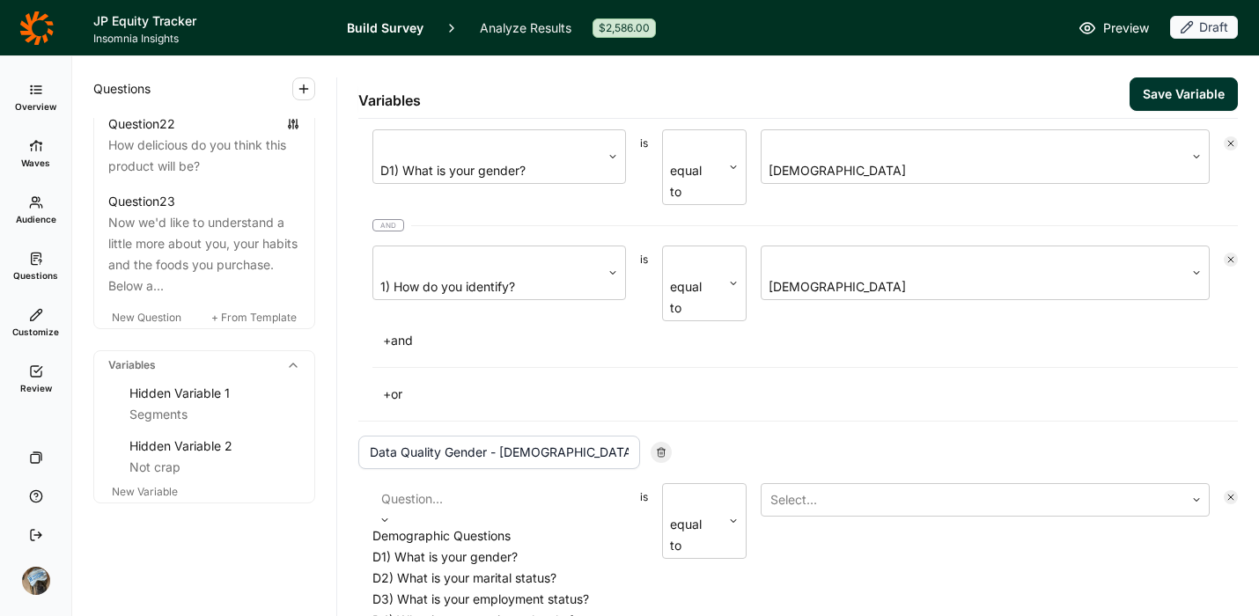
click at [484, 547] on div "D1) What is your gender?" at bounding box center [500, 557] width 254 height 21
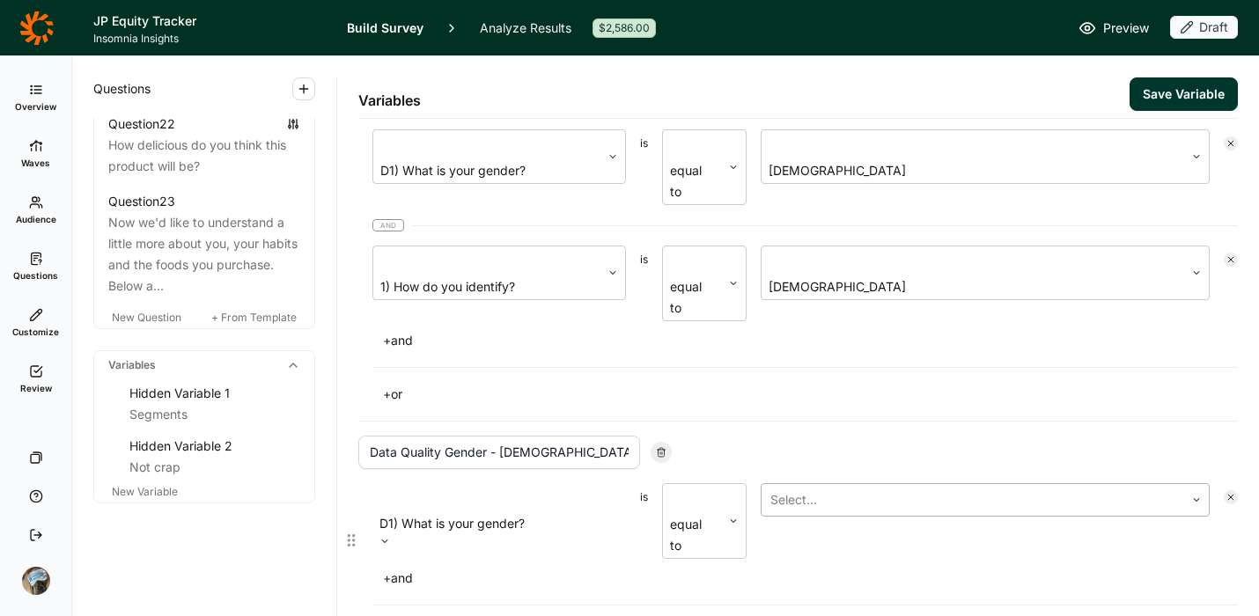
click at [797, 488] on div at bounding box center [973, 500] width 405 height 25
click at [817, 547] on div "[DEMOGRAPHIC_DATA]" at bounding box center [985, 557] width 449 height 21
click at [402, 566] on button "+ and" at bounding box center [398, 578] width 51 height 25
click at [426, 604] on div at bounding box center [487, 616] width 210 height 25
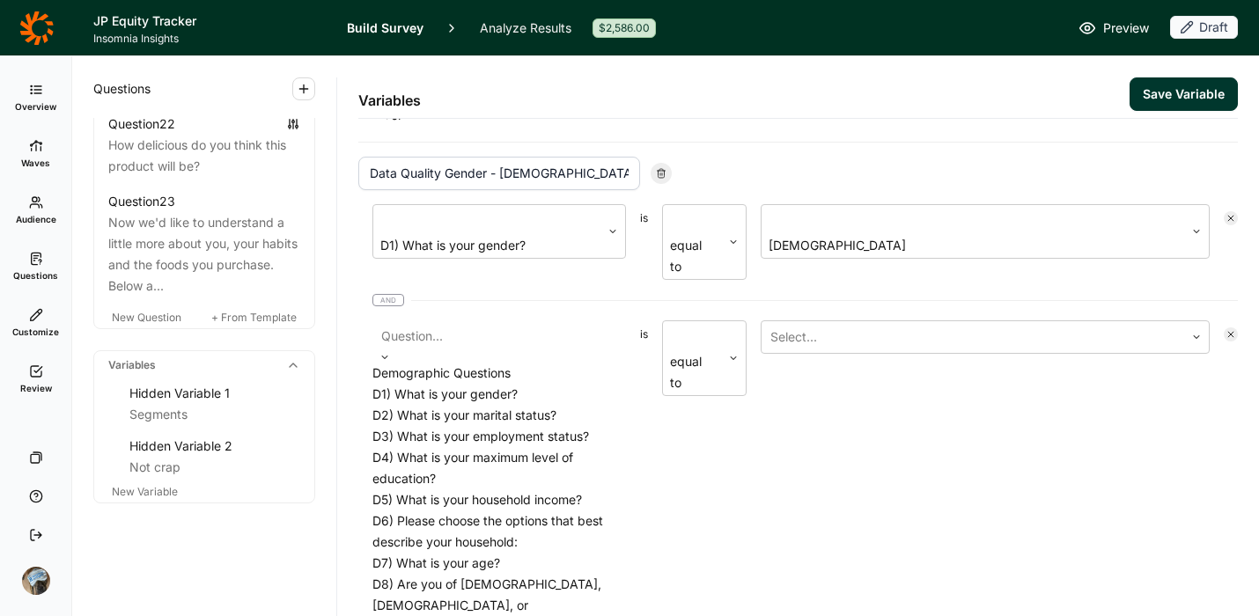
scroll to position [335, 0]
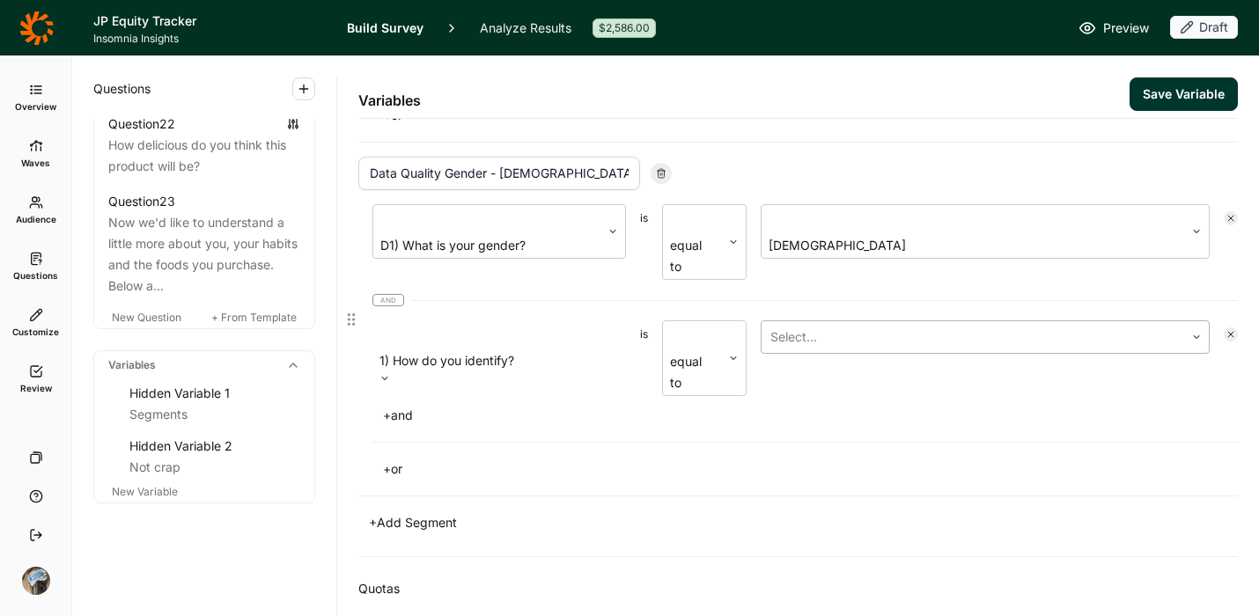
click at [778, 325] on div at bounding box center [973, 337] width 405 height 25
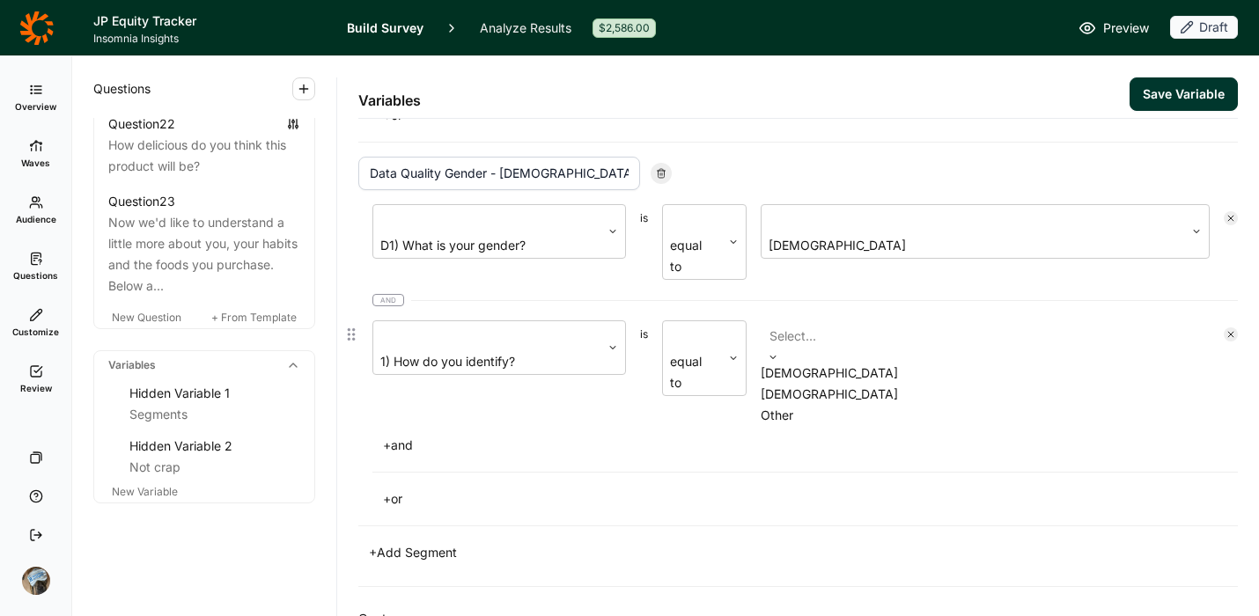
click at [798, 384] on div "[DEMOGRAPHIC_DATA]" at bounding box center [985, 394] width 449 height 21
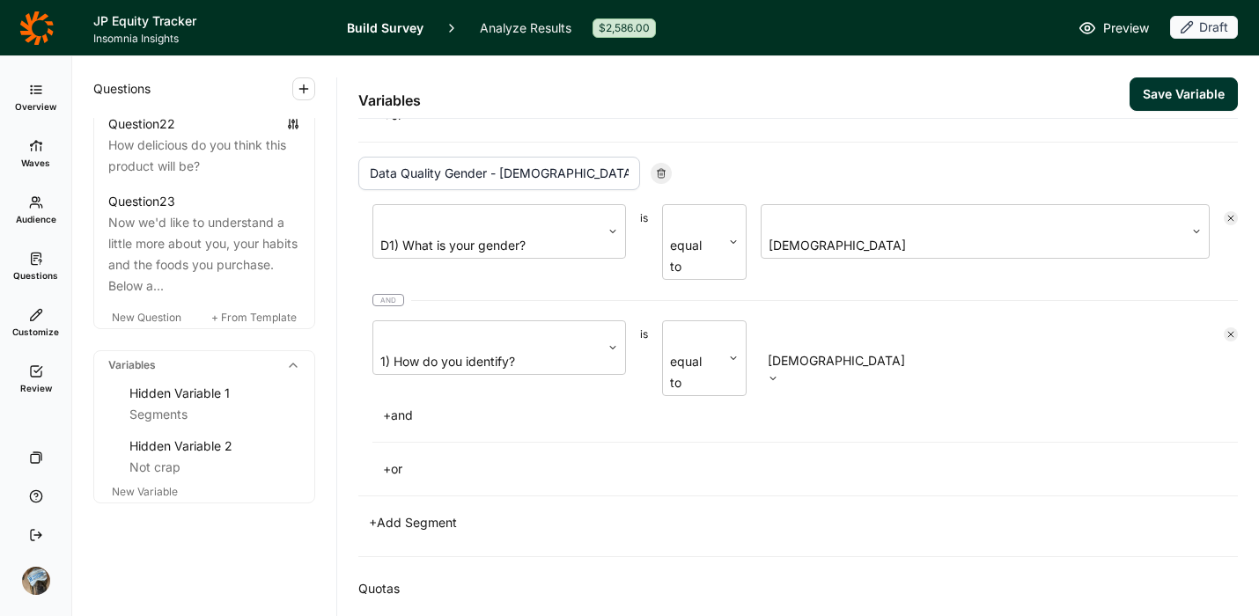
click at [755, 557] on div "Quotas + Manage Quotas" at bounding box center [798, 608] width 880 height 102
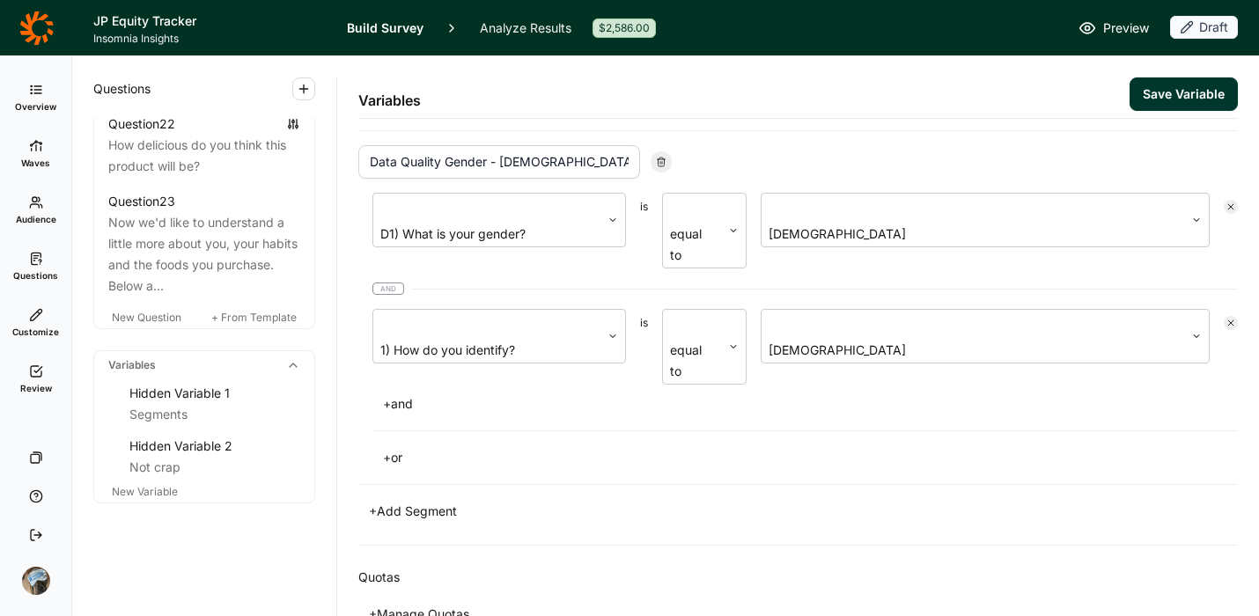
scroll to position [467, 0]
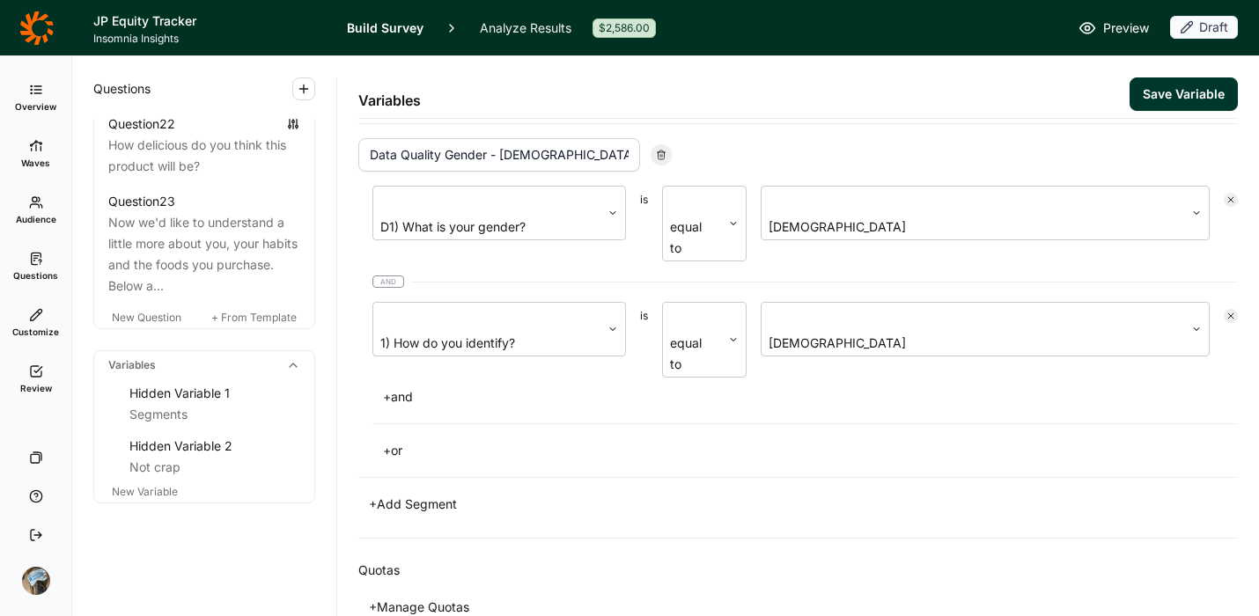
click at [392, 595] on button "+ Manage Quotas" at bounding box center [419, 607] width 122 height 25
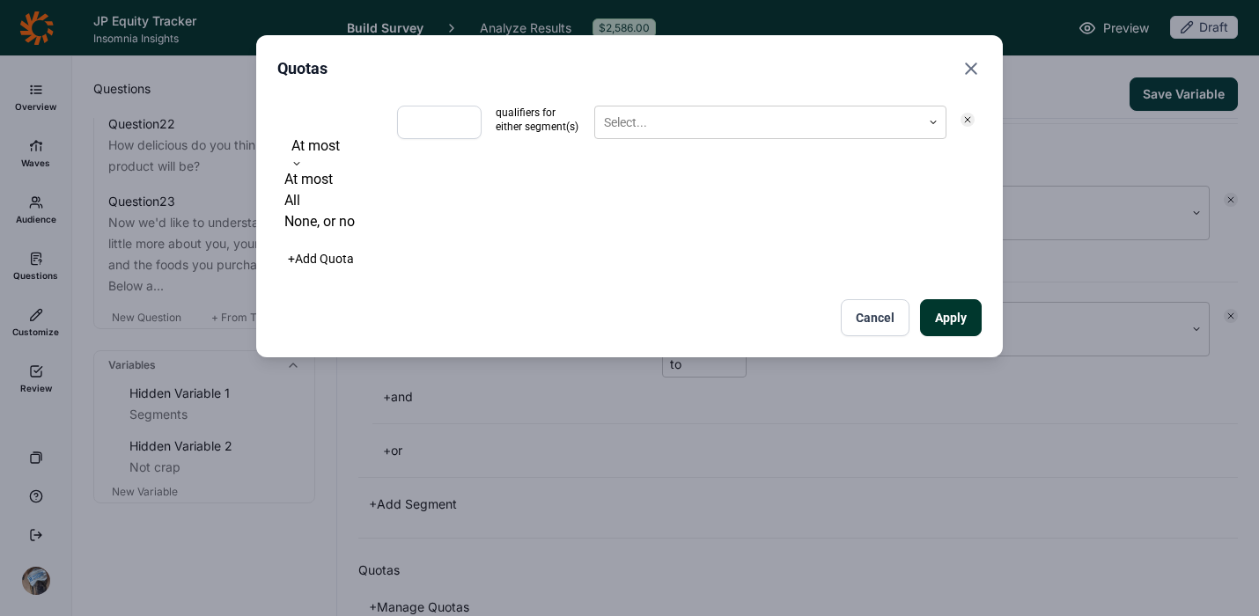
click at [335, 113] on div at bounding box center [333, 121] width 81 height 25
click at [346, 209] on div "All" at bounding box center [333, 200] width 99 height 21
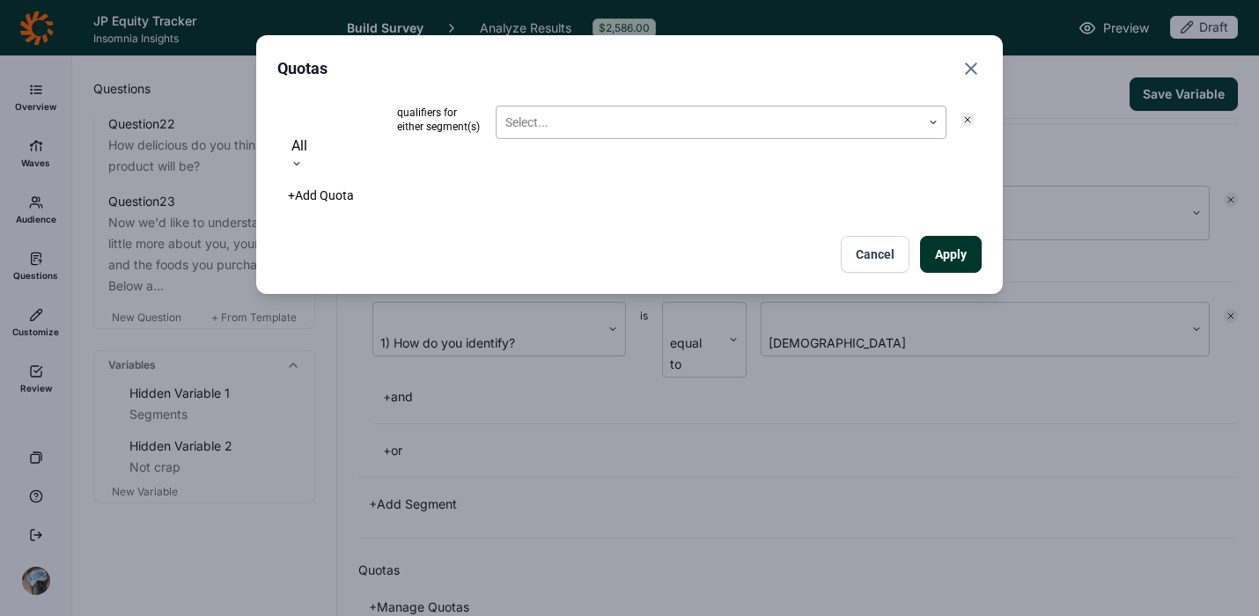
click at [513, 126] on div at bounding box center [708, 123] width 407 height 22
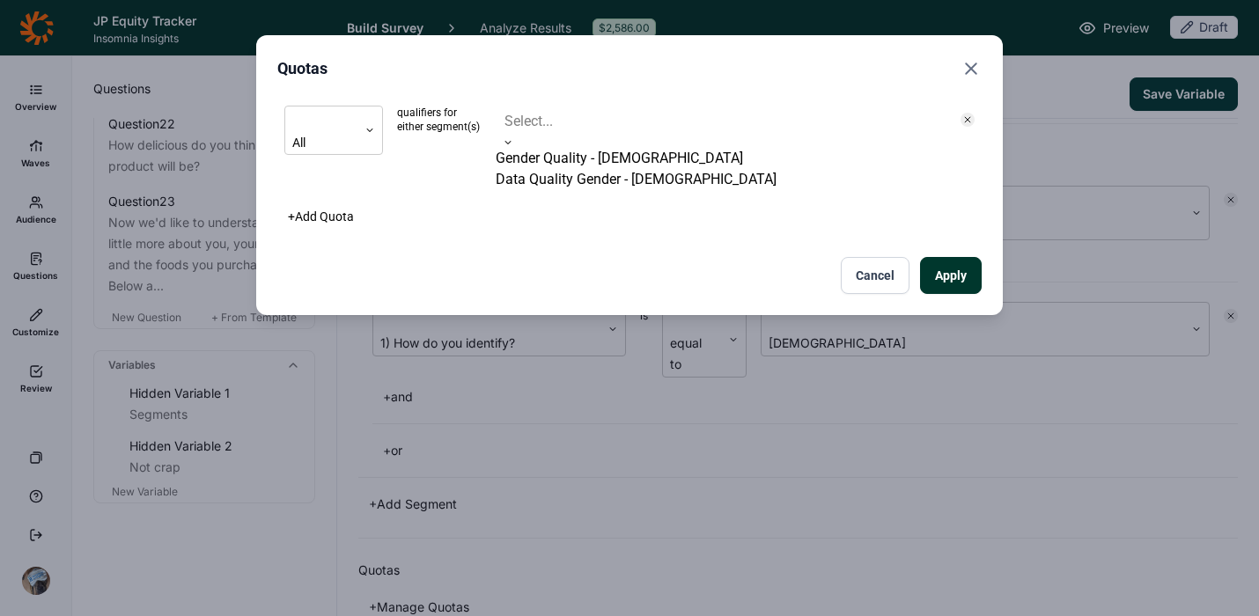
click at [545, 155] on div "Gender Quality - [DEMOGRAPHIC_DATA]" at bounding box center [721, 158] width 451 height 21
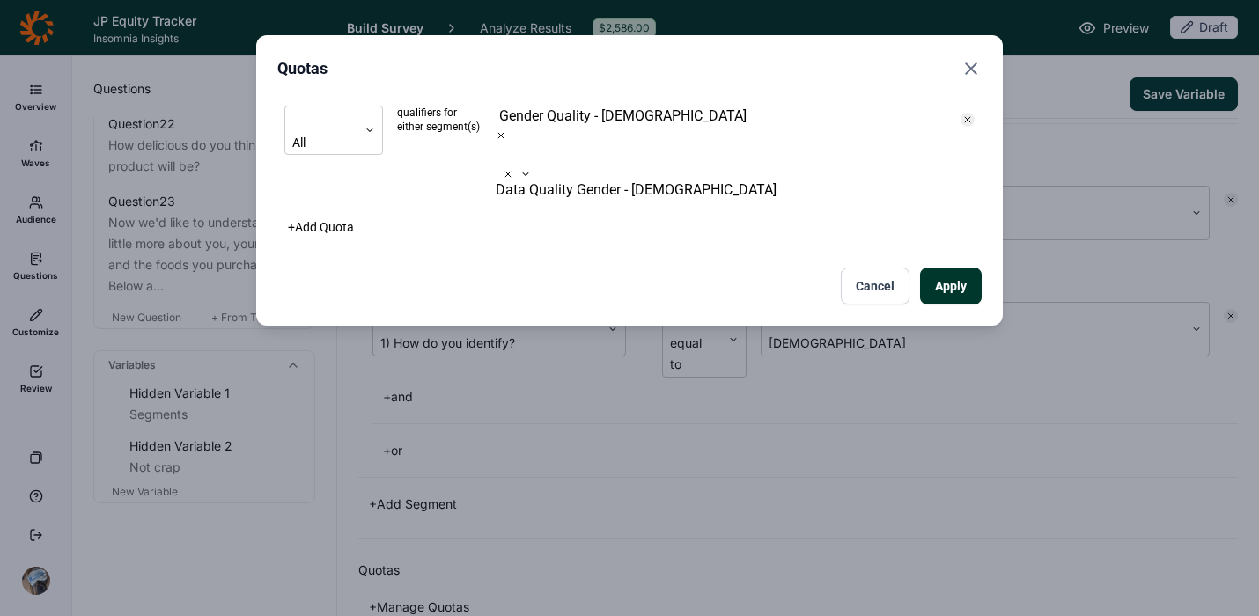
click at [550, 180] on div "Data Quality Gender - [DEMOGRAPHIC_DATA]" at bounding box center [721, 190] width 451 height 21
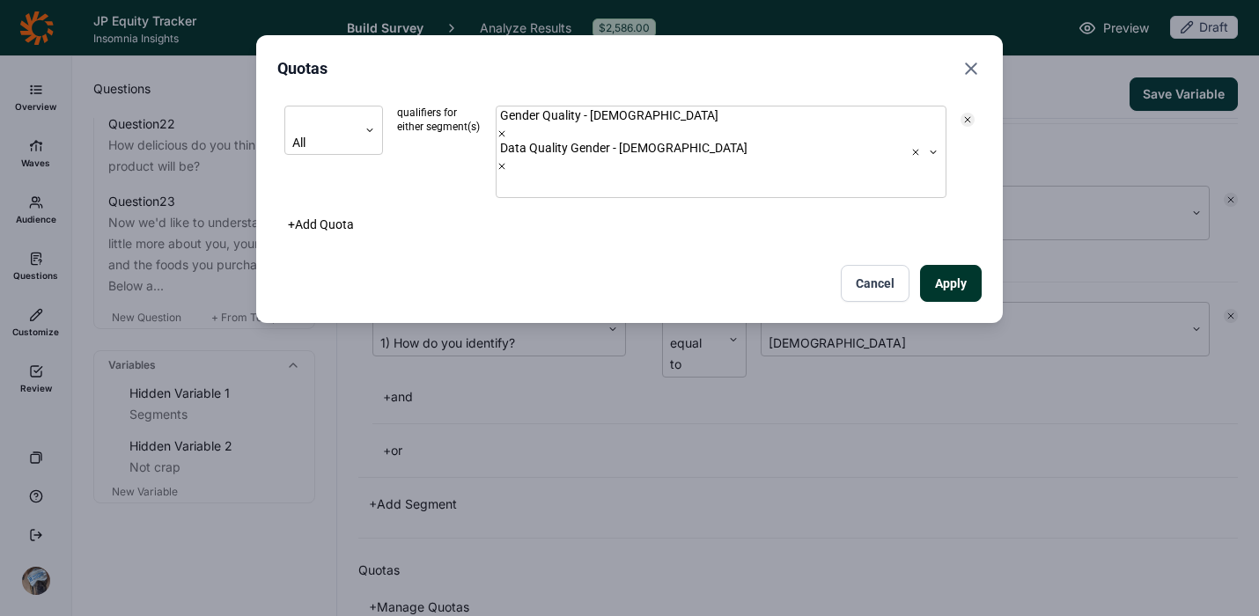
click at [856, 265] on button "Cancel" at bounding box center [875, 283] width 69 height 37
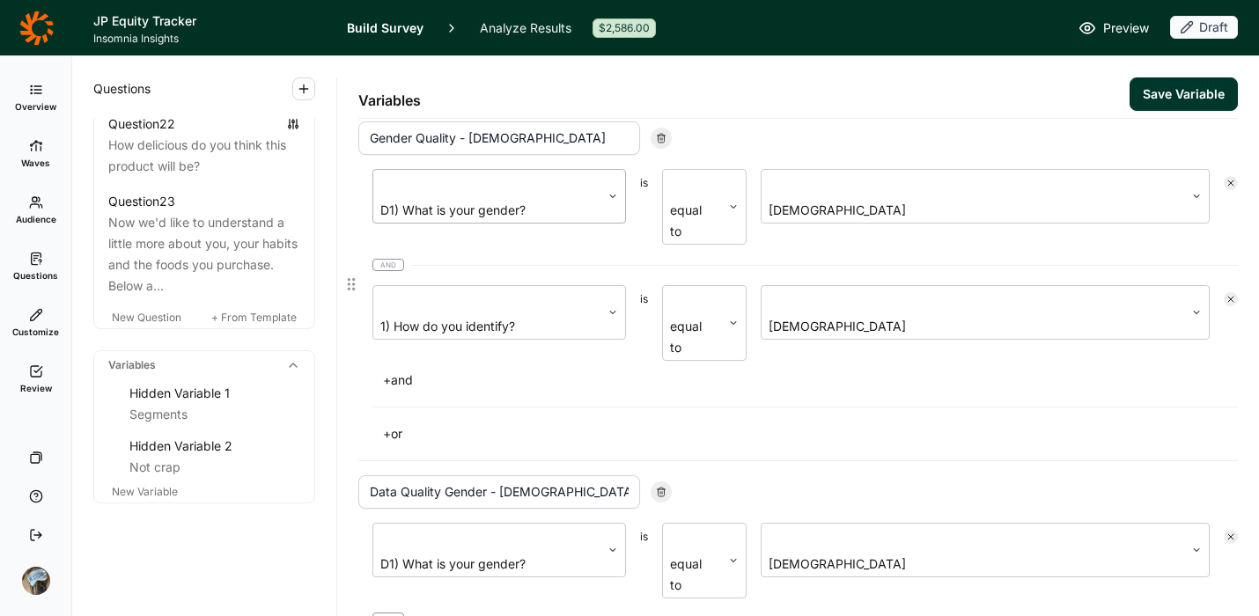
scroll to position [126, 0]
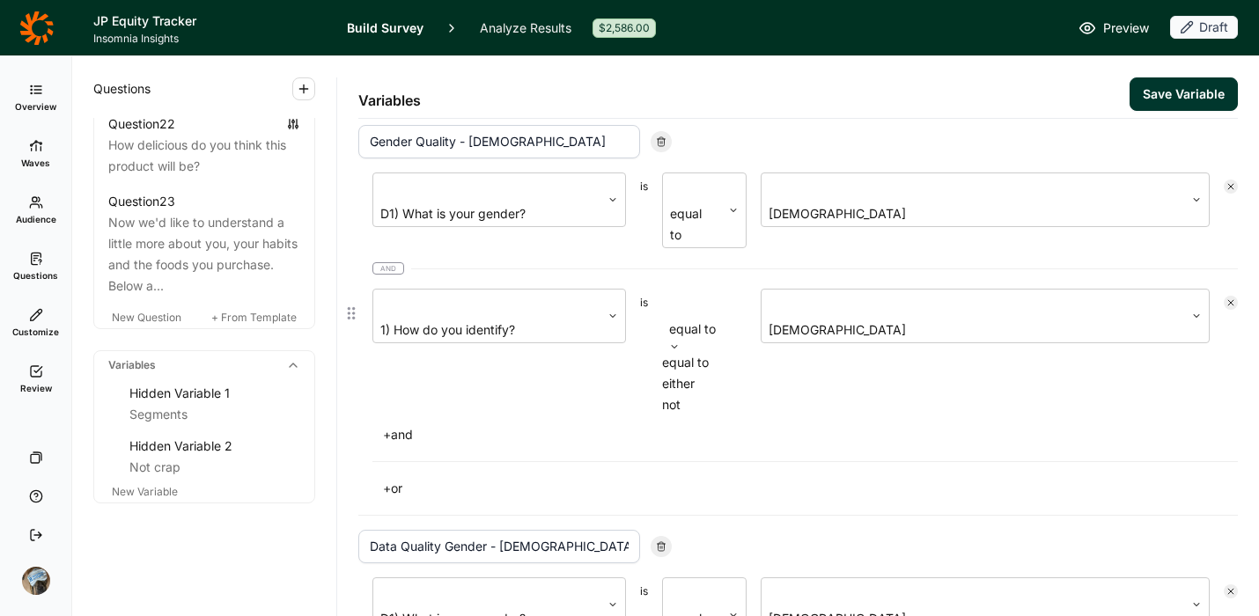
click at [704, 292] on div at bounding box center [704, 304] width 67 height 25
click at [705, 395] on div "not" at bounding box center [704, 405] width 85 height 21
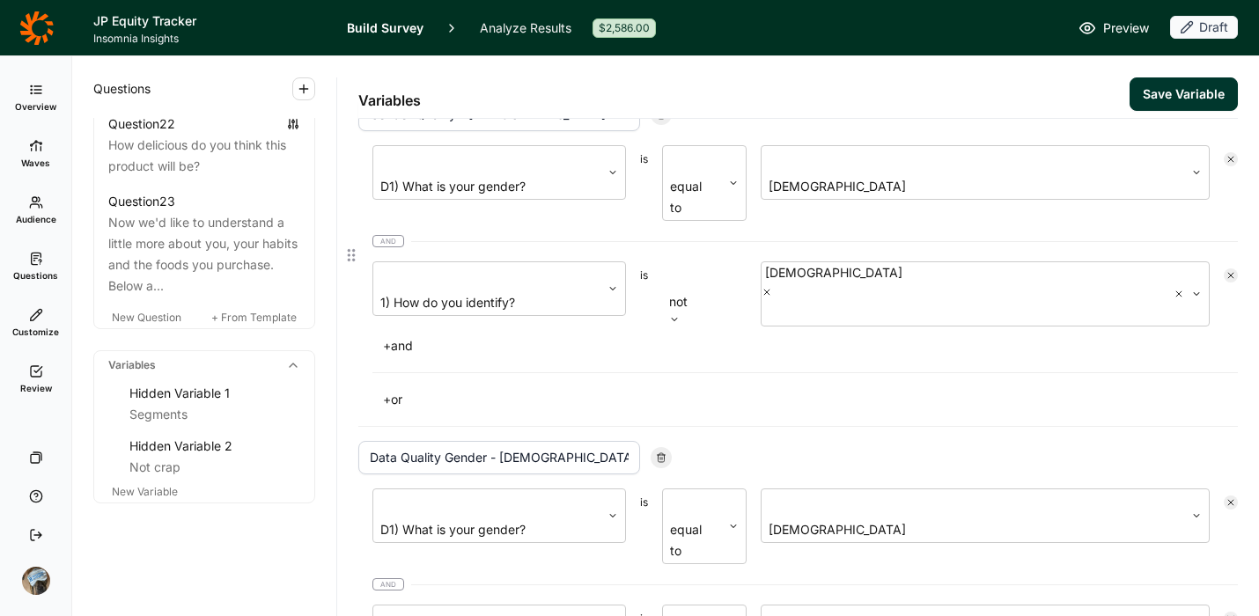
scroll to position [160, 0]
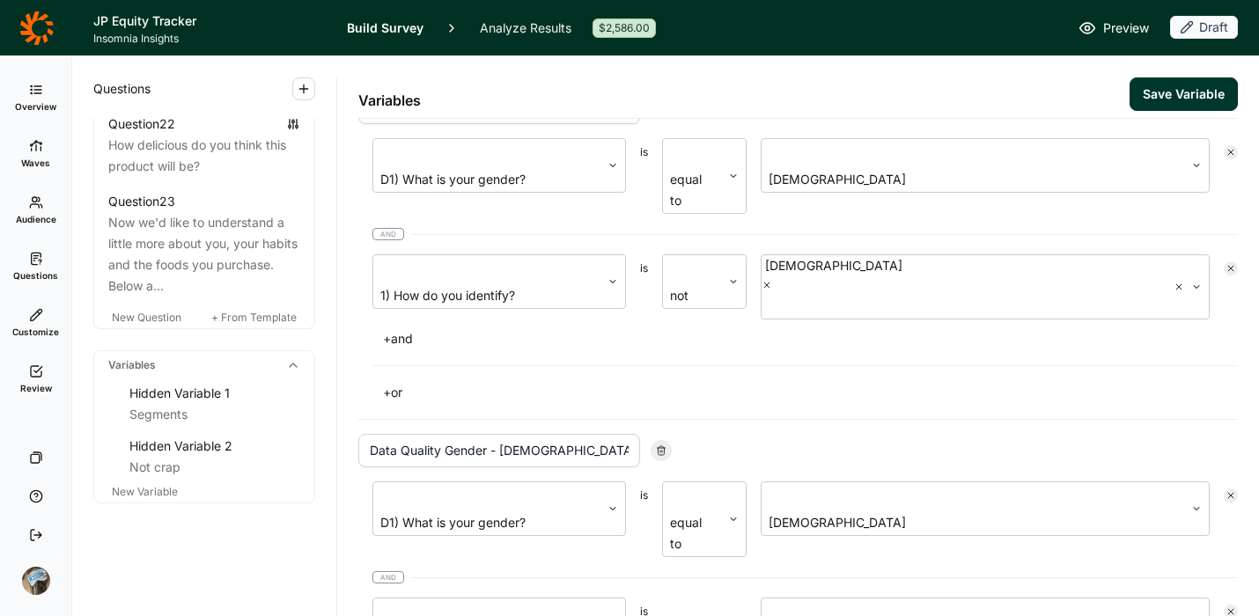
click at [696, 601] on div at bounding box center [704, 613] width 67 height 25
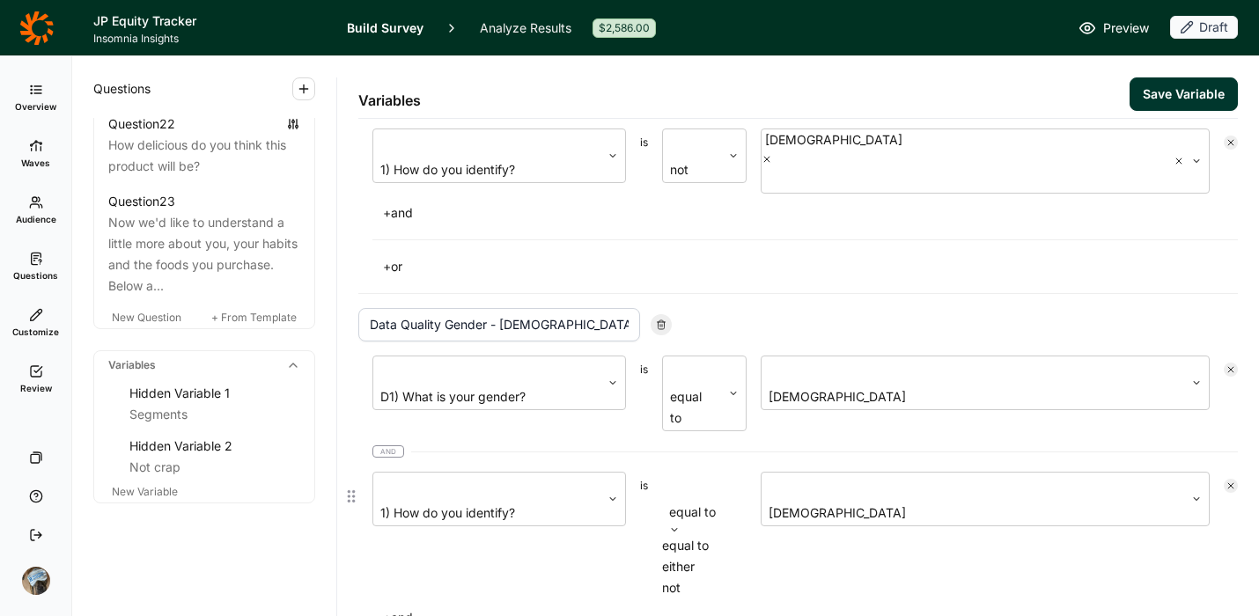
scroll to position [289, 0]
click at [697, 575] on div "not" at bounding box center [704, 585] width 85 height 21
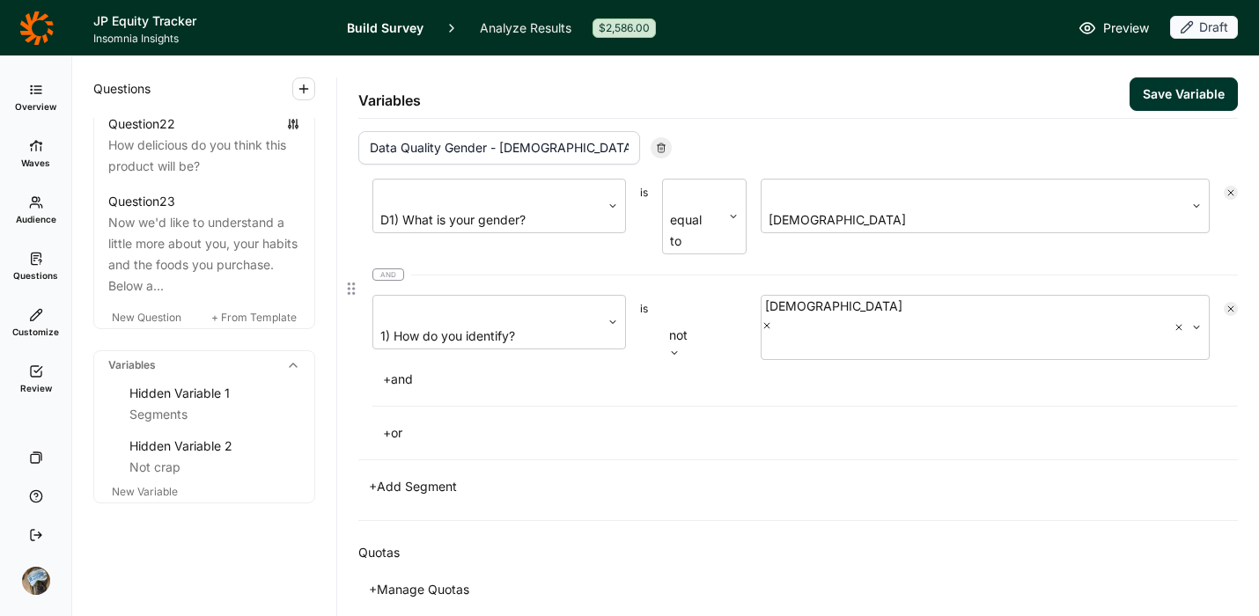
scroll to position [467, 0]
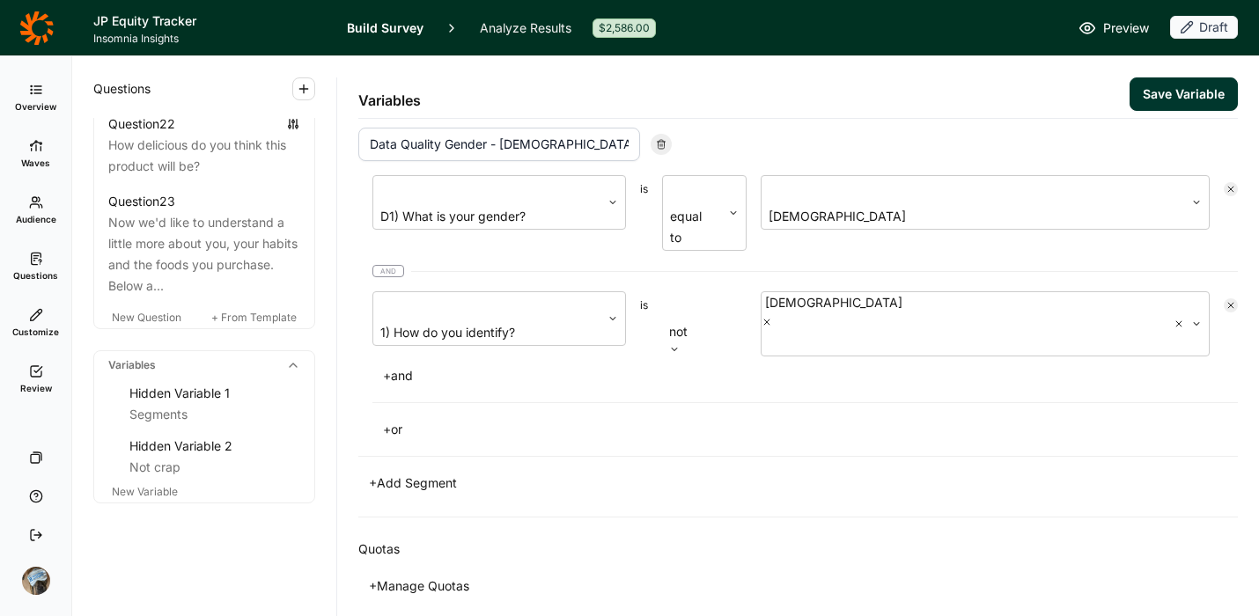
click at [416, 574] on button "+ Manage Quotas" at bounding box center [419, 586] width 122 height 25
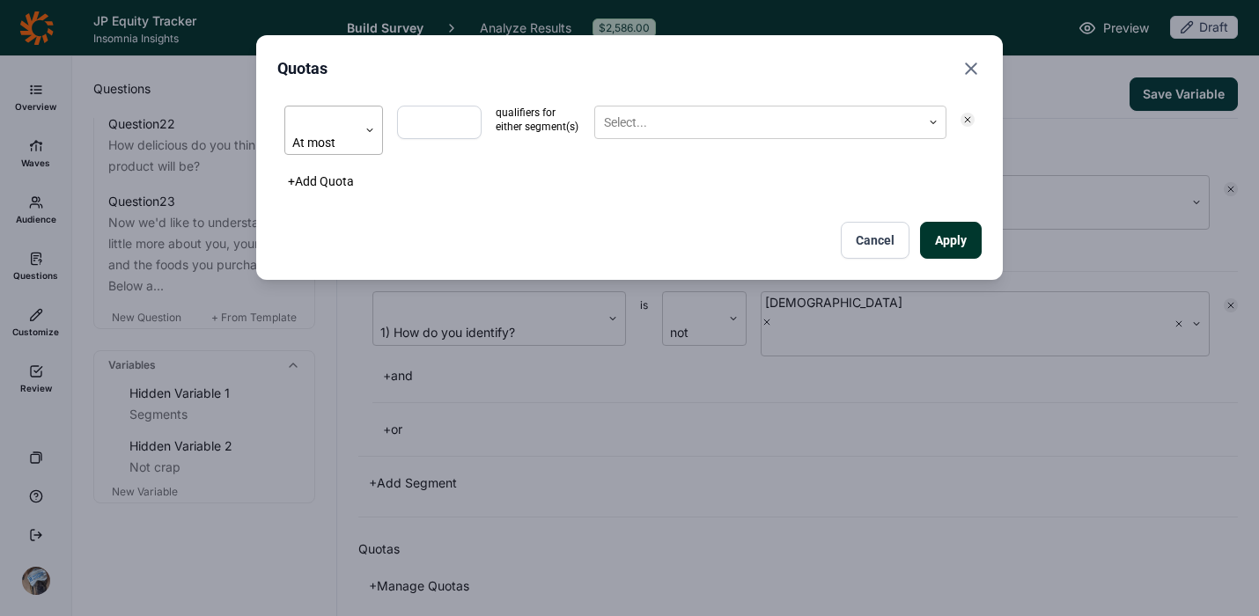
click at [351, 115] on div "At most" at bounding box center [321, 131] width 72 height 48
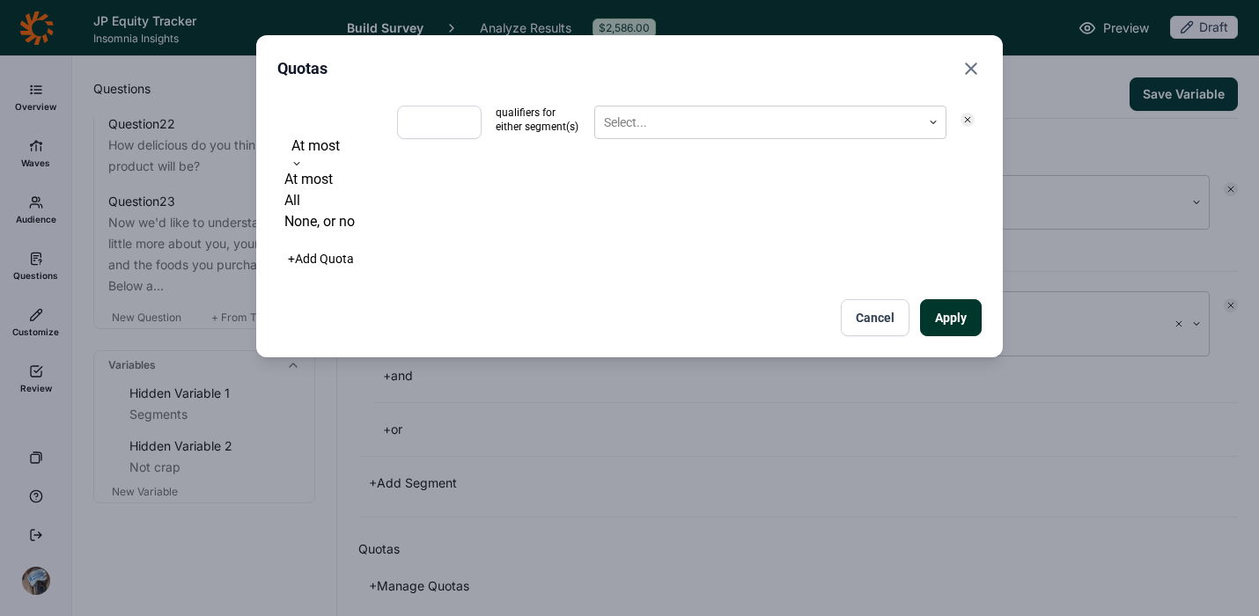
click at [350, 232] on div "None, or no" at bounding box center [333, 221] width 99 height 21
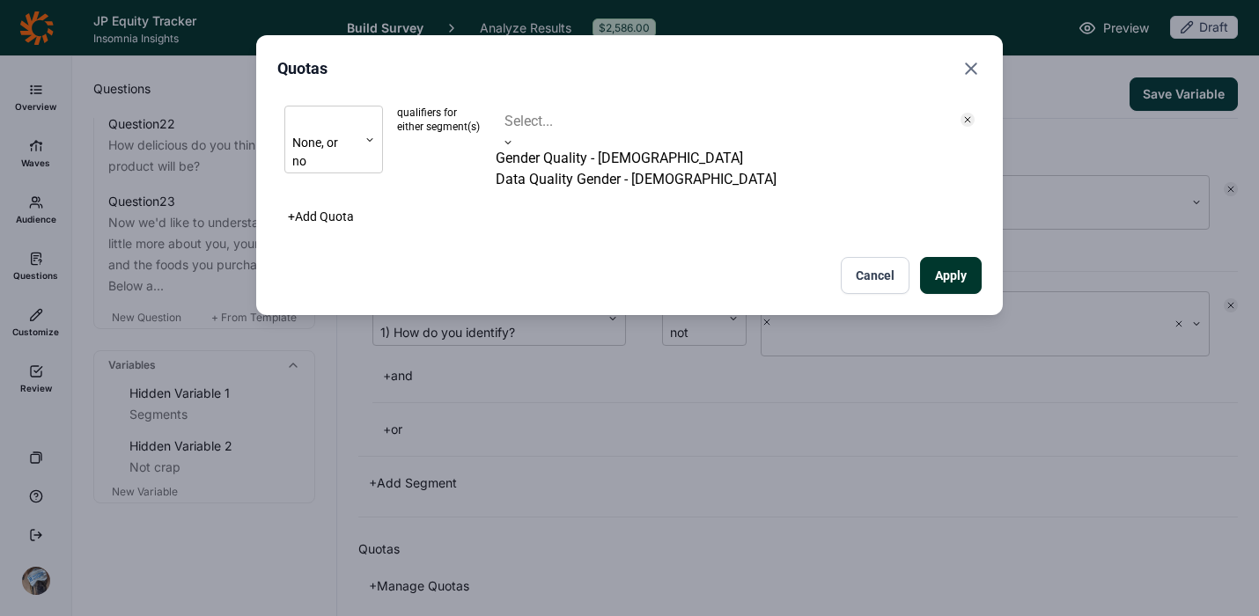
click at [528, 111] on div at bounding box center [721, 121] width 433 height 25
click at [564, 168] on div "Gender Quality - [DEMOGRAPHIC_DATA]" at bounding box center [721, 158] width 451 height 21
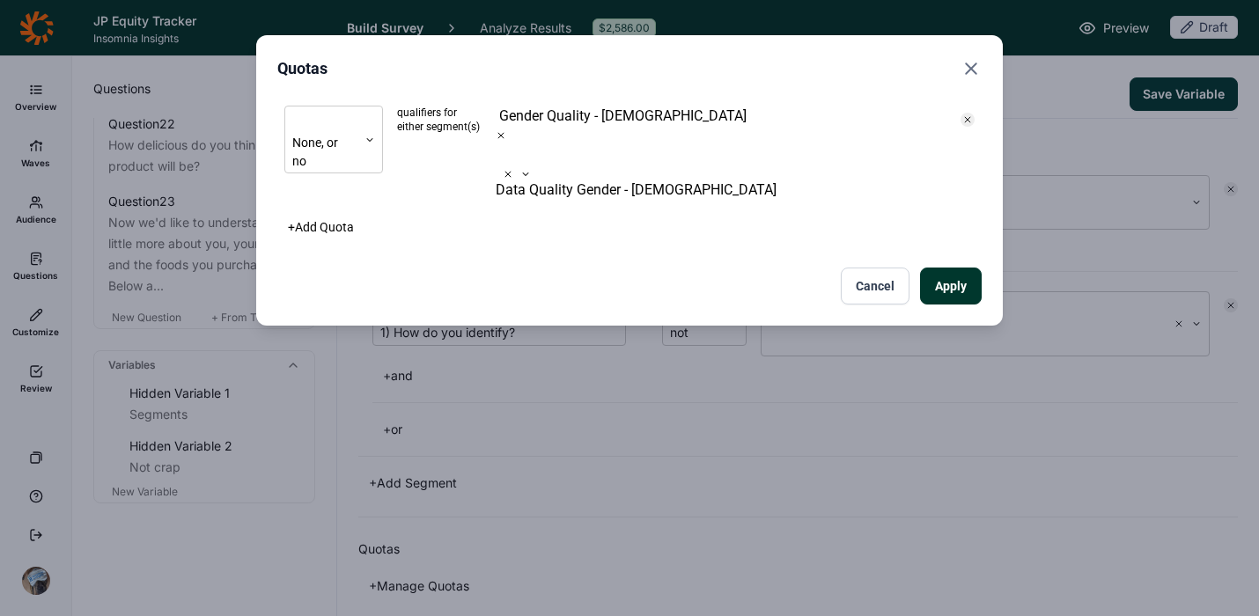
click at [564, 180] on div "Data Quality Gender - [DEMOGRAPHIC_DATA]" at bounding box center [721, 190] width 451 height 21
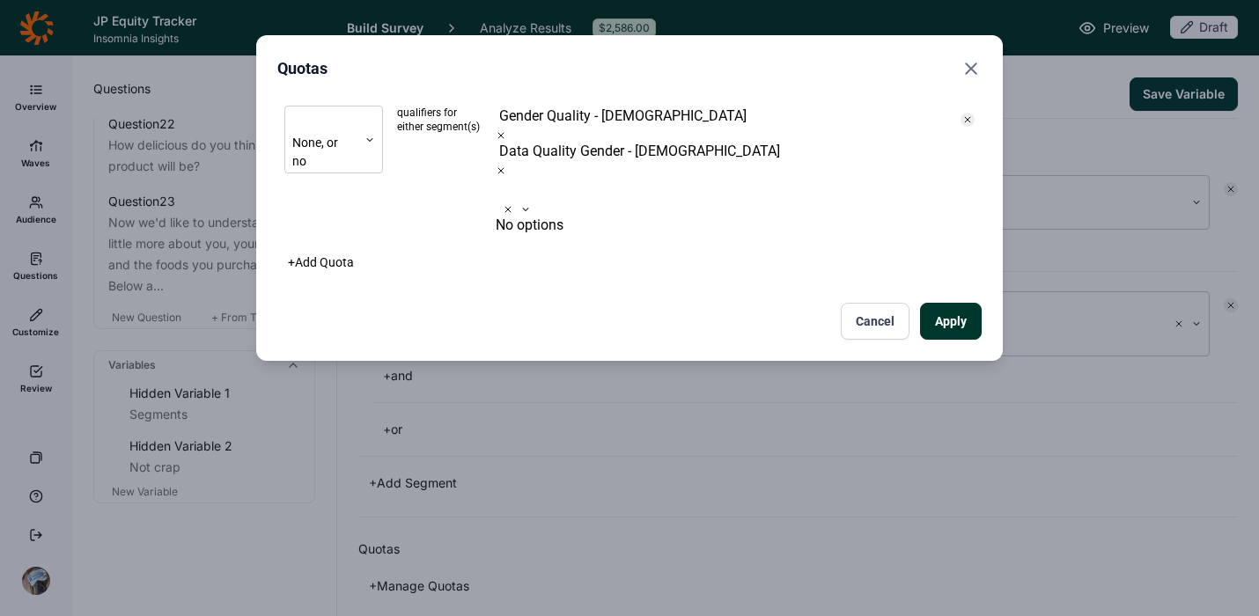
click at [618, 204] on div "None, or no qualifiers for either segment(s) option Data Quality Gender - [DEMO…" at bounding box center [629, 219] width 705 height 241
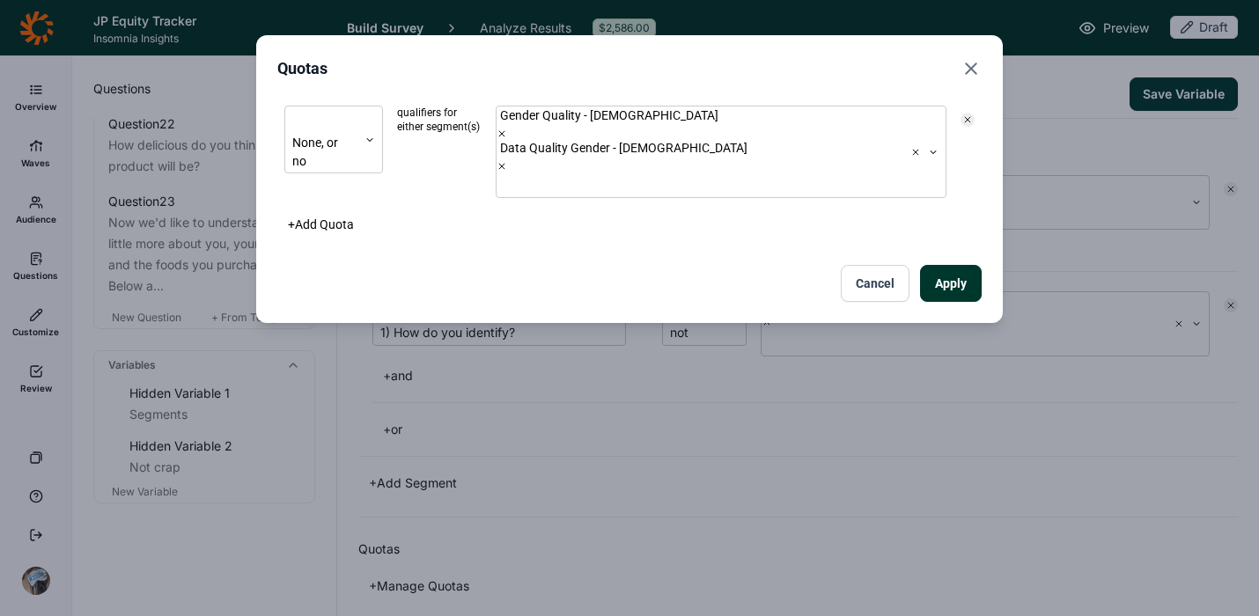
click at [945, 265] on button "Apply" at bounding box center [951, 283] width 62 height 37
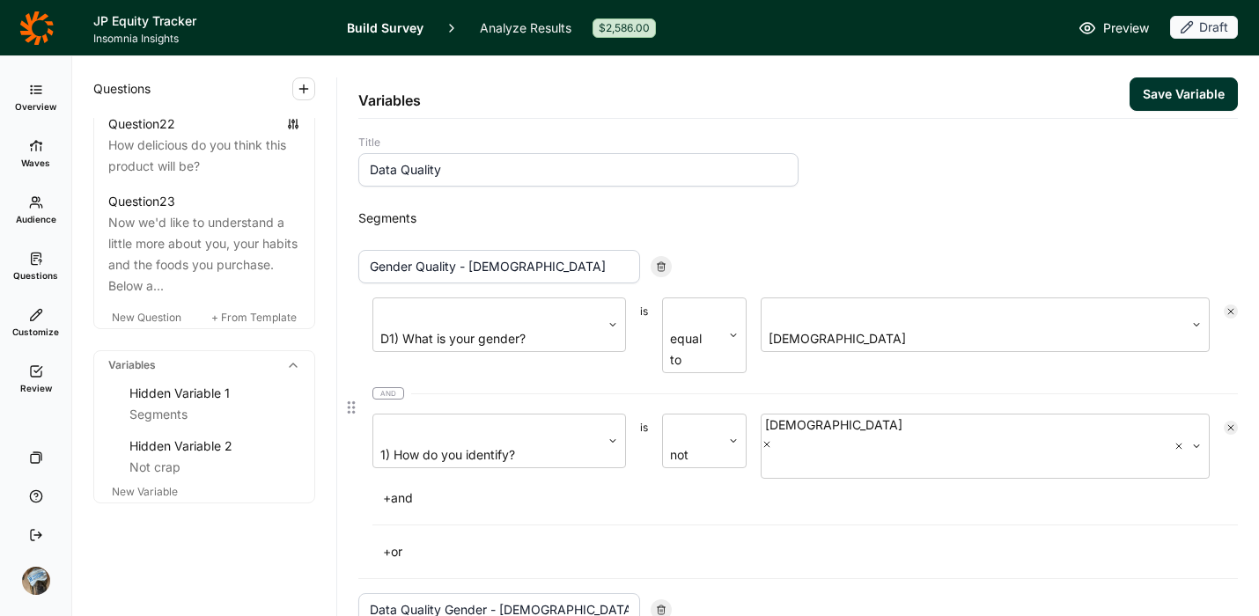
scroll to position [0, 0]
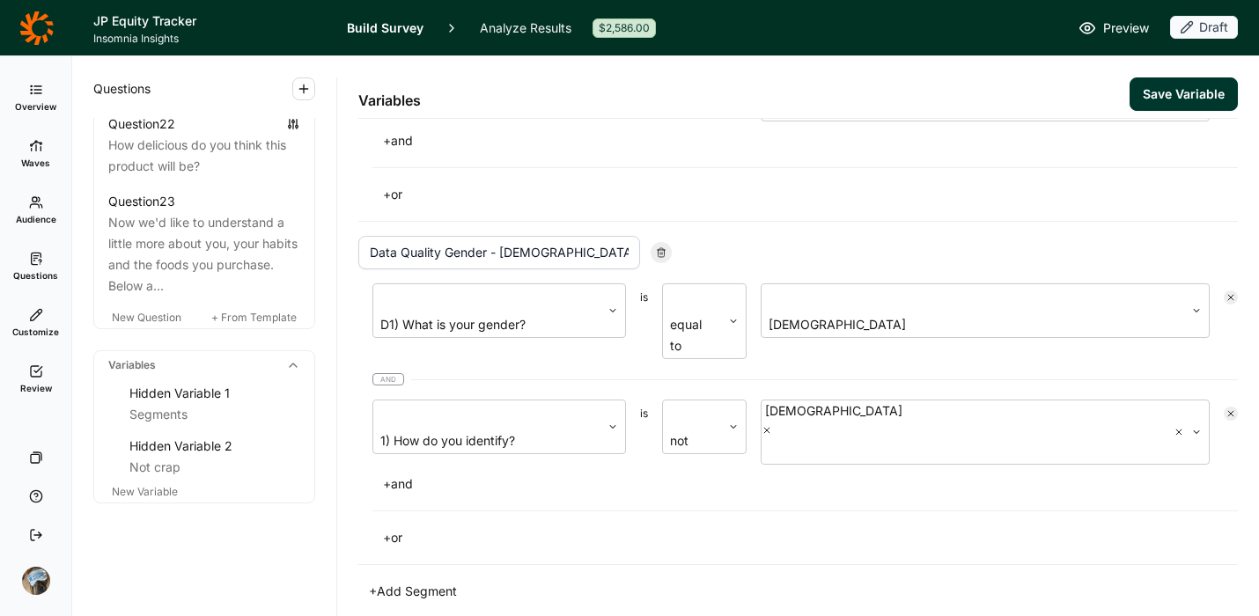
click at [429, 579] on button "+ Add Segment" at bounding box center [412, 591] width 109 height 25
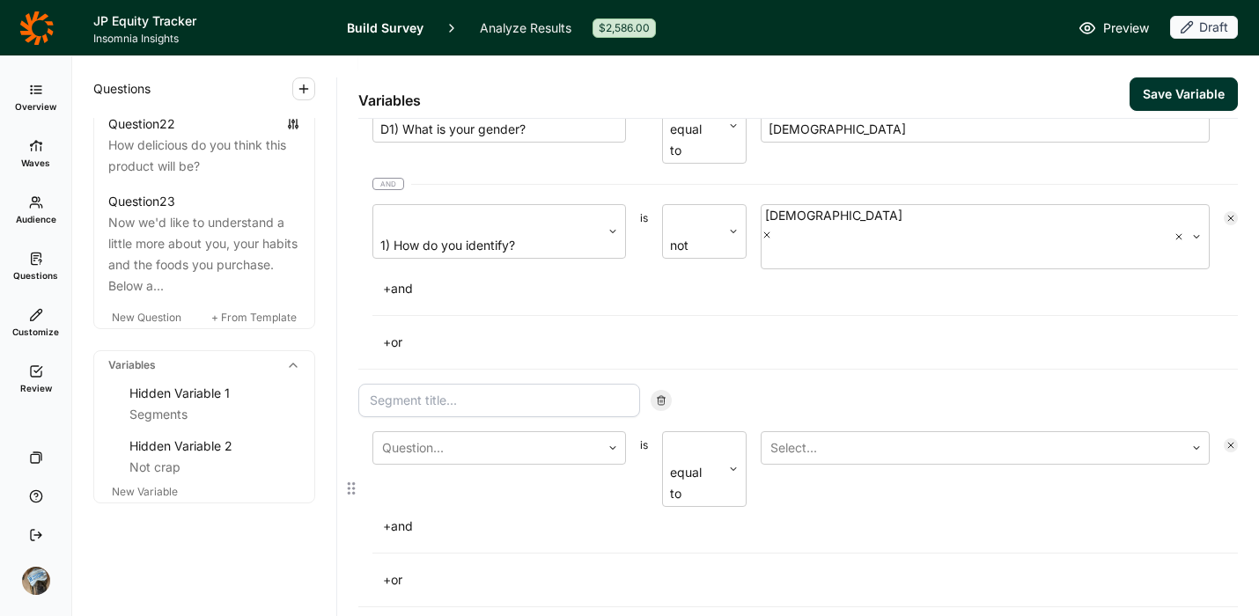
click at [466, 384] on input at bounding box center [499, 400] width 282 height 33
type input "data 3"
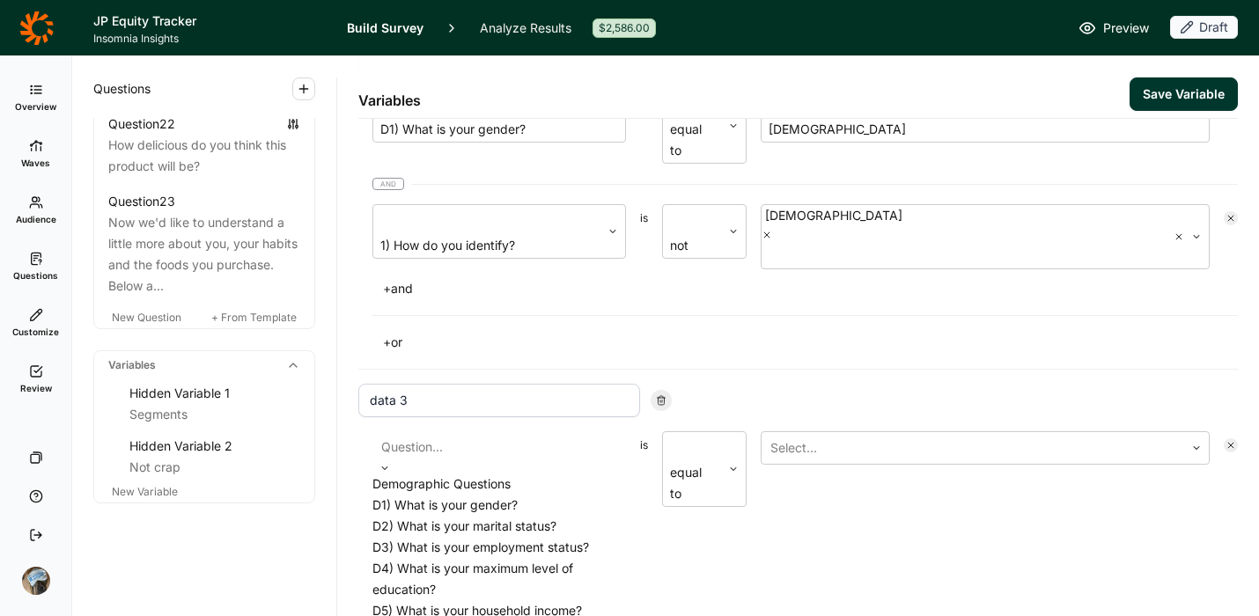
click at [491, 432] on div "Question..." at bounding box center [500, 448] width 254 height 32
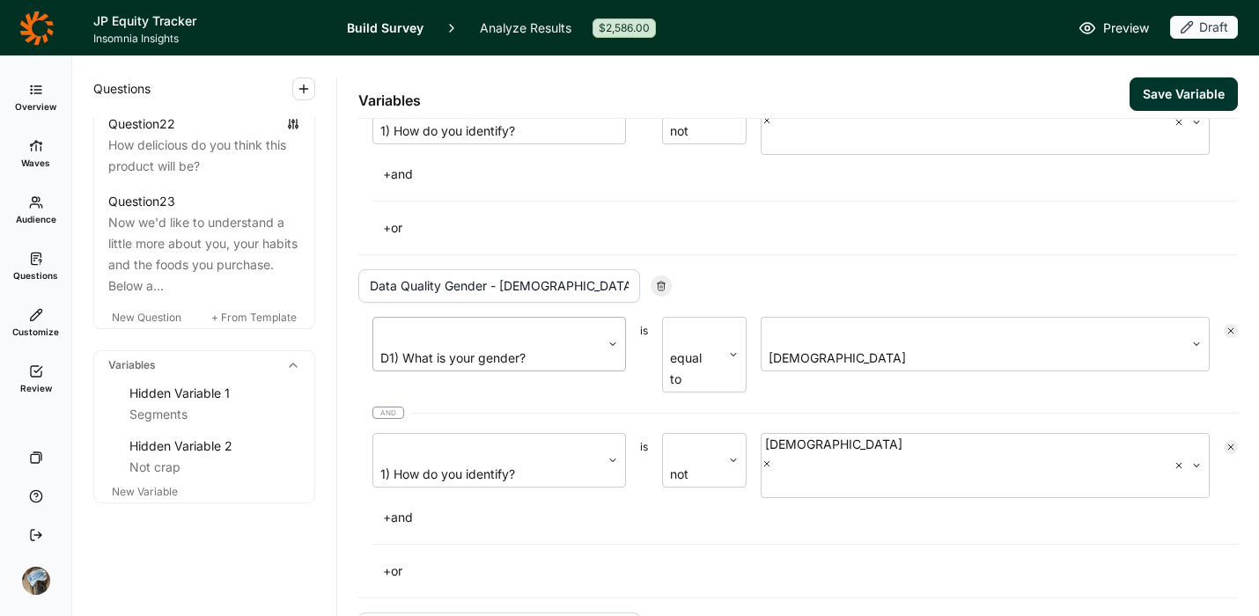
scroll to position [325, 0]
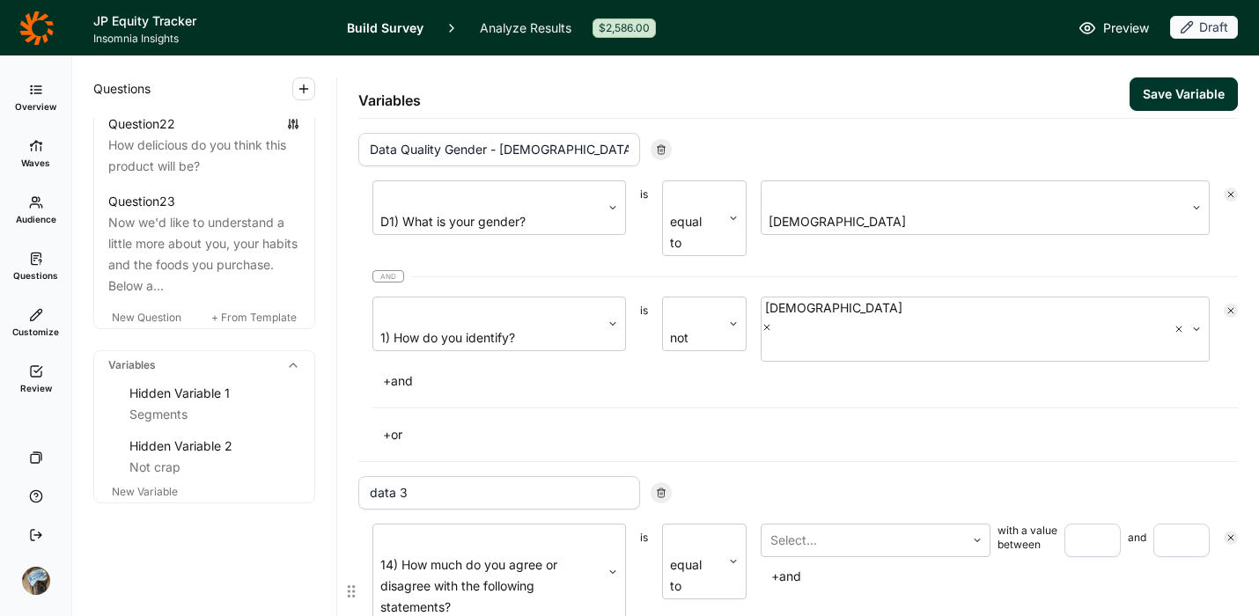
scroll to position [467, 0]
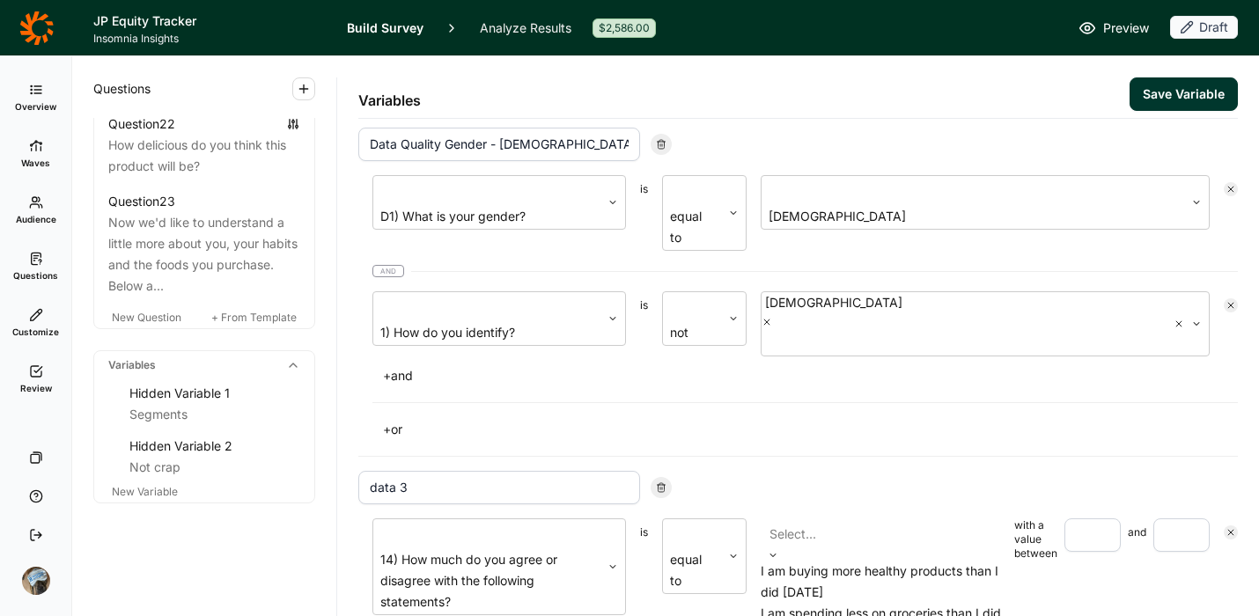
click at [846, 522] on div at bounding box center [884, 534] width 229 height 25
click at [843, 561] on div "I am buying more healthy products than I did [DATE]" at bounding box center [884, 582] width 247 height 42
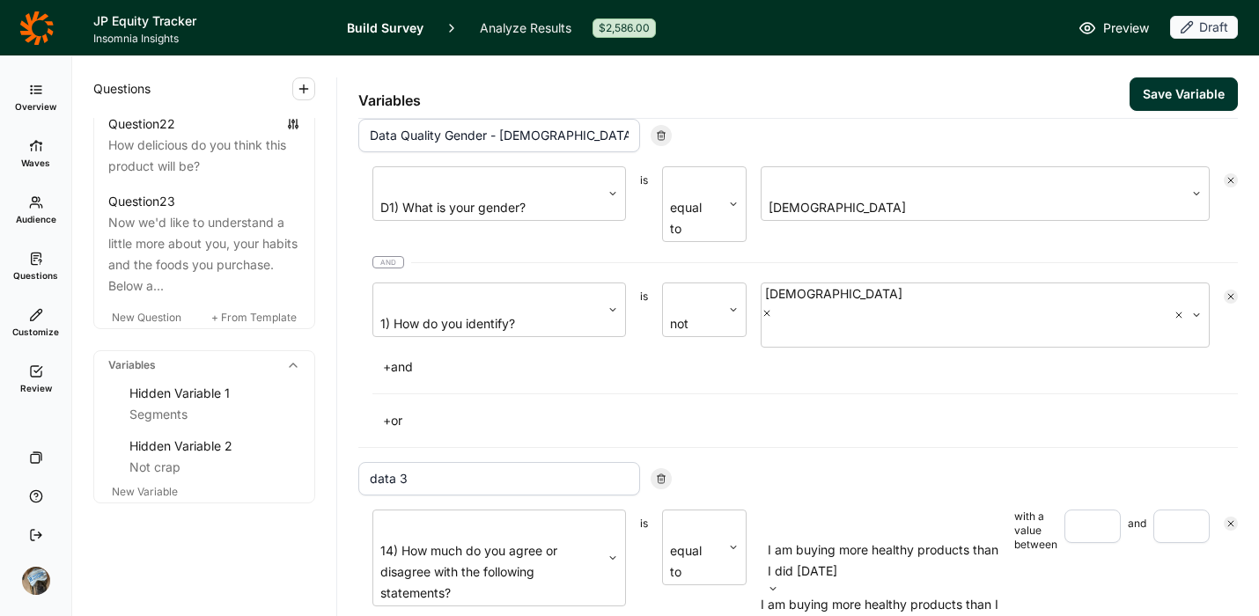
click at [869, 513] on div at bounding box center [884, 525] width 229 height 25
click at [1072, 510] on input "number" at bounding box center [1093, 526] width 56 height 33
type input "5"
click at [1154, 510] on input "number" at bounding box center [1182, 526] width 56 height 33
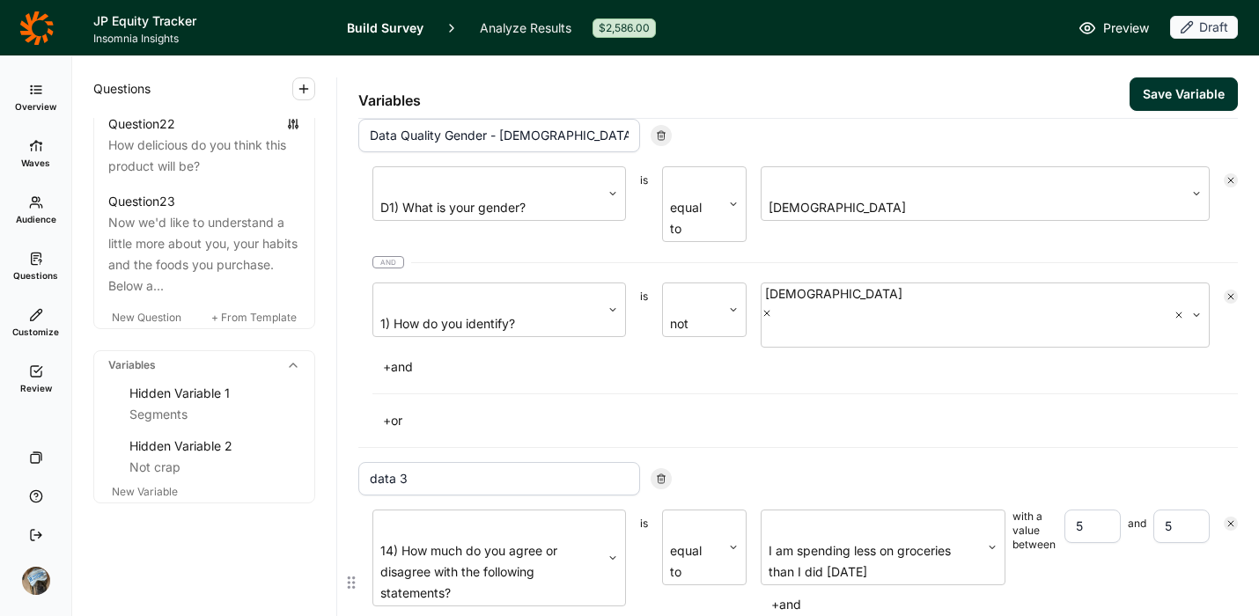
type input "5"
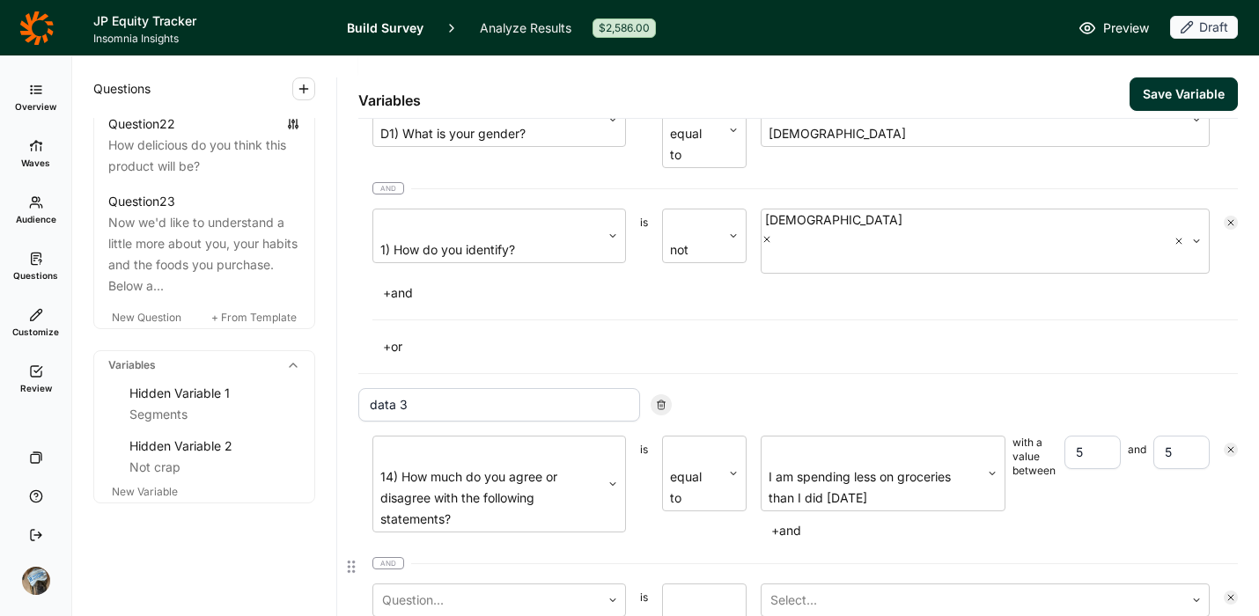
click at [506, 436] on div "14) How much do you agree or disagree with the following statements? is equal t…" at bounding box center [806, 548] width 866 height 224
click at [506, 587] on div at bounding box center [499, 599] width 236 height 25
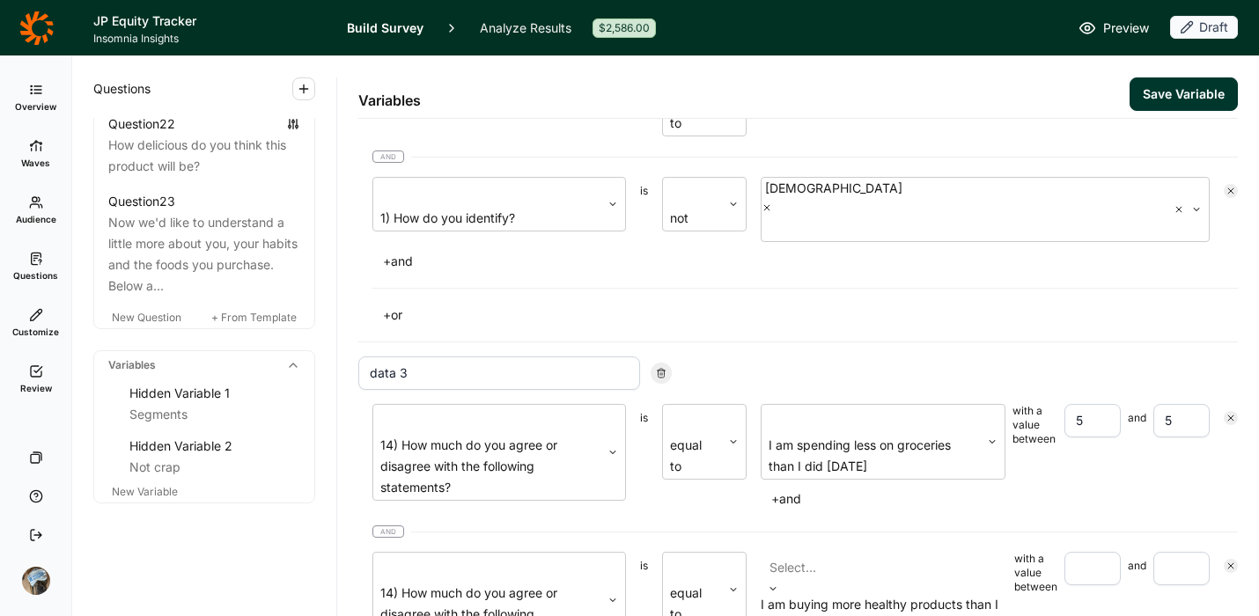
click at [845, 556] on div at bounding box center [884, 568] width 229 height 25
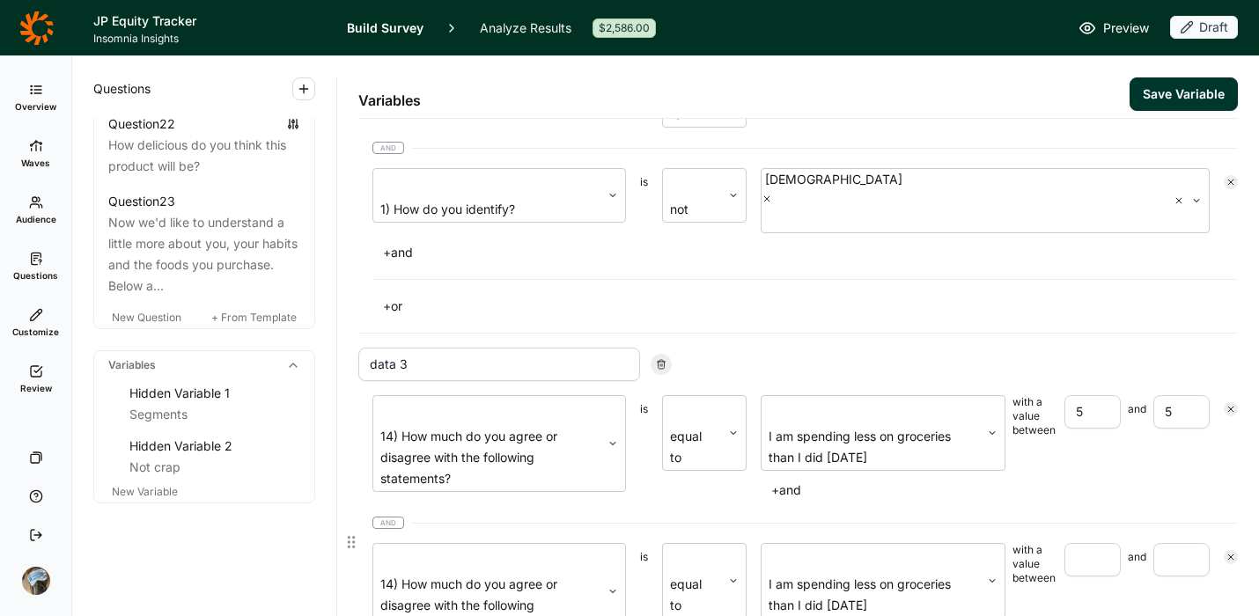
click at [1081, 543] on input "number" at bounding box center [1093, 559] width 56 height 33
type input "5"
click at [1171, 543] on input "number" at bounding box center [1182, 559] width 56 height 33
type input "5"
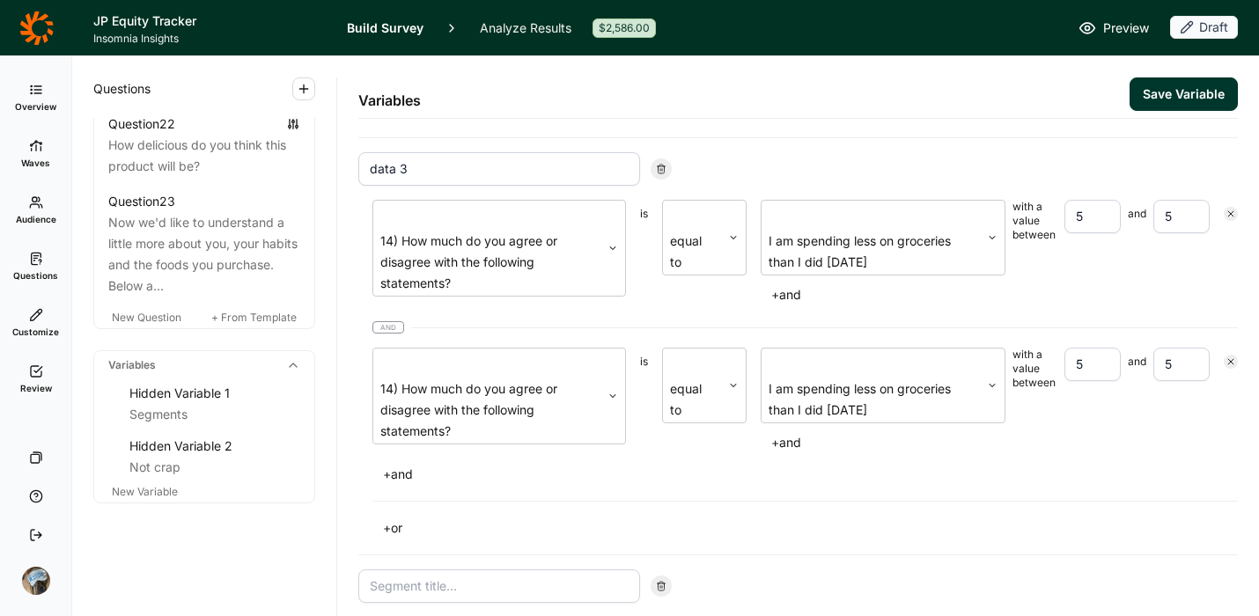
click at [508, 570] on input at bounding box center [499, 586] width 282 height 33
type input "data 4"
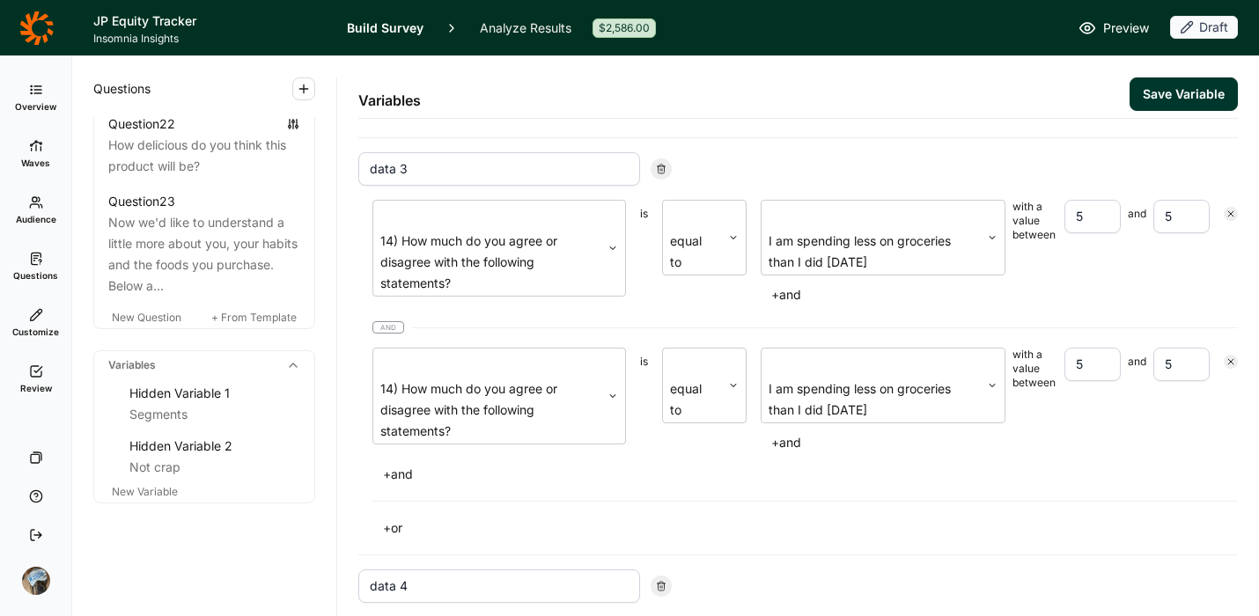
scroll to position [817, 0]
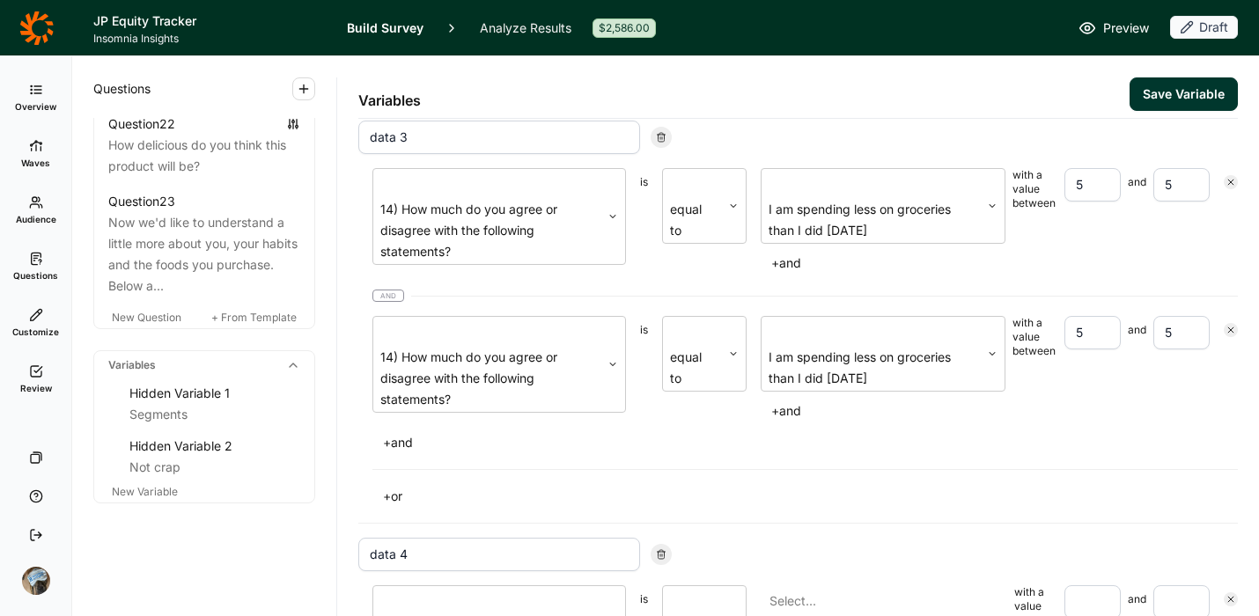
click at [833, 589] on div at bounding box center [884, 601] width 229 height 25
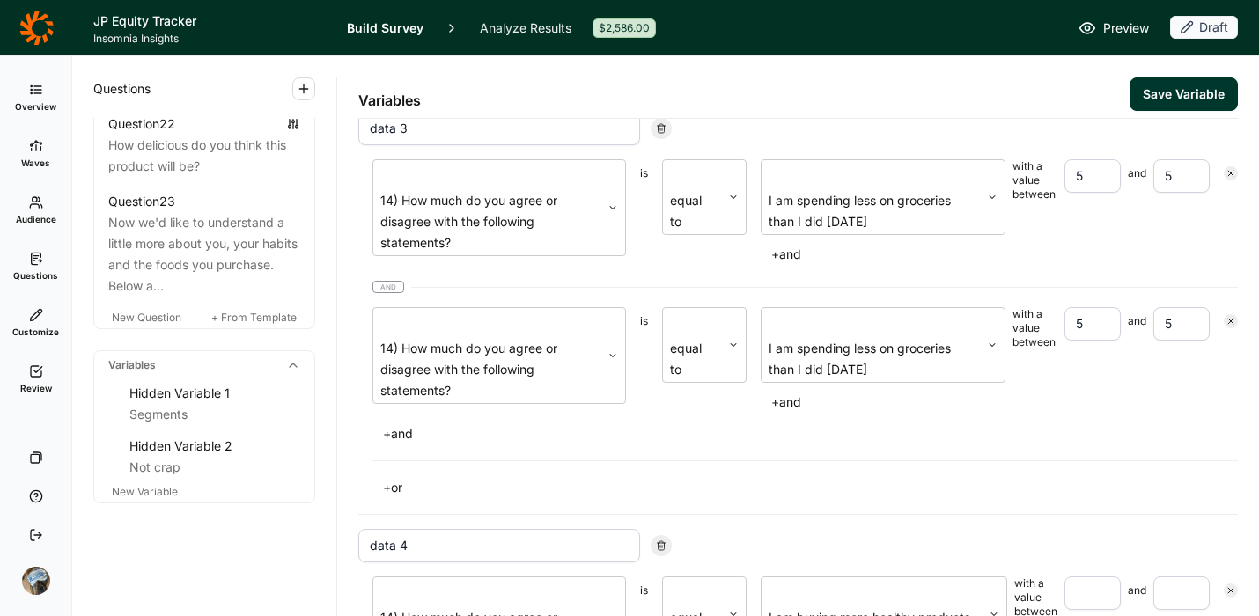
click at [1076, 577] on input "number" at bounding box center [1093, 593] width 56 height 33
type input "1"
click at [1188, 577] on input "number" at bounding box center [1182, 593] width 56 height 33
type input "1"
click at [907, 580] on div at bounding box center [884, 592] width 229 height 25
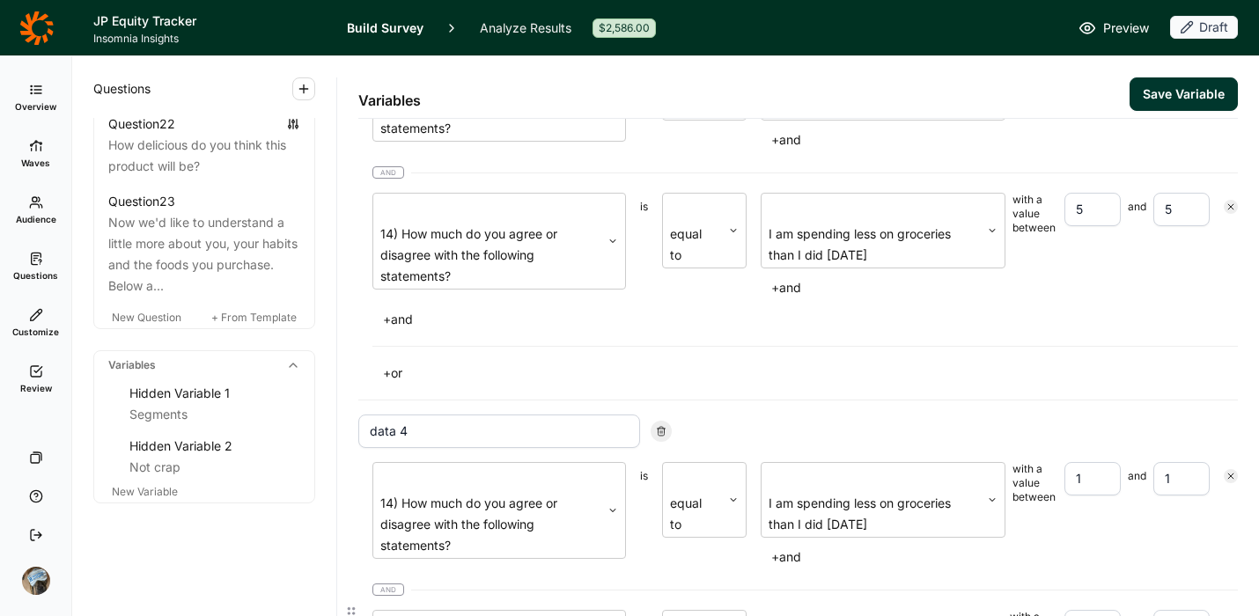
click at [1065, 610] on input "number" at bounding box center [1093, 626] width 56 height 33
type input "1"
click at [1162, 610] on input "number" at bounding box center [1182, 626] width 56 height 33
type input "1"
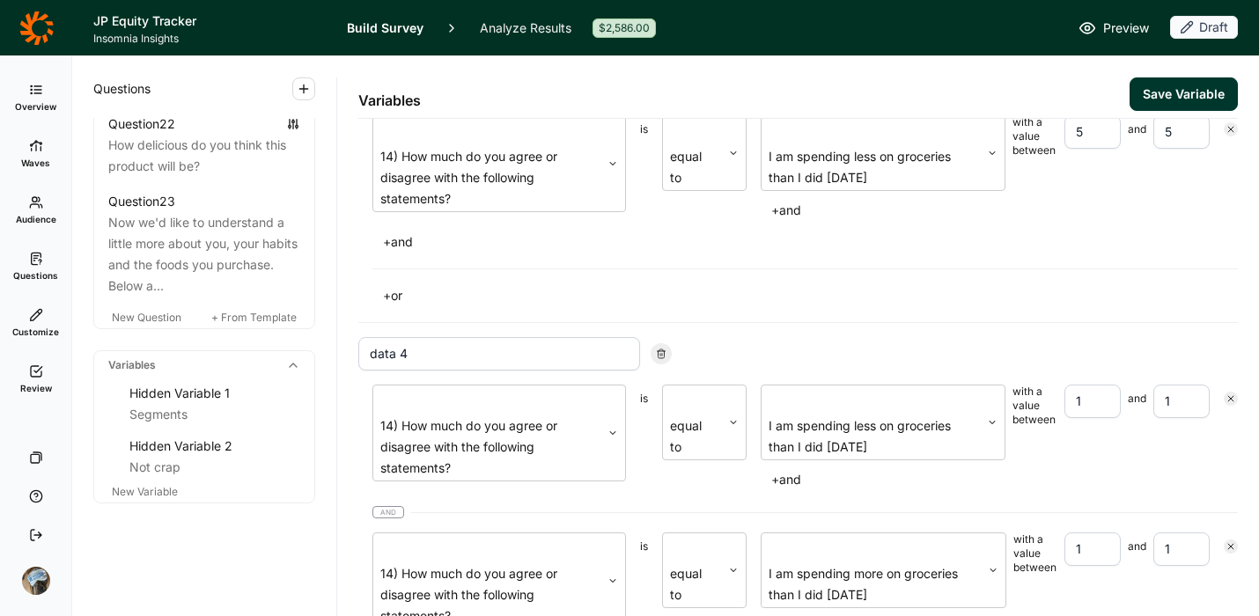
scroll to position [1228, 0]
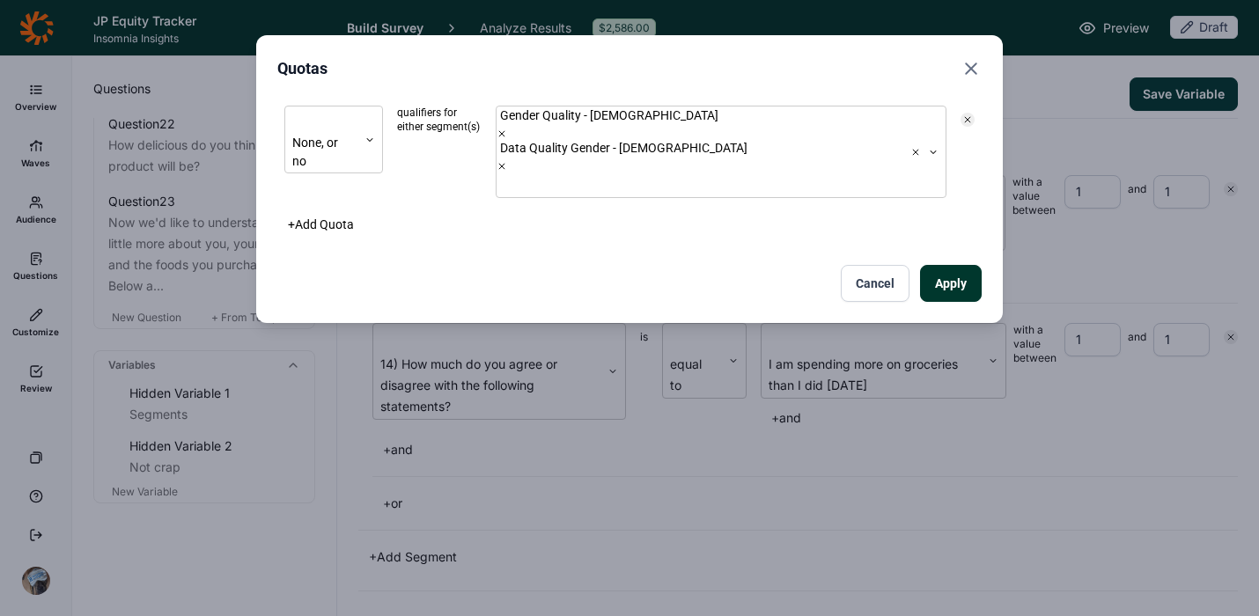
click at [328, 212] on button "+ Add Quota" at bounding box center [320, 224] width 87 height 25
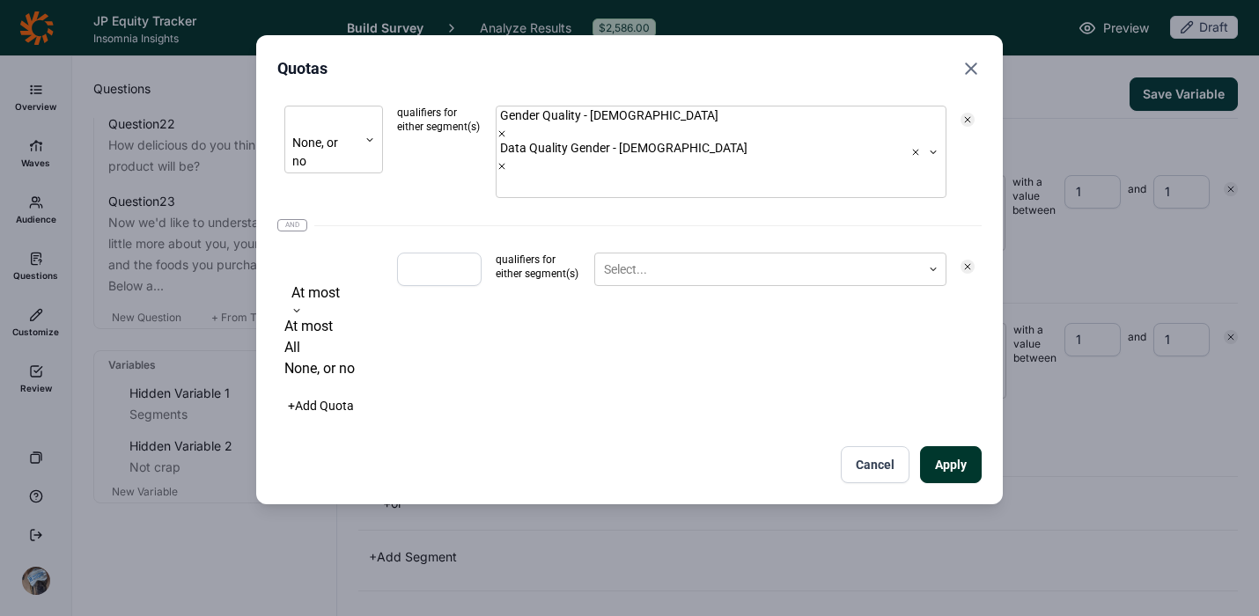
click at [340, 253] on div "At most" at bounding box center [333, 279] width 99 height 53
click at [335, 358] on div "None, or no" at bounding box center [333, 368] width 99 height 21
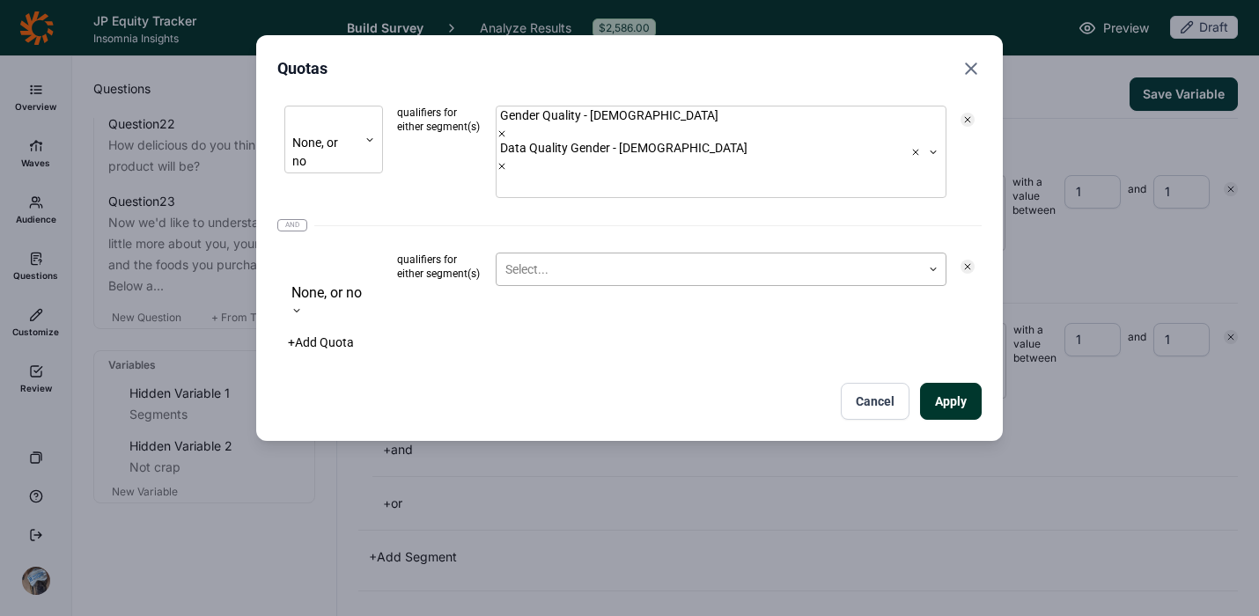
click at [603, 259] on div at bounding box center [708, 270] width 407 height 22
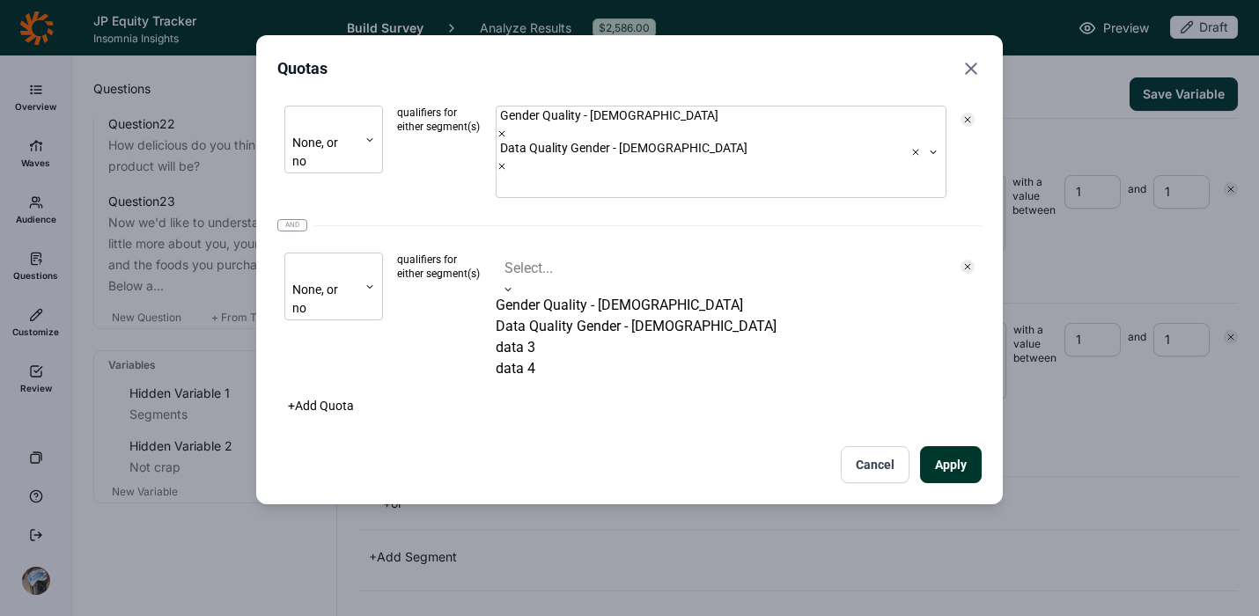
click at [639, 337] on div "data 3" at bounding box center [721, 347] width 451 height 21
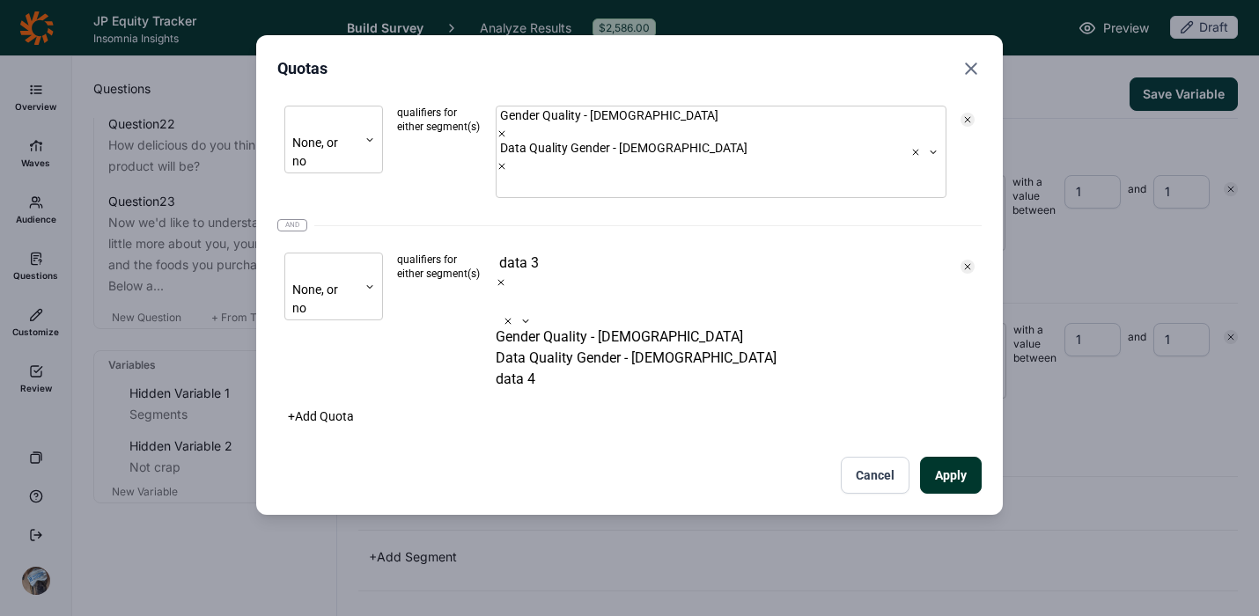
click at [638, 369] on div "data 4" at bounding box center [721, 379] width 451 height 21
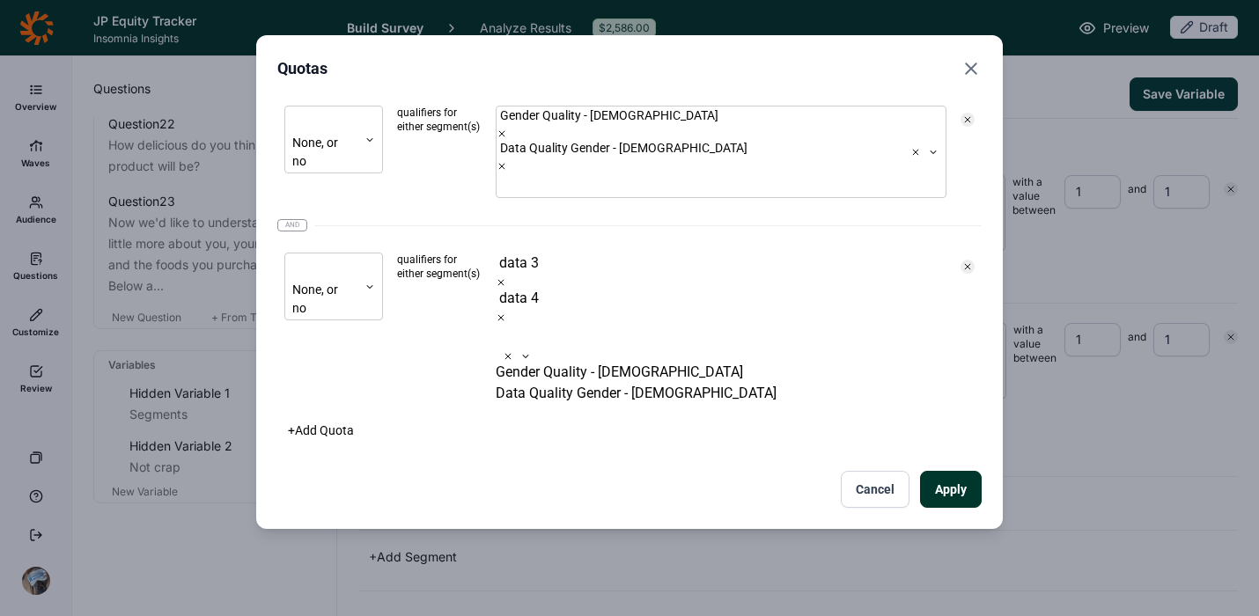
click at [467, 418] on div "+ Add Quota" at bounding box center [629, 430] width 705 height 25
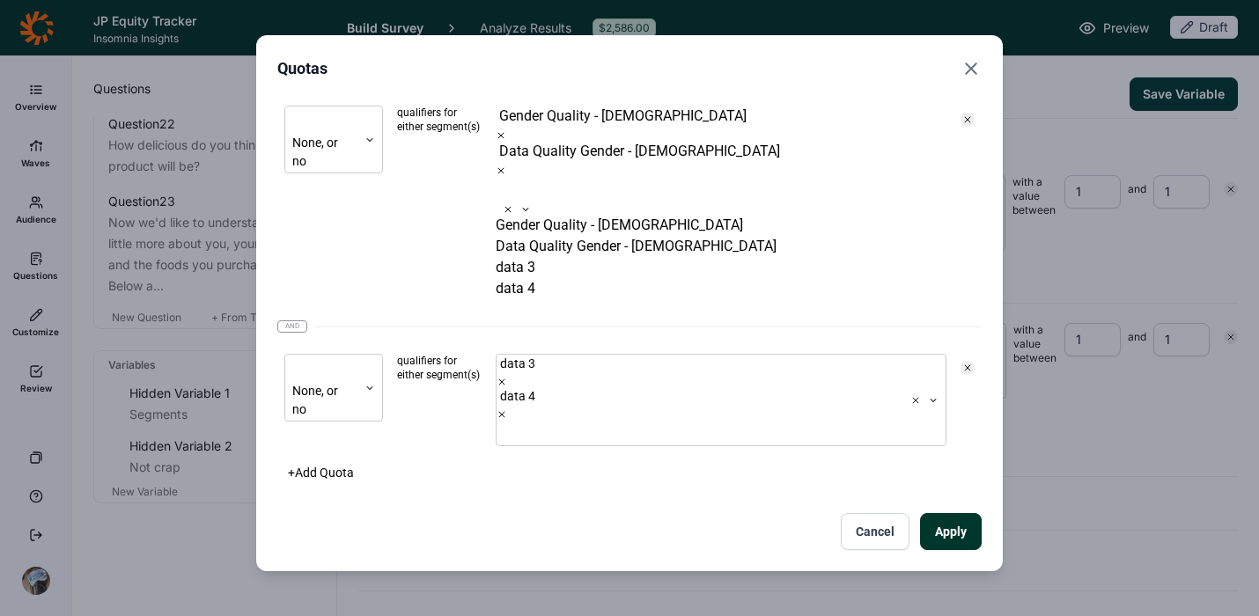
click at [501, 178] on div at bounding box center [500, 190] width 4 height 25
click at [878, 71] on div "Quotas" at bounding box center [629, 68] width 705 height 25
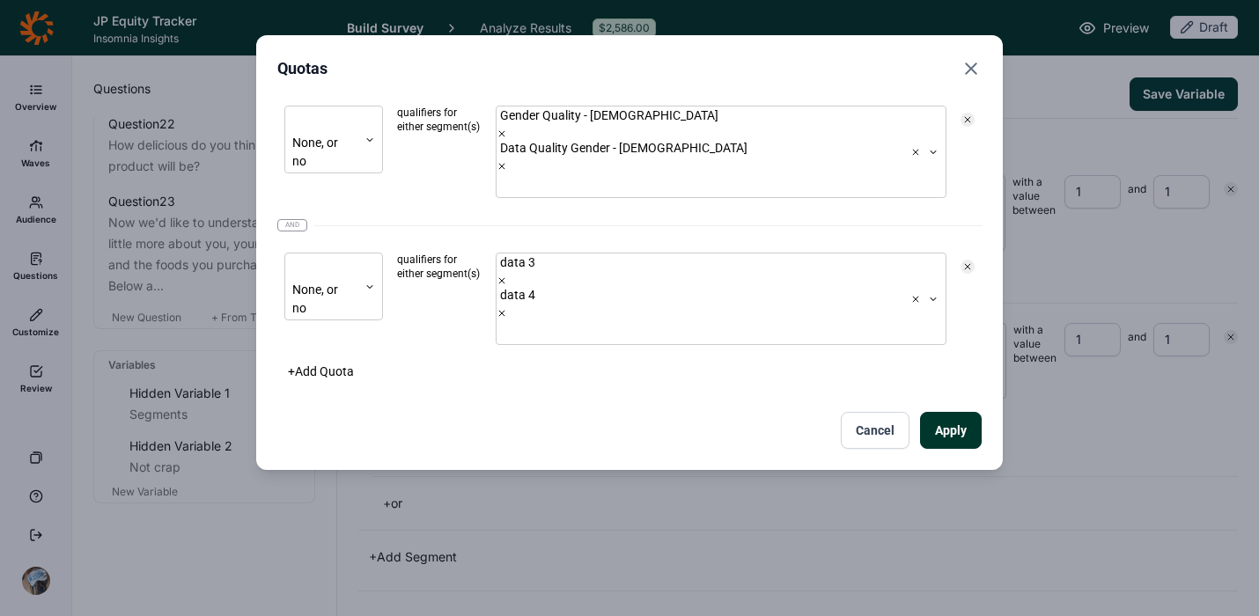
click at [963, 412] on button "Apply" at bounding box center [951, 430] width 62 height 37
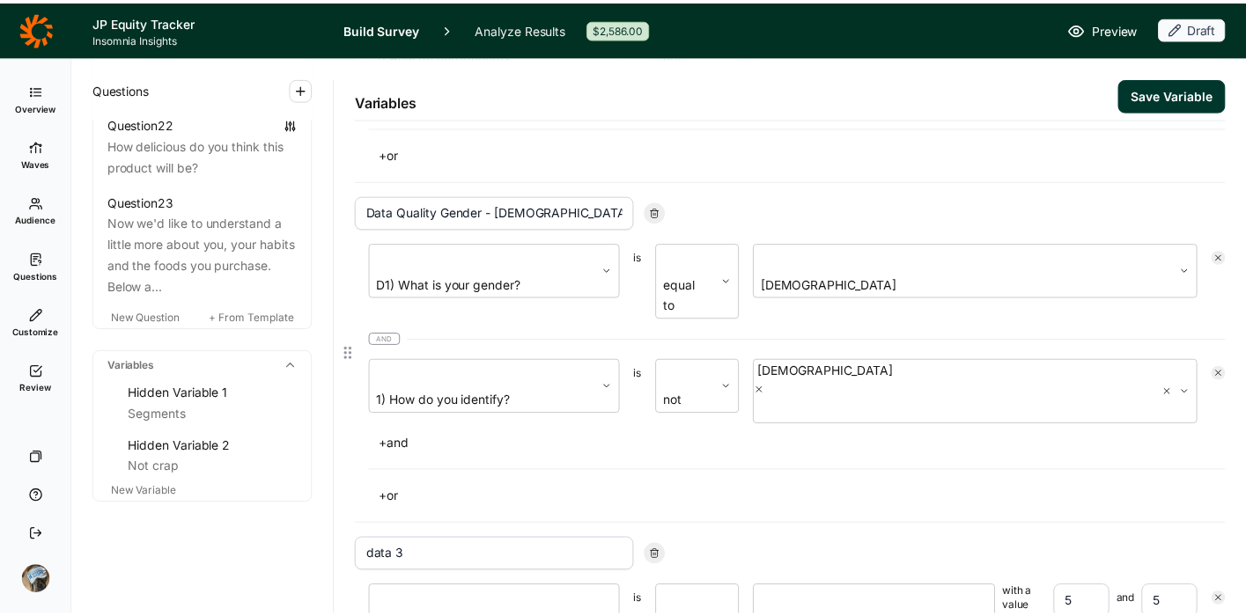
scroll to position [578, 0]
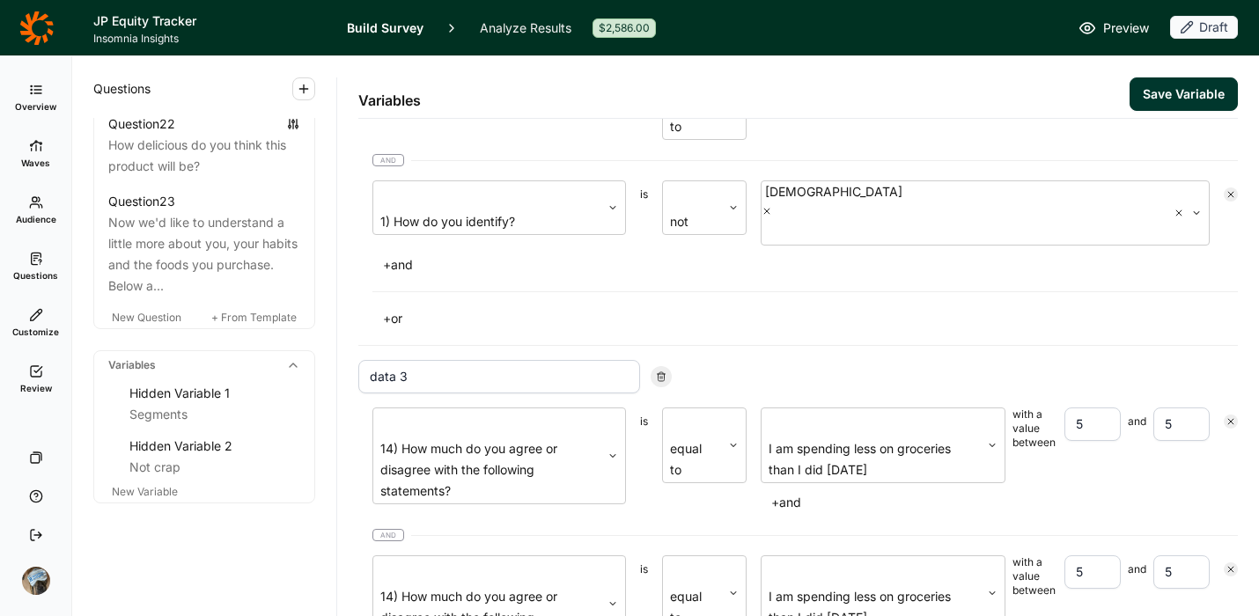
click at [1179, 81] on button "Save Variable" at bounding box center [1184, 93] width 108 height 33
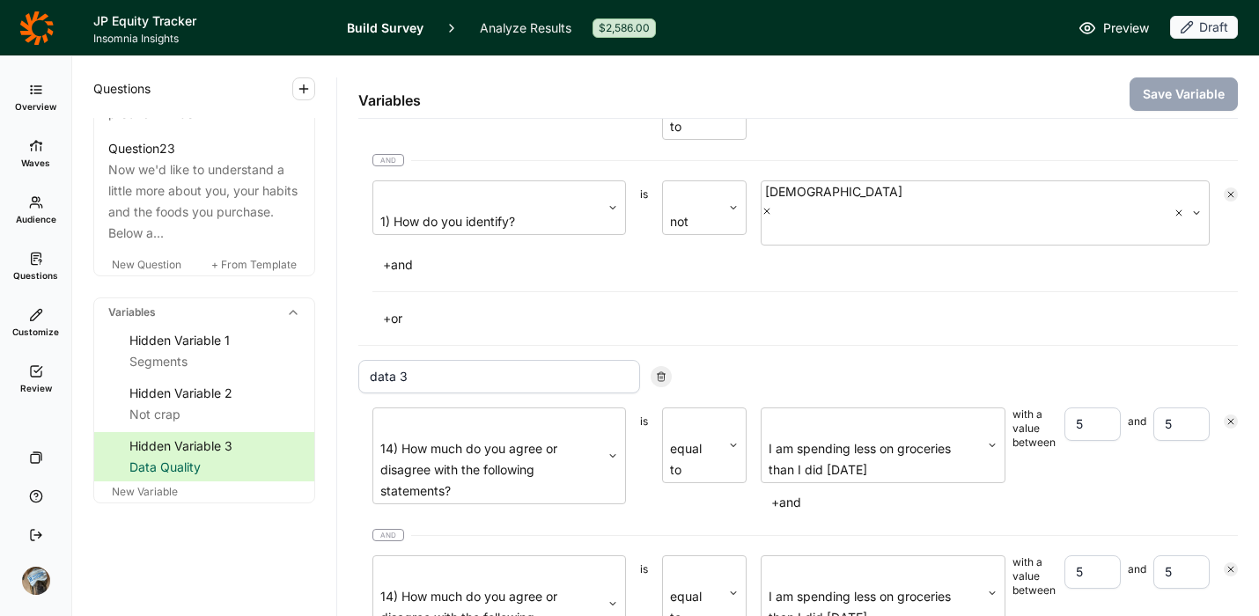
click at [1134, 22] on span "Preview" at bounding box center [1126, 28] width 46 height 21
click at [34, 30] on icon at bounding box center [36, 28] width 34 height 35
